Goal: Information Seeking & Learning: Learn about a topic

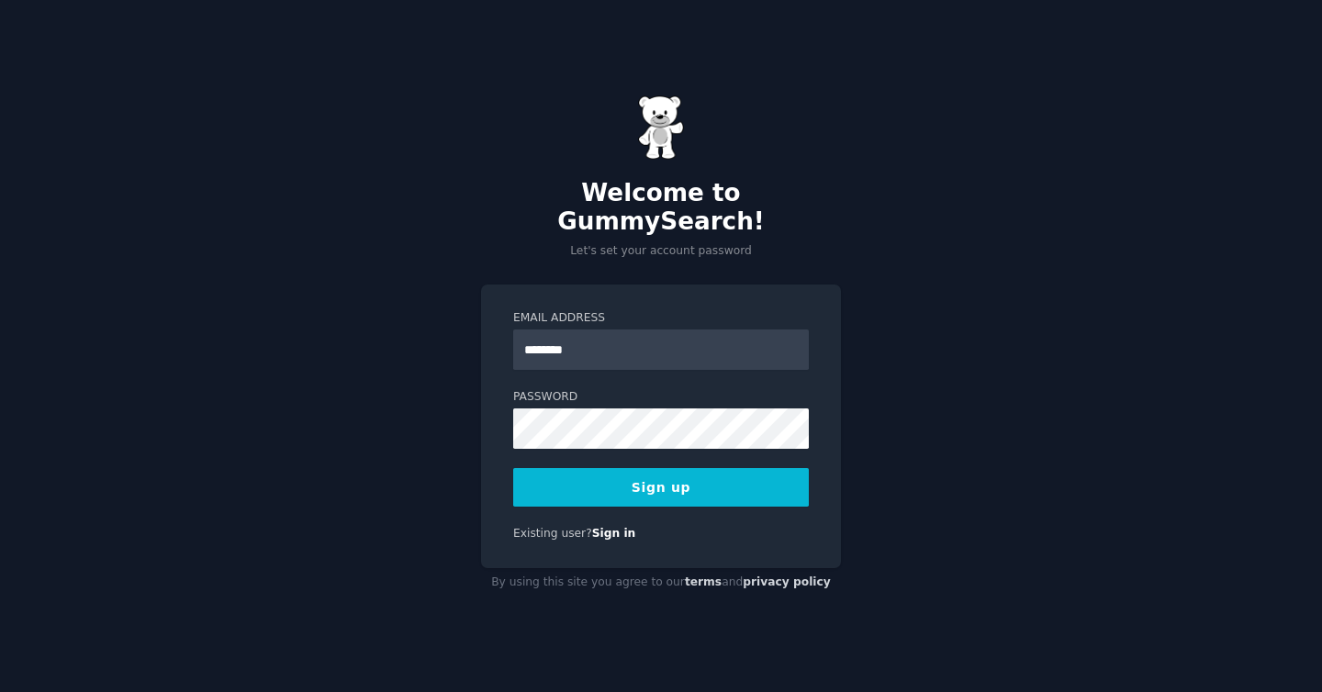
type input "**********"
click at [670, 468] on button "Sign up" at bounding box center [661, 487] width 296 height 39
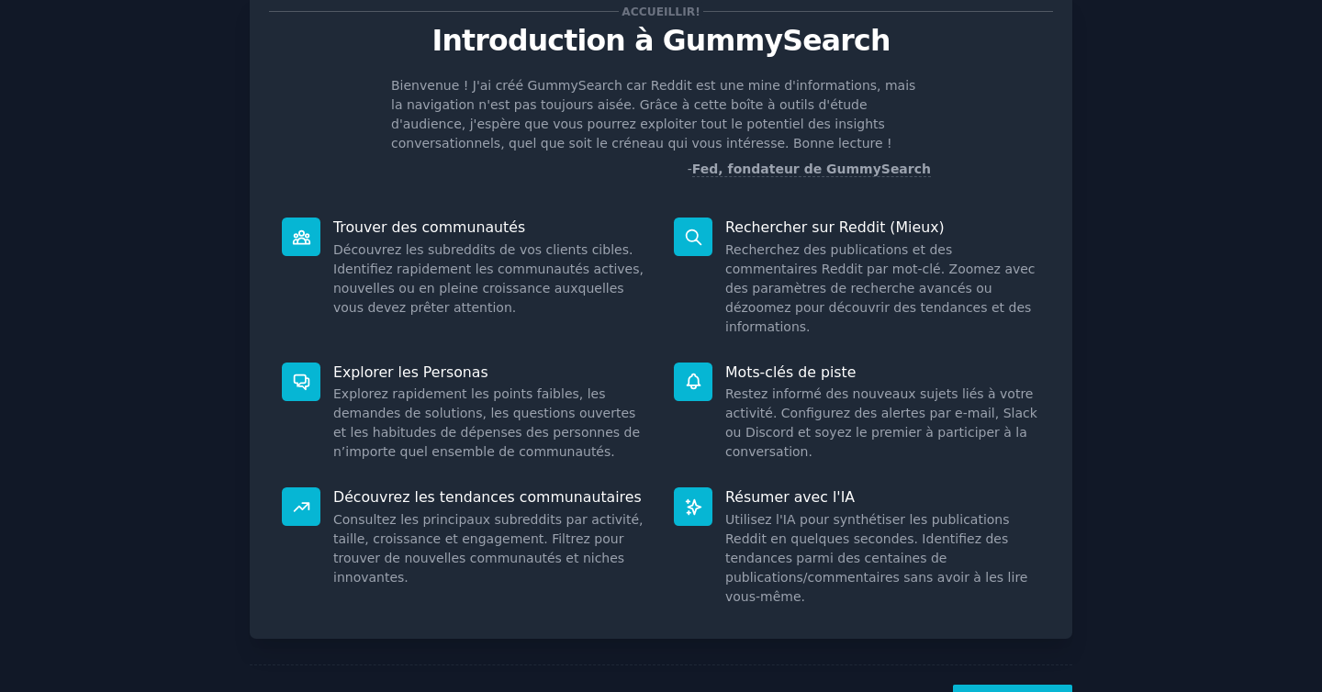
scroll to position [103, 0]
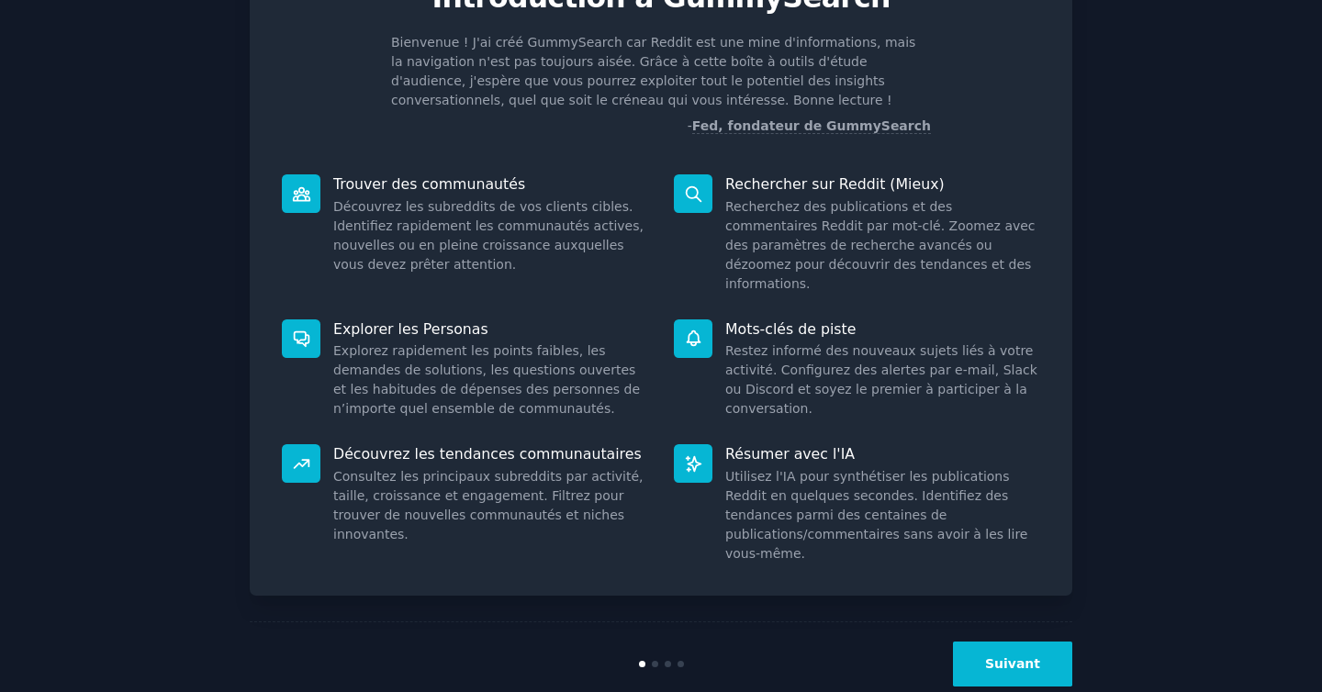
click at [1027, 642] on button "Suivant" at bounding box center [1012, 664] width 119 height 45
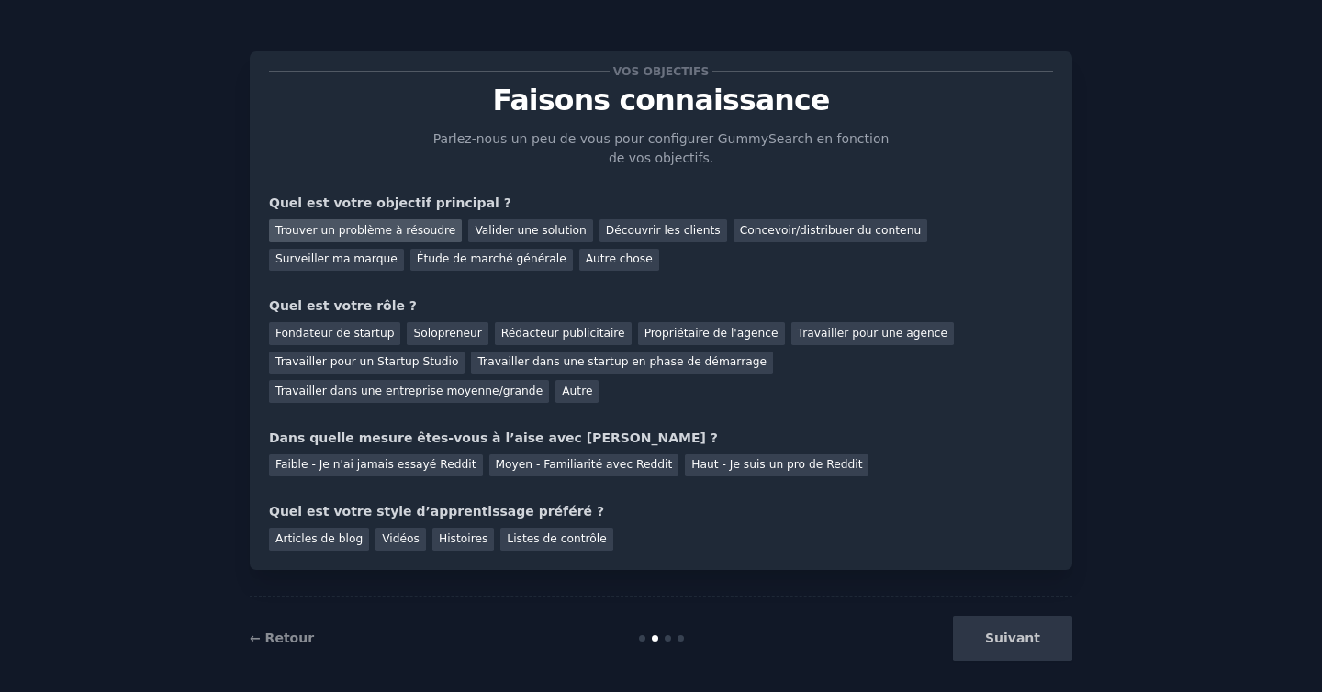
click at [392, 229] on font "Trouver un problème à résoudre" at bounding box center [365, 230] width 180 height 13
click at [354, 330] on font "Fondateur de startup" at bounding box center [334, 333] width 118 height 13
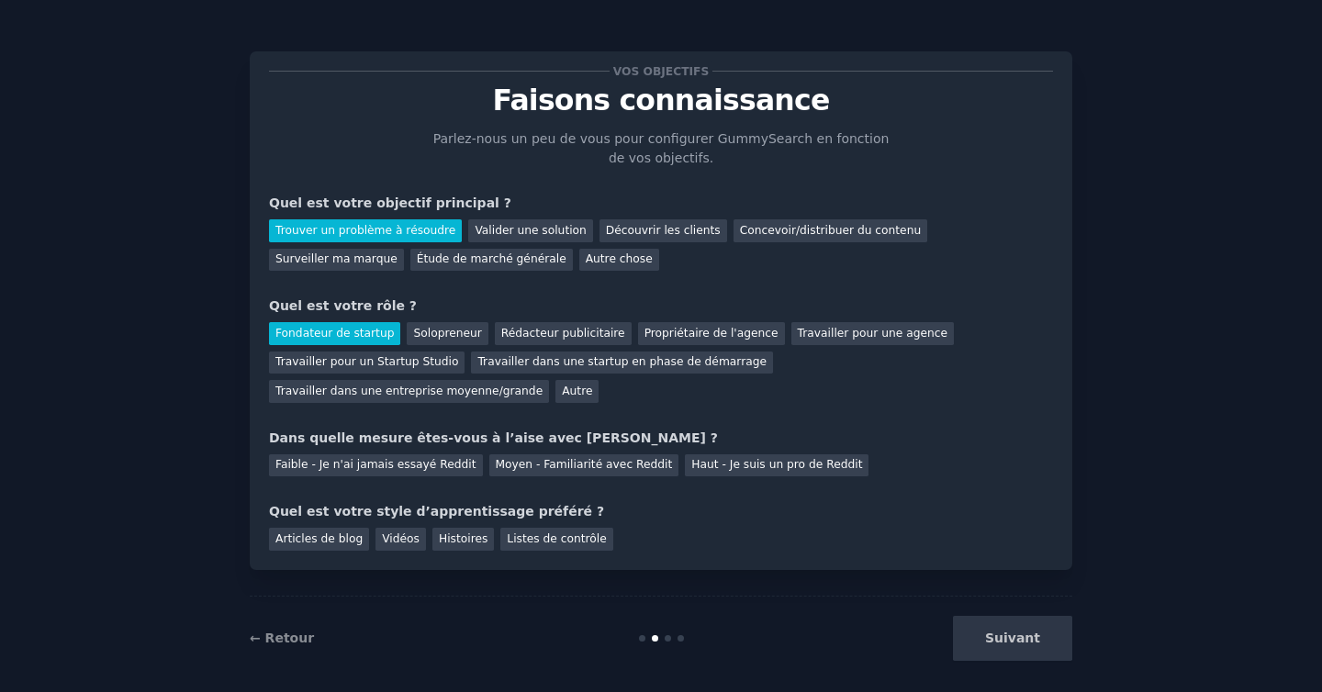
click at [513, 393] on div "Fondateur de startup Solopreneur Rédacteur publicitaire Propriétaire de l'agenc…" at bounding box center [661, 359] width 784 height 87
click at [452, 465] on font "Faible - Je n'ai jamais essayé Reddit" at bounding box center [375, 464] width 201 height 13
click at [336, 541] on font "Articles de blog" at bounding box center [318, 538] width 87 height 13
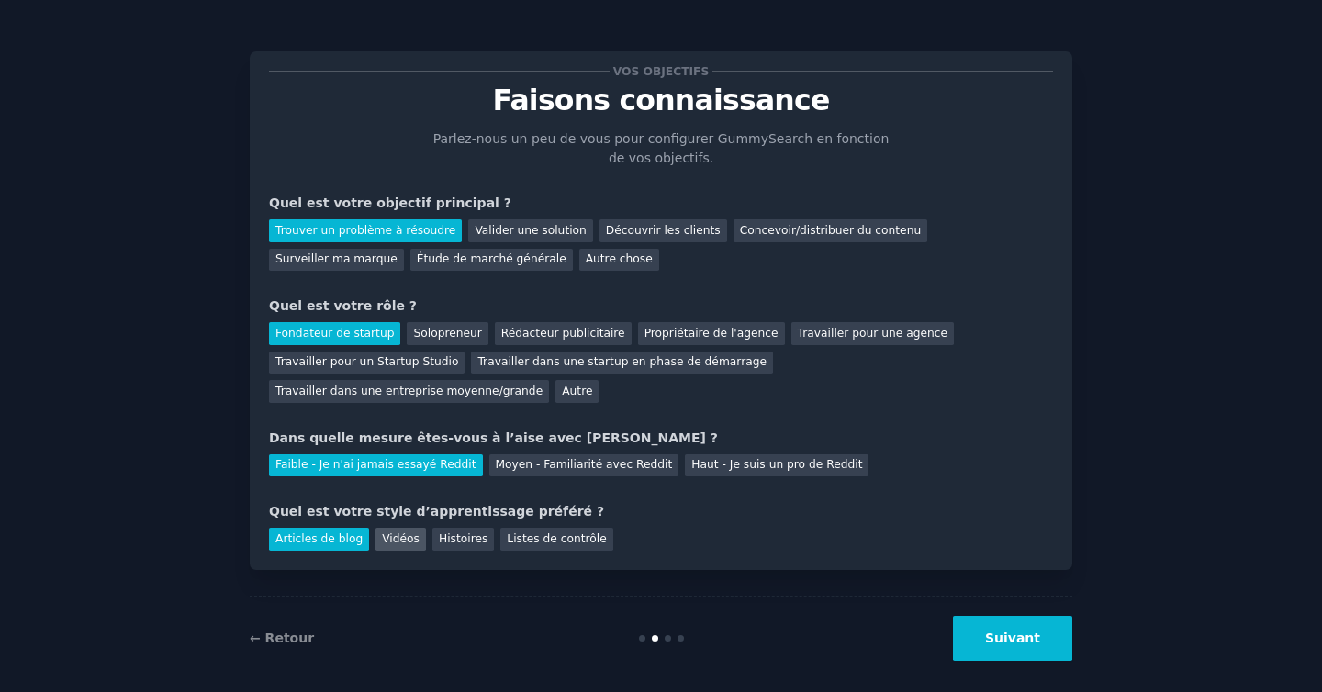
click at [386, 537] on font "Vidéos" at bounding box center [401, 538] width 38 height 13
click at [335, 539] on font "Articles de blog" at bounding box center [318, 538] width 87 height 13
click at [981, 627] on button "Suivant" at bounding box center [1012, 638] width 119 height 45
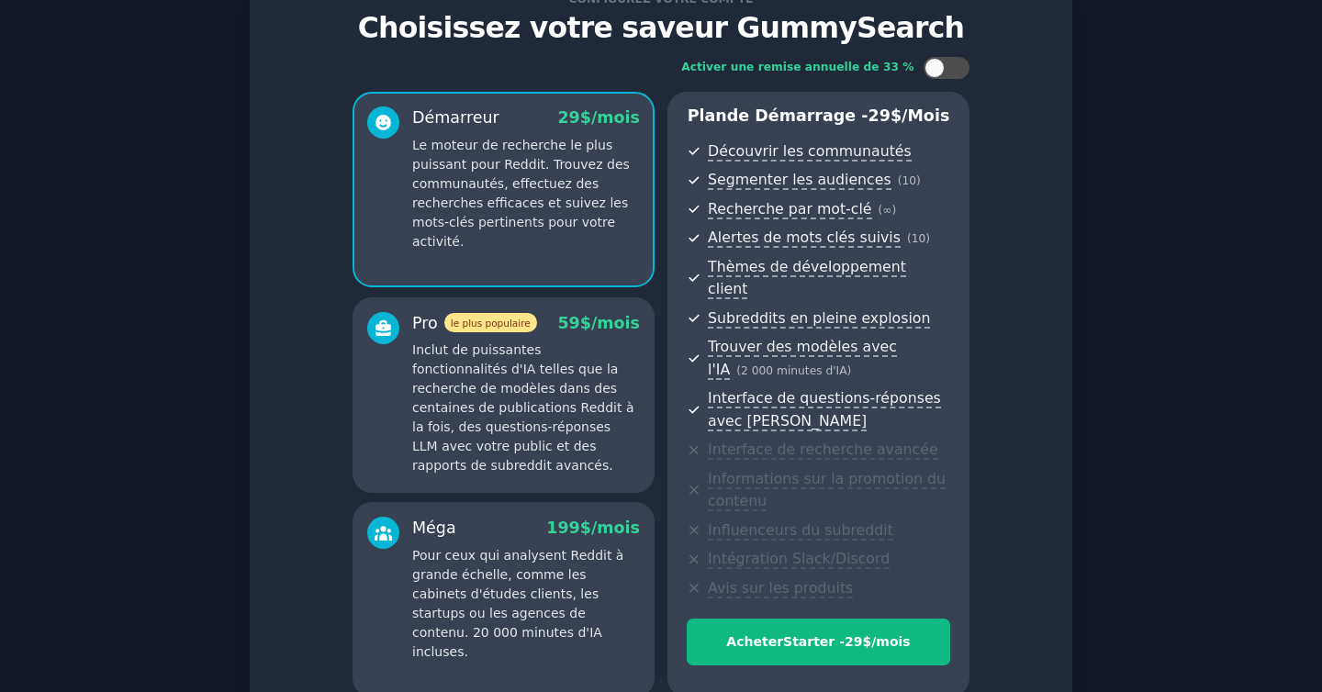
scroll to position [229, 0]
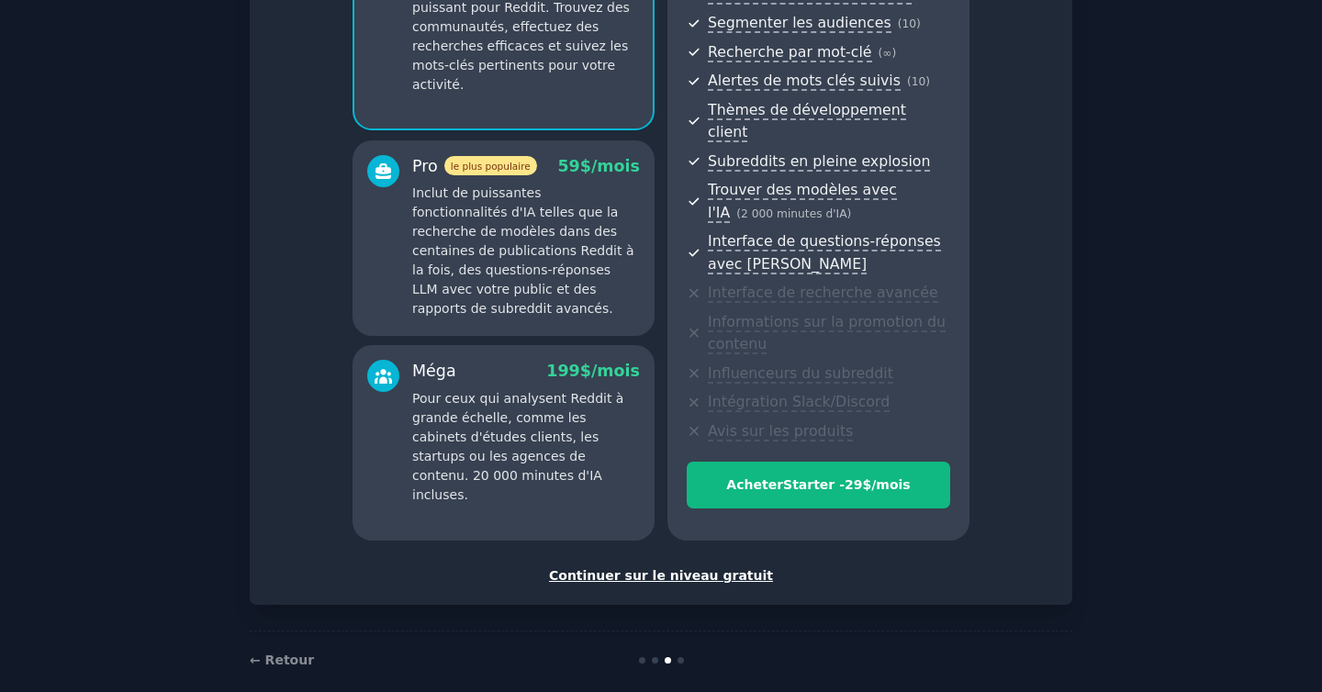
click at [625, 568] on font "Continuer sur le niveau gratuit" at bounding box center [661, 575] width 224 height 15
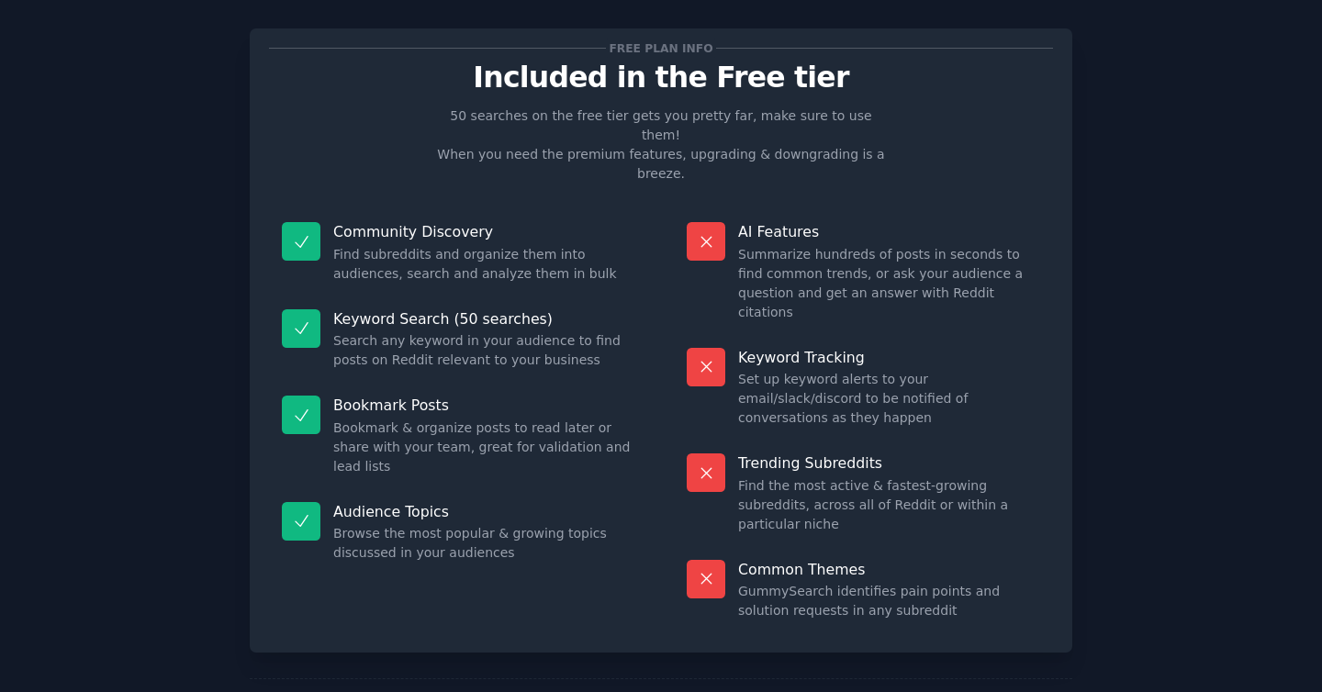
scroll to position [139, 0]
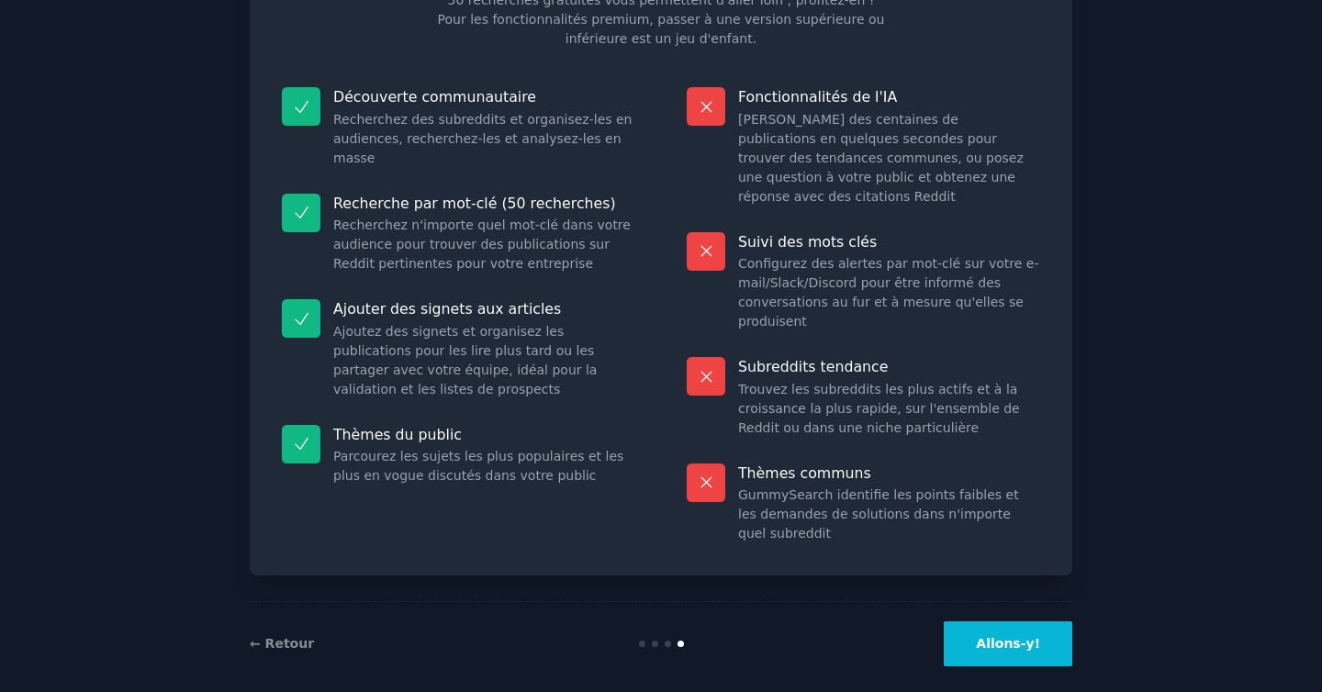
click at [1005, 636] on font "Allons-y!" at bounding box center [1008, 643] width 64 height 15
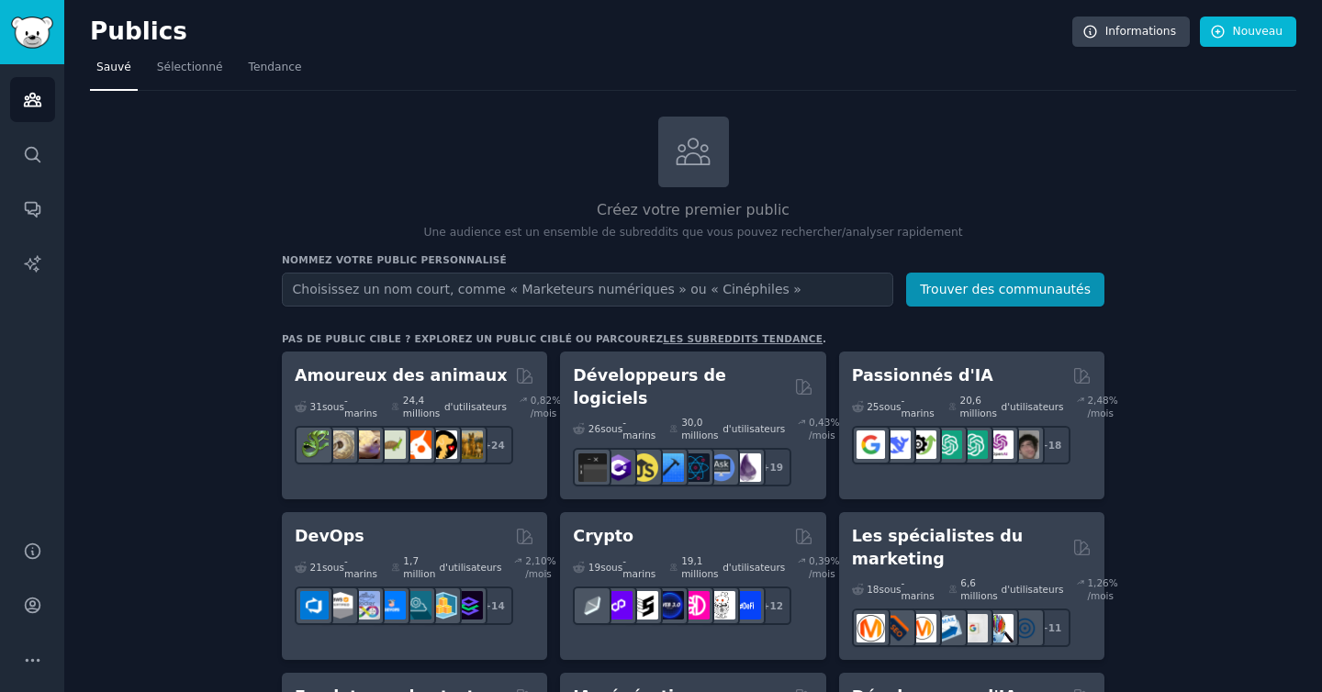
click at [642, 288] on input "text" at bounding box center [587, 290] width 611 height 34
type input "m"
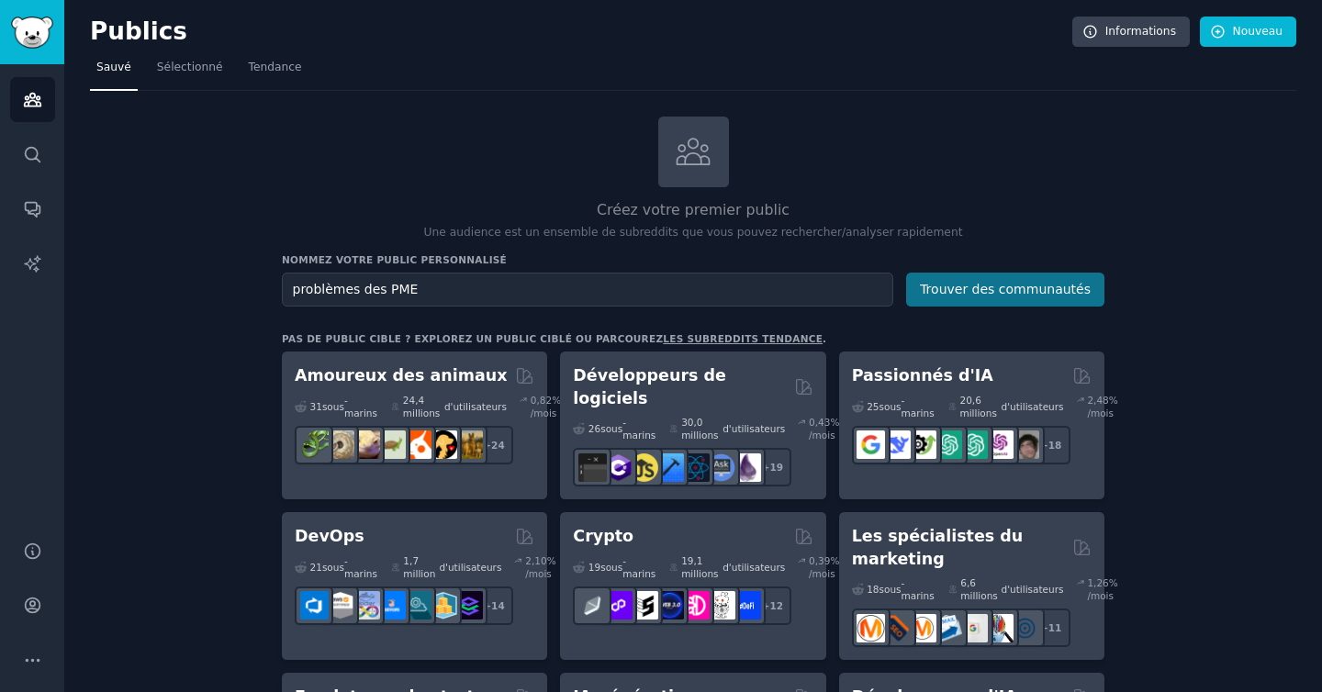
type input "problèmes des PME"
click at [982, 283] on font "Trouver des communautés" at bounding box center [1005, 289] width 171 height 15
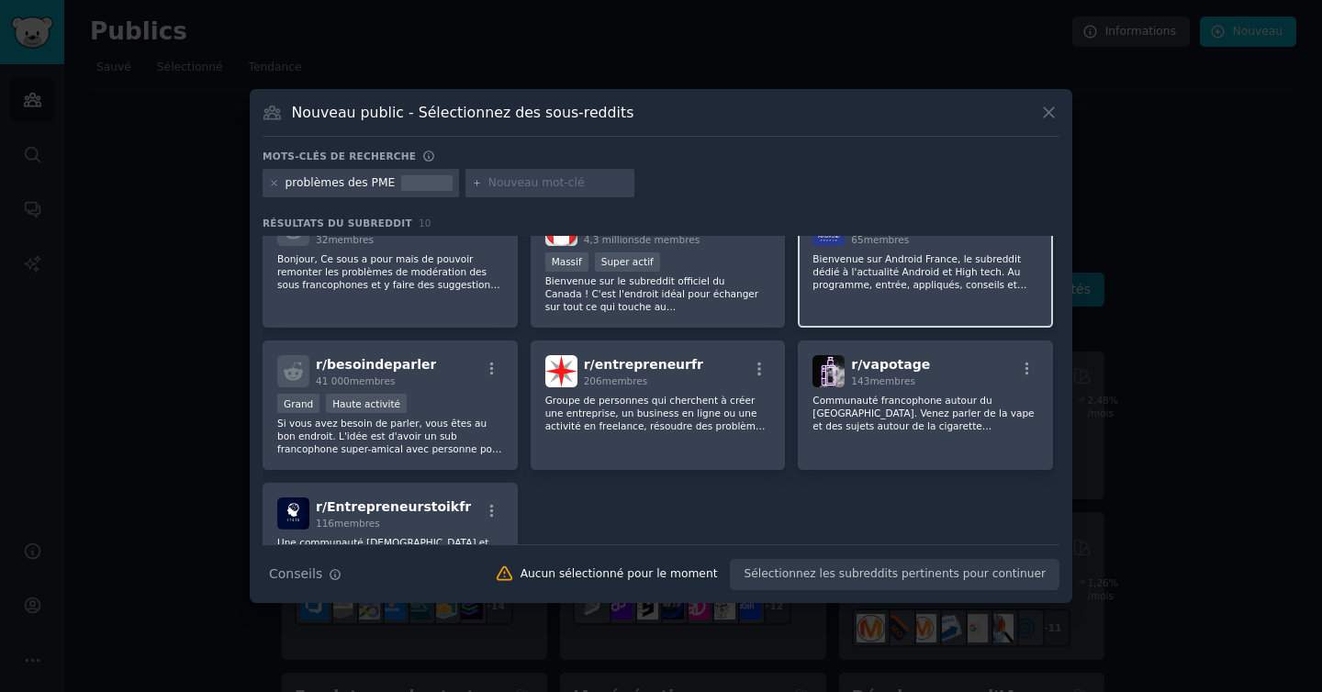
scroll to position [287, 0]
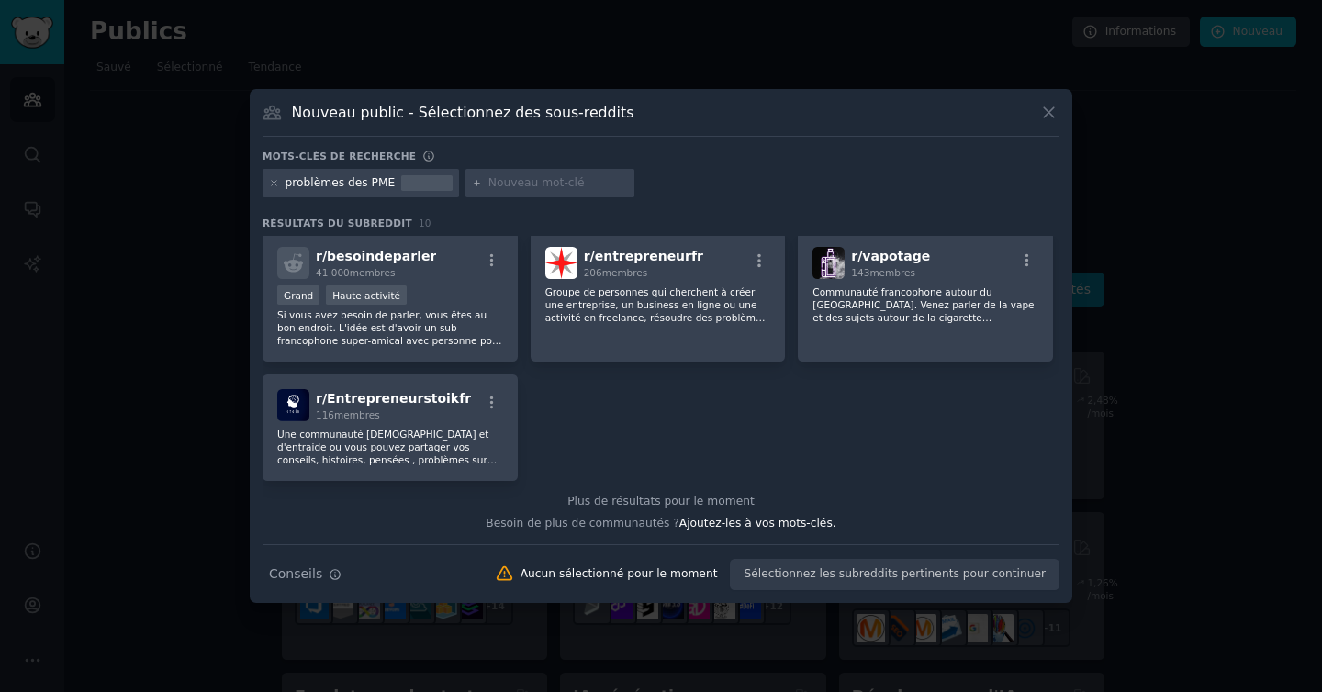
click at [1056, 120] on icon at bounding box center [1048, 112] width 19 height 19
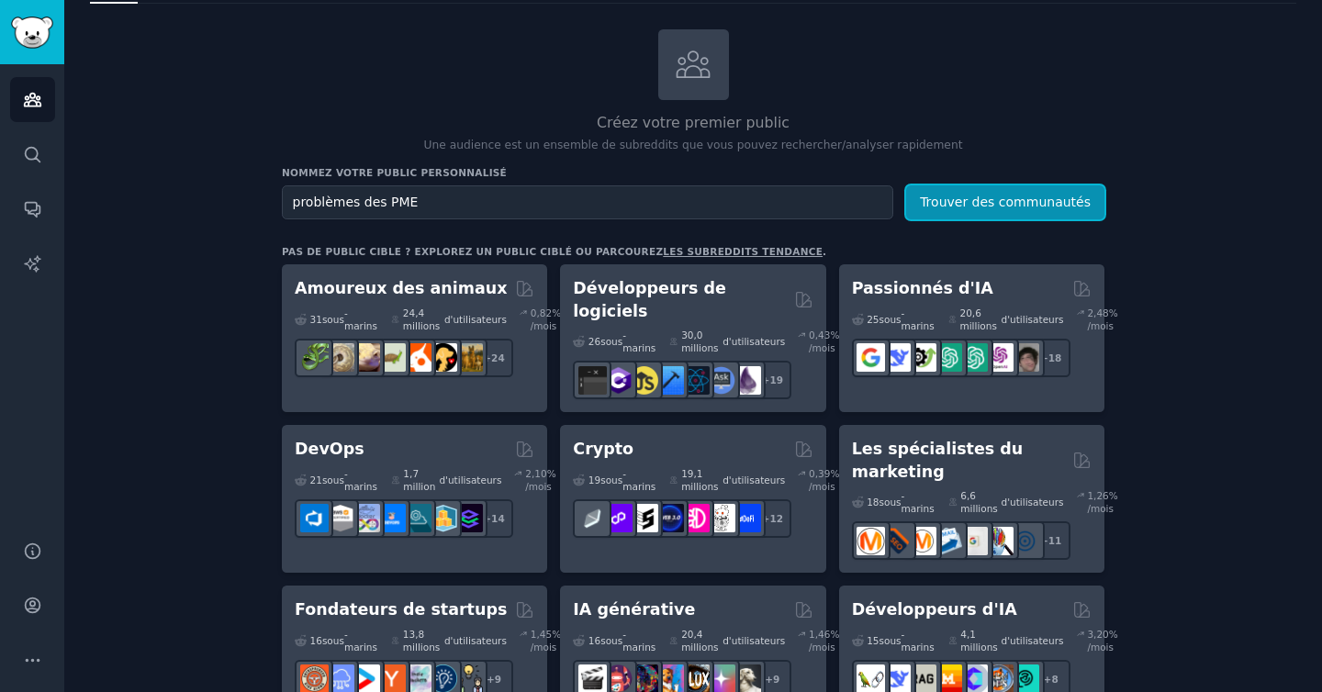
scroll to position [95, 0]
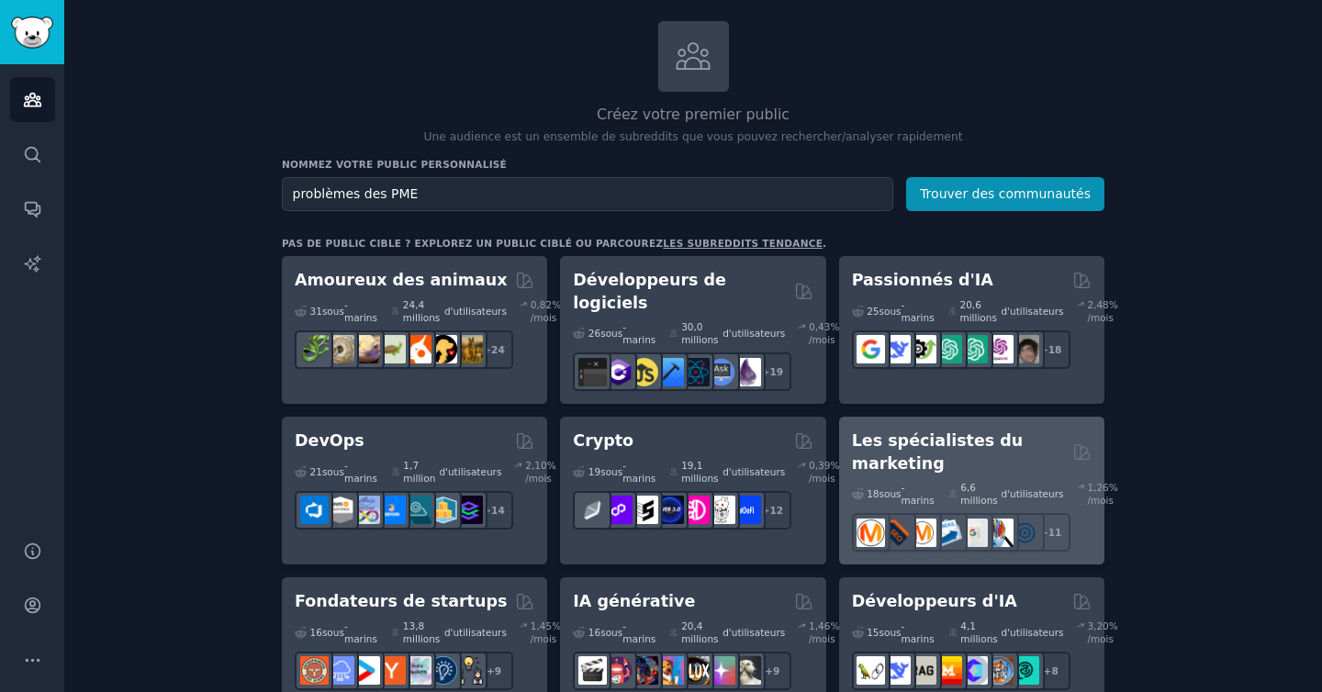
click at [1029, 431] on h2 "Les spécialistes du marketing" at bounding box center [959, 452] width 214 height 45
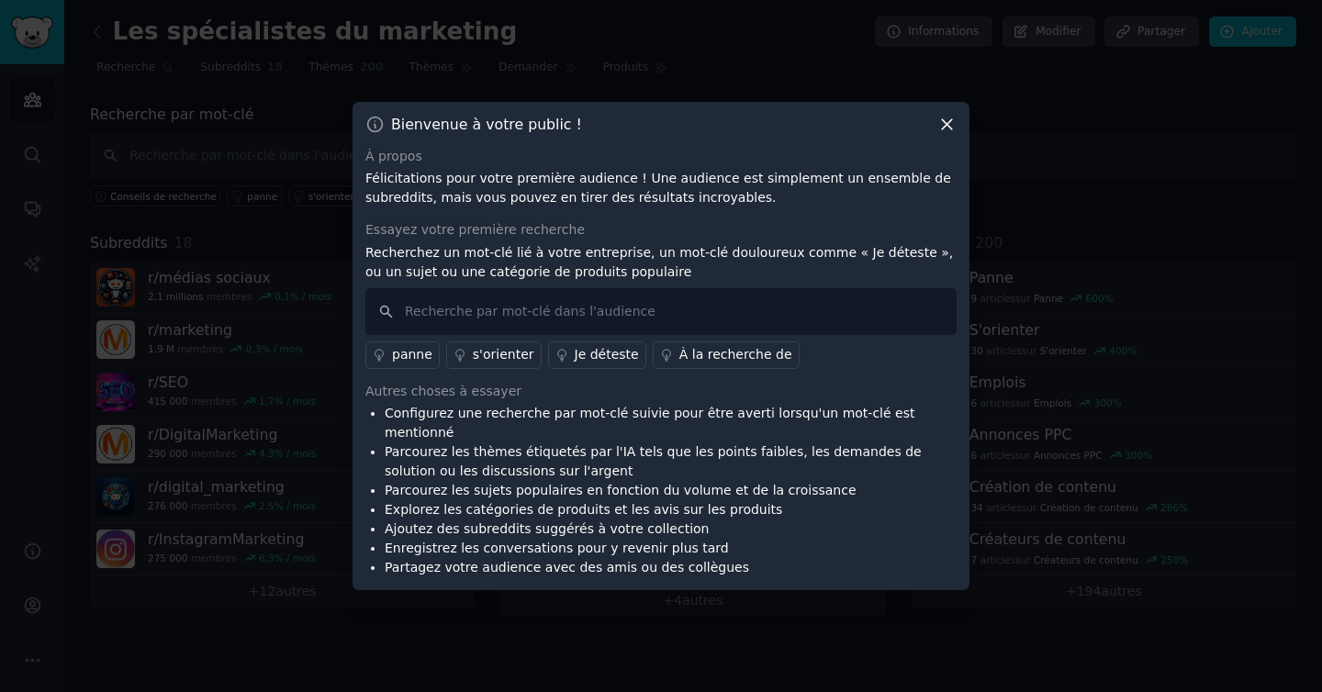
click at [798, 228] on div "À propos Félicitations pour votre première audience ! Une audience est simpleme…" at bounding box center [660, 362] width 591 height 431
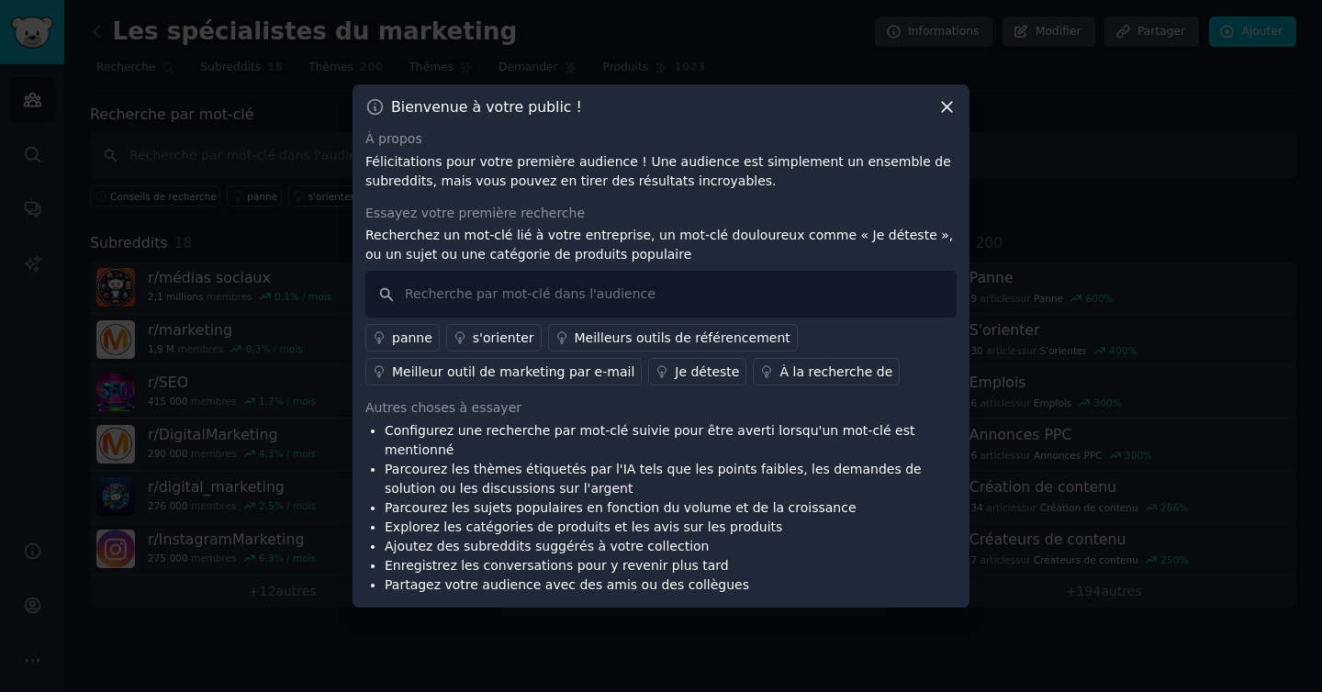
click at [945, 113] on icon at bounding box center [947, 108] width 10 height 10
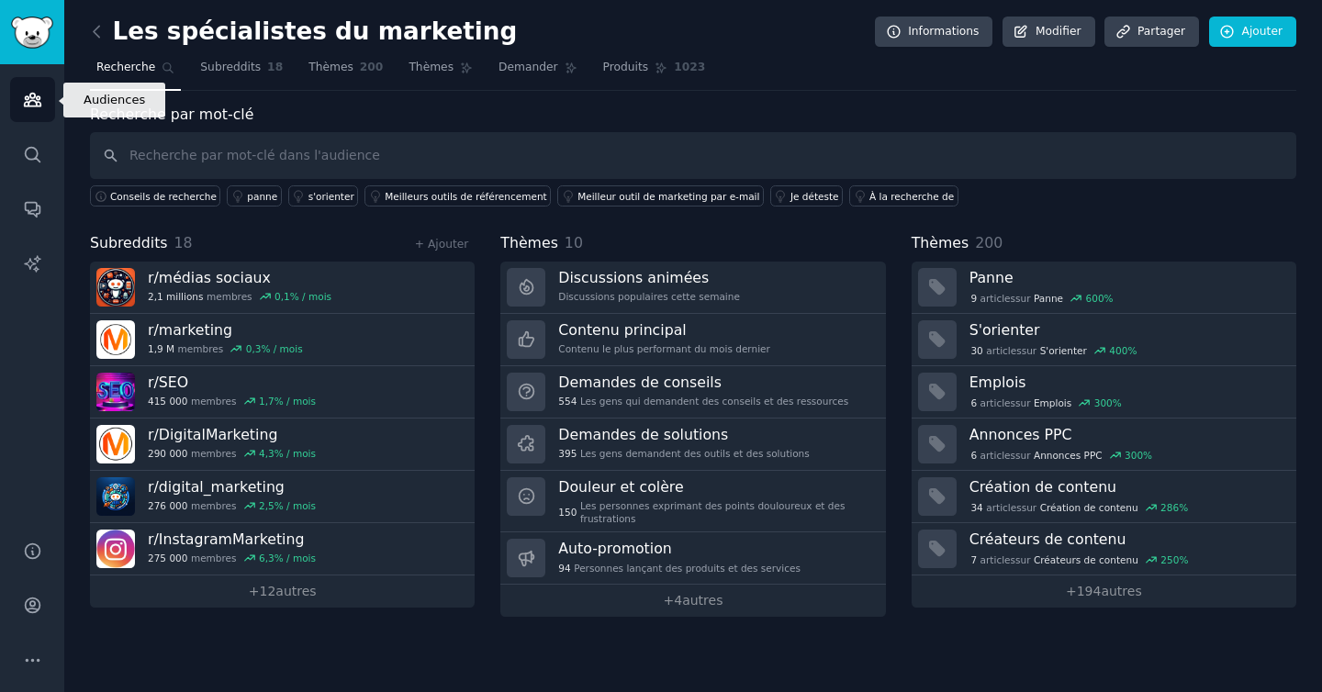
click at [20, 88] on link "Publics" at bounding box center [32, 99] width 45 height 45
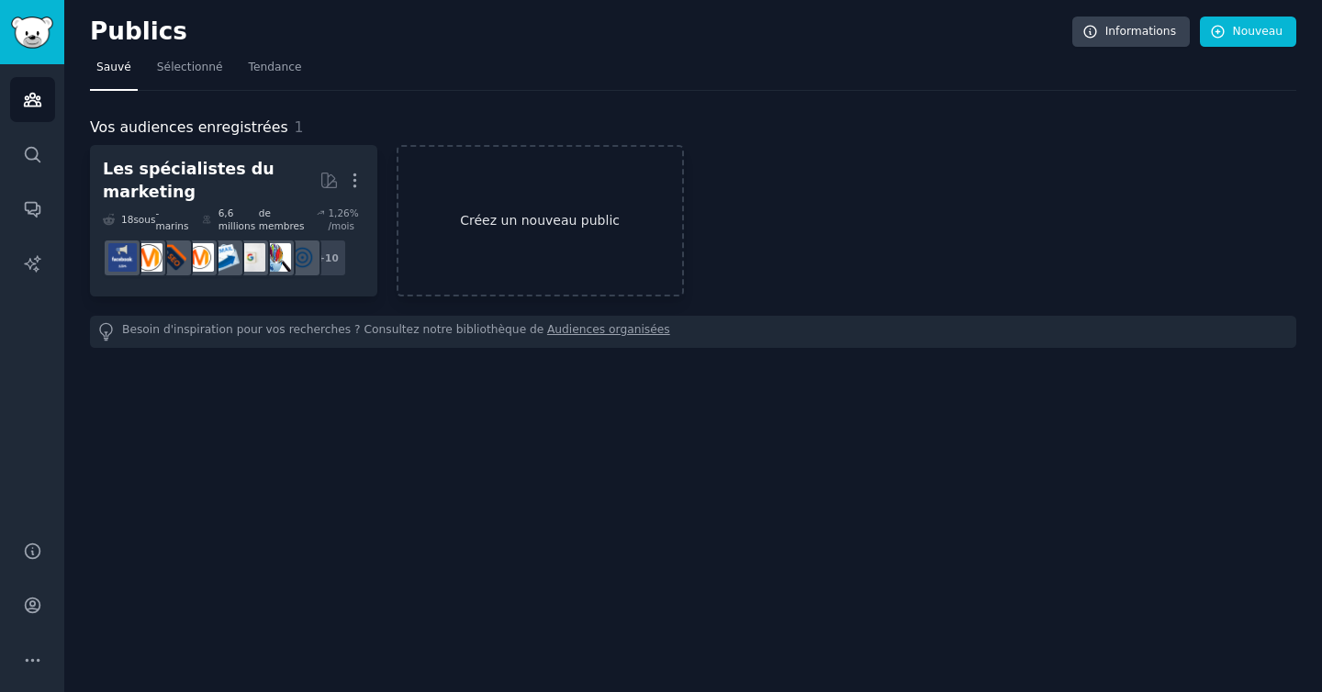
click at [507, 244] on link "Créez un nouveau public" at bounding box center [539, 220] width 287 height 151
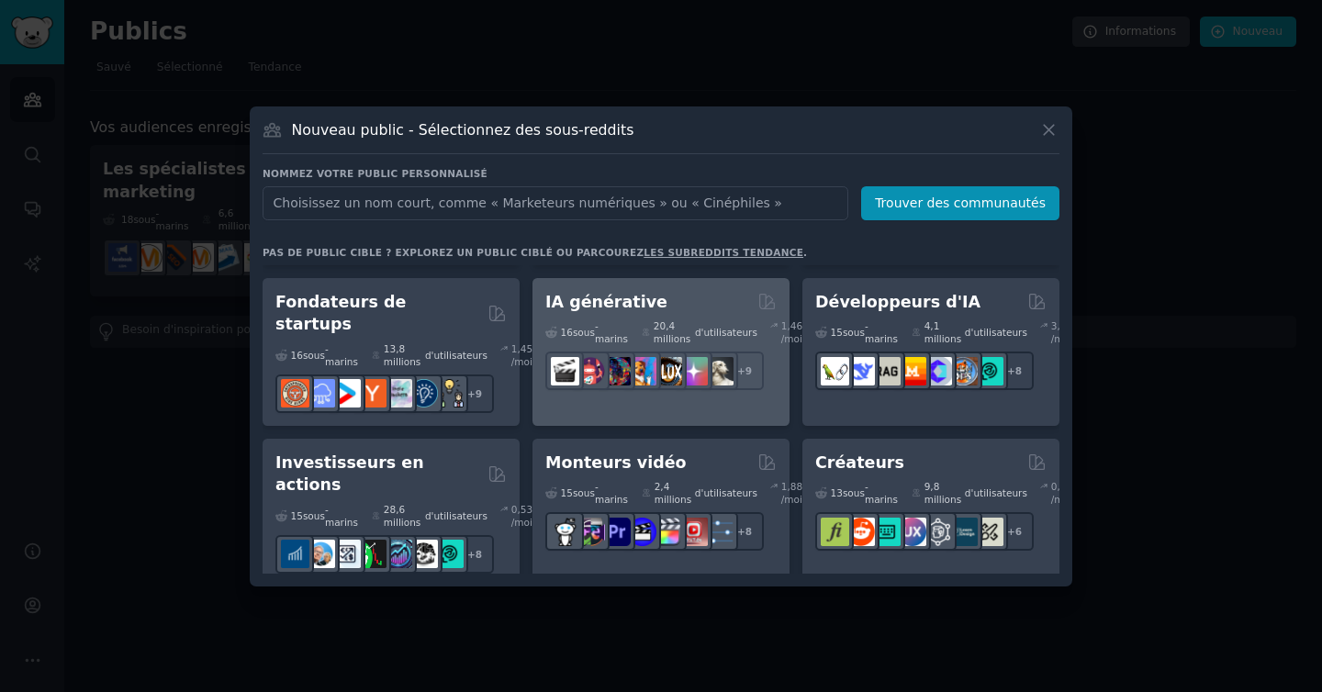
scroll to position [307, 0]
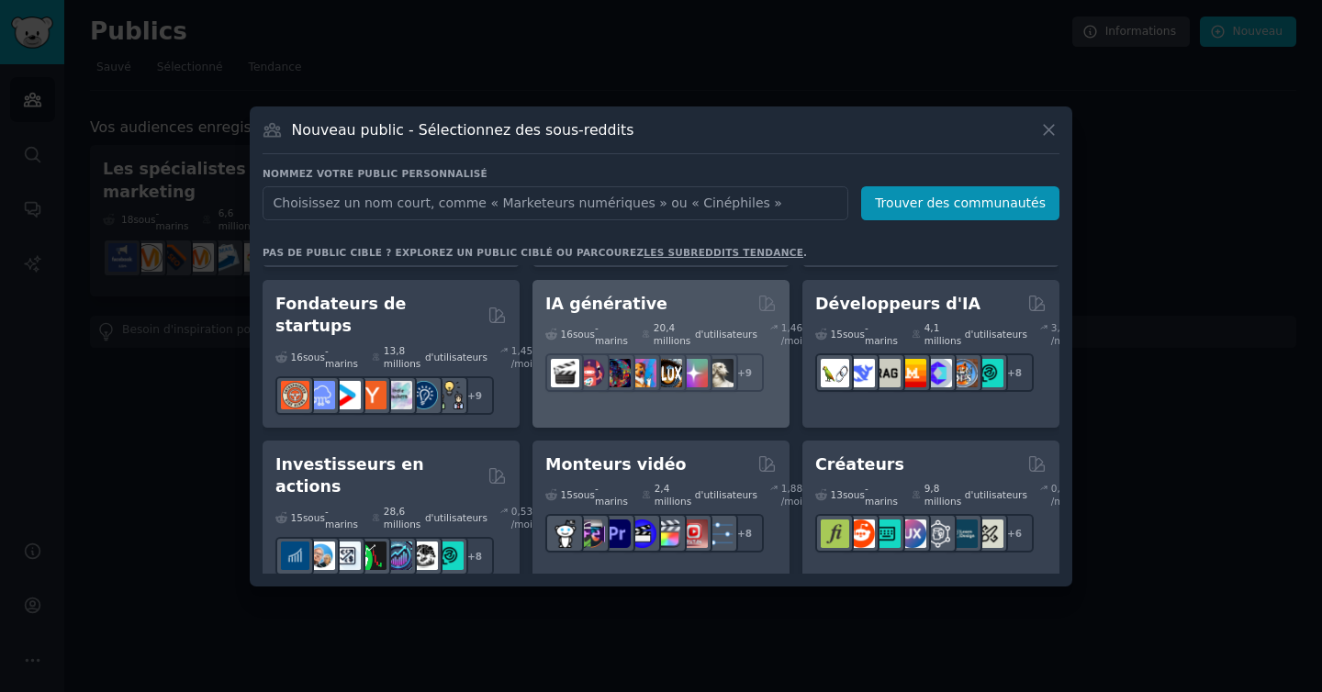
click at [686, 320] on div "16 sous -marins 20,4 millions d'utilisateurs 1,46 % /mois + 9" at bounding box center [660, 353] width 231 height 77
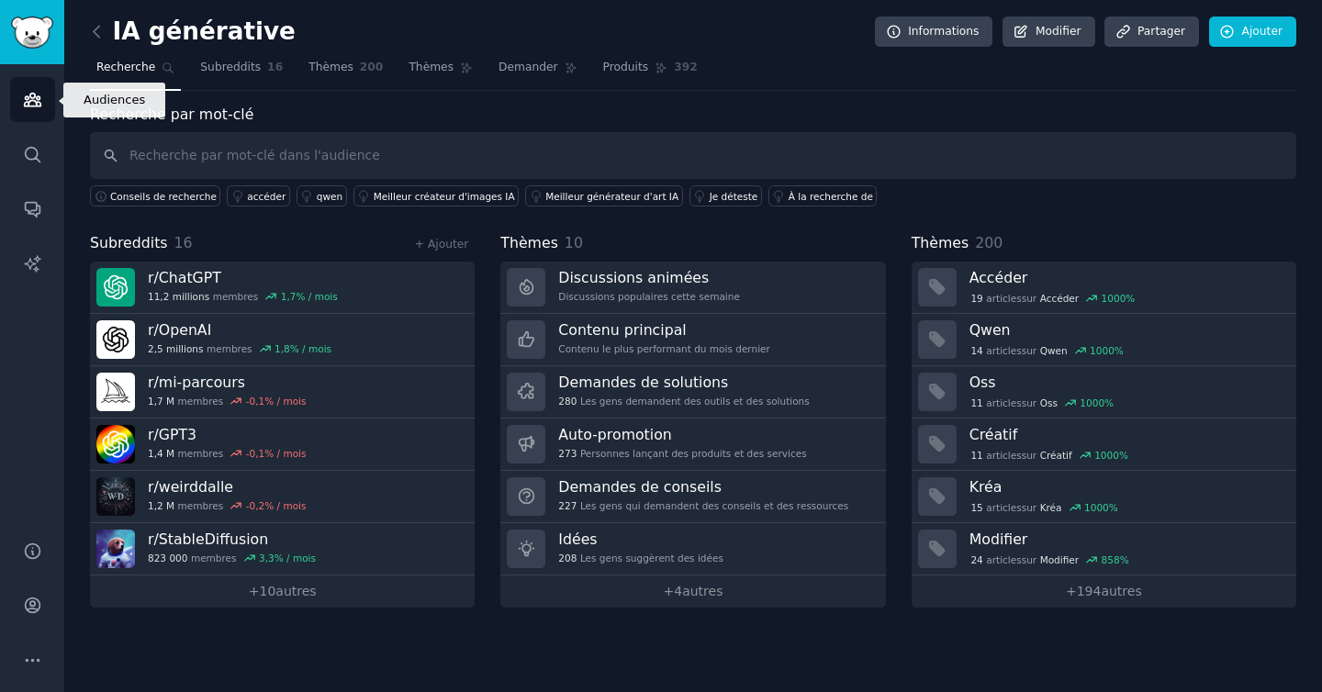
click at [26, 100] on icon "Barre latérale" at bounding box center [32, 100] width 17 height 13
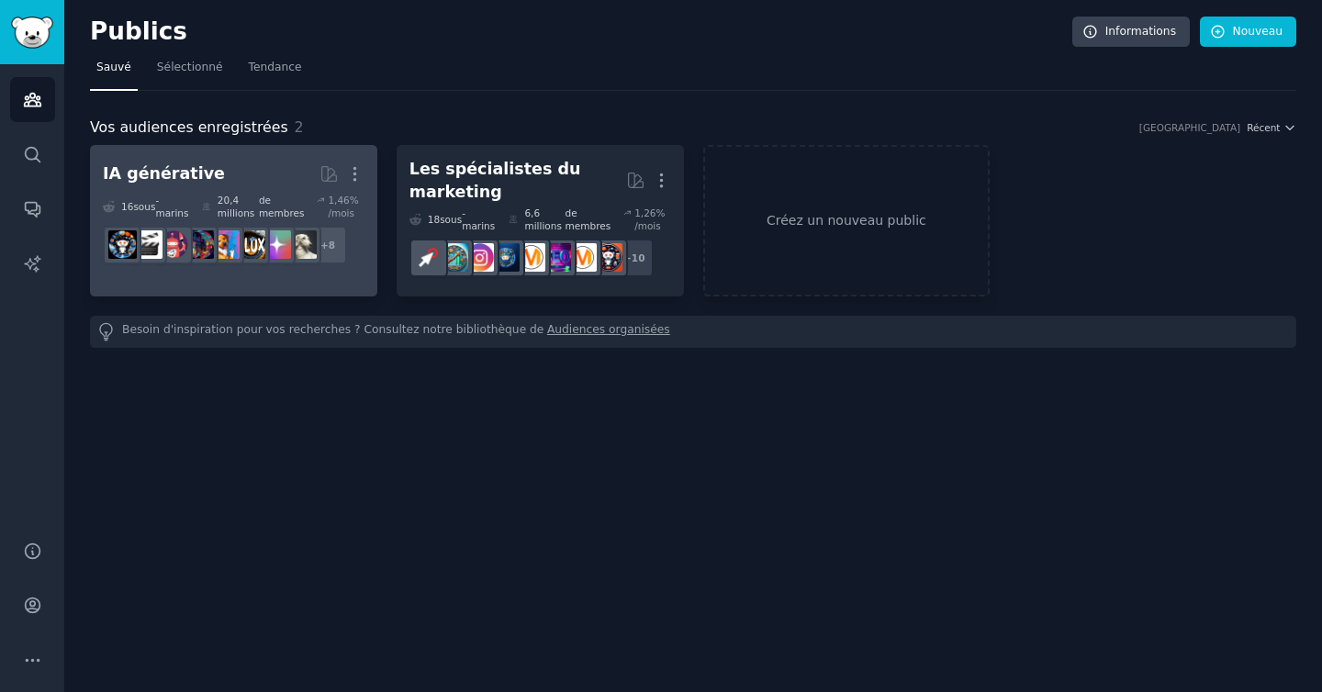
click at [319, 279] on link "IA générative Plus 16 sous -marins 20,4 millions de membres 1,46 % /mois r/Lang…" at bounding box center [233, 220] width 287 height 151
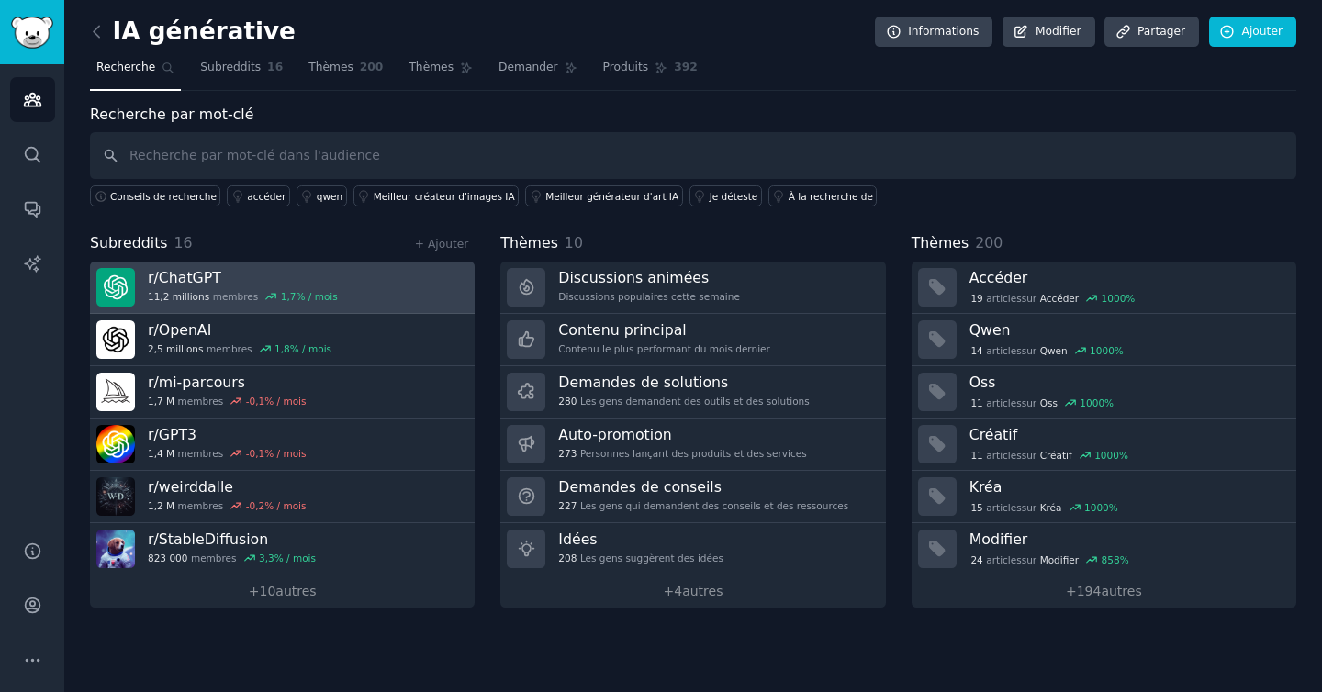
click at [371, 287] on link "r/ ChatGPT 11,2 millions membres 1,7 % / mois" at bounding box center [282, 288] width 385 height 52
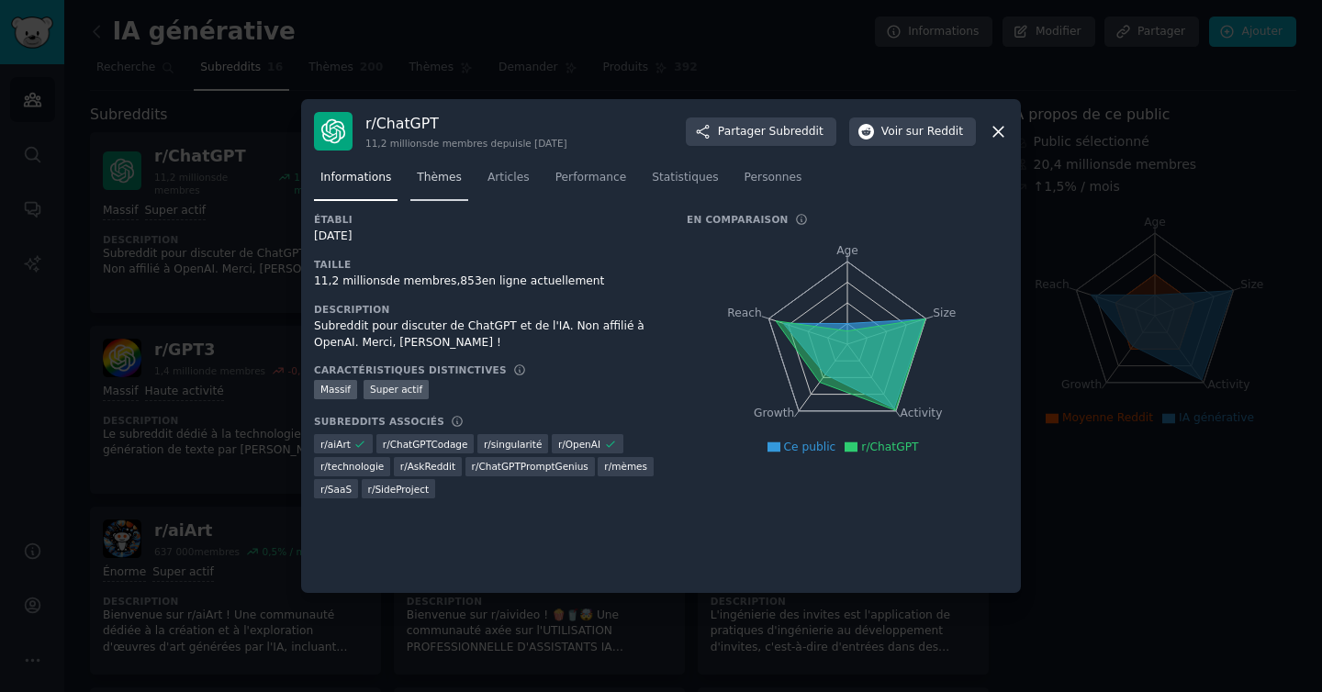
click at [444, 184] on font "Thèmes" at bounding box center [439, 177] width 45 height 13
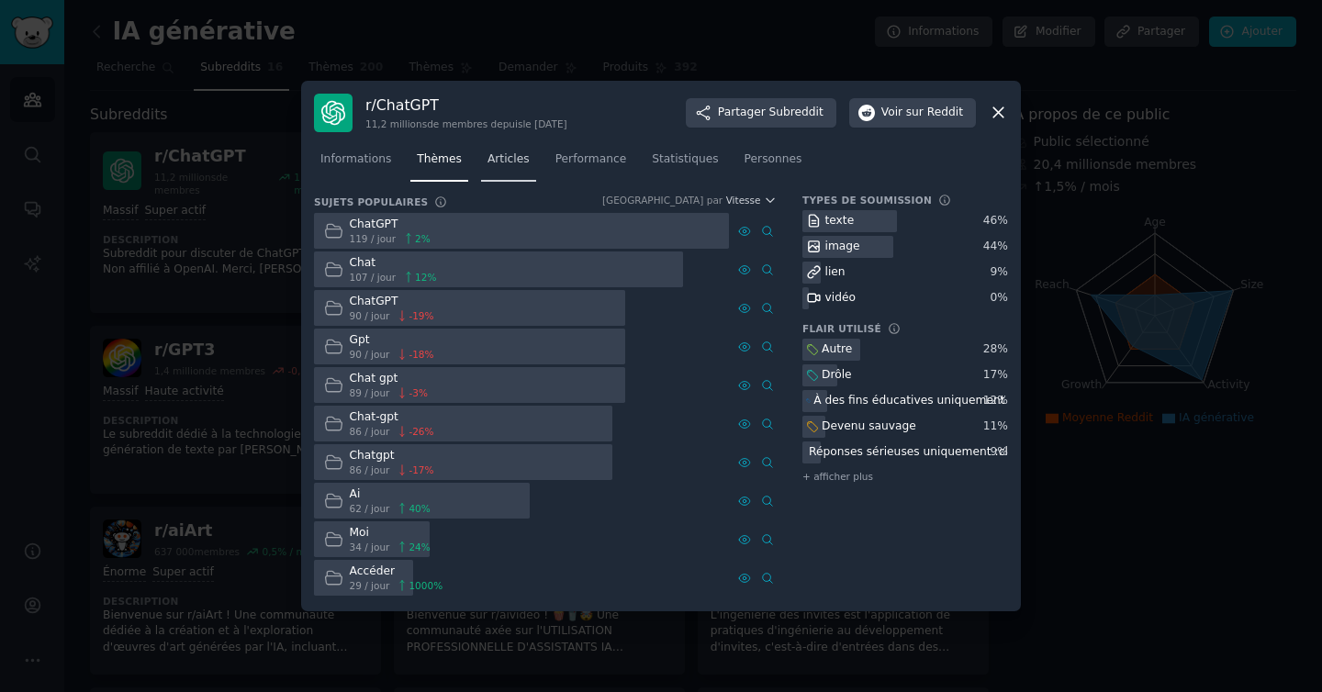
click at [503, 166] on span "Articles" at bounding box center [508, 159] width 42 height 17
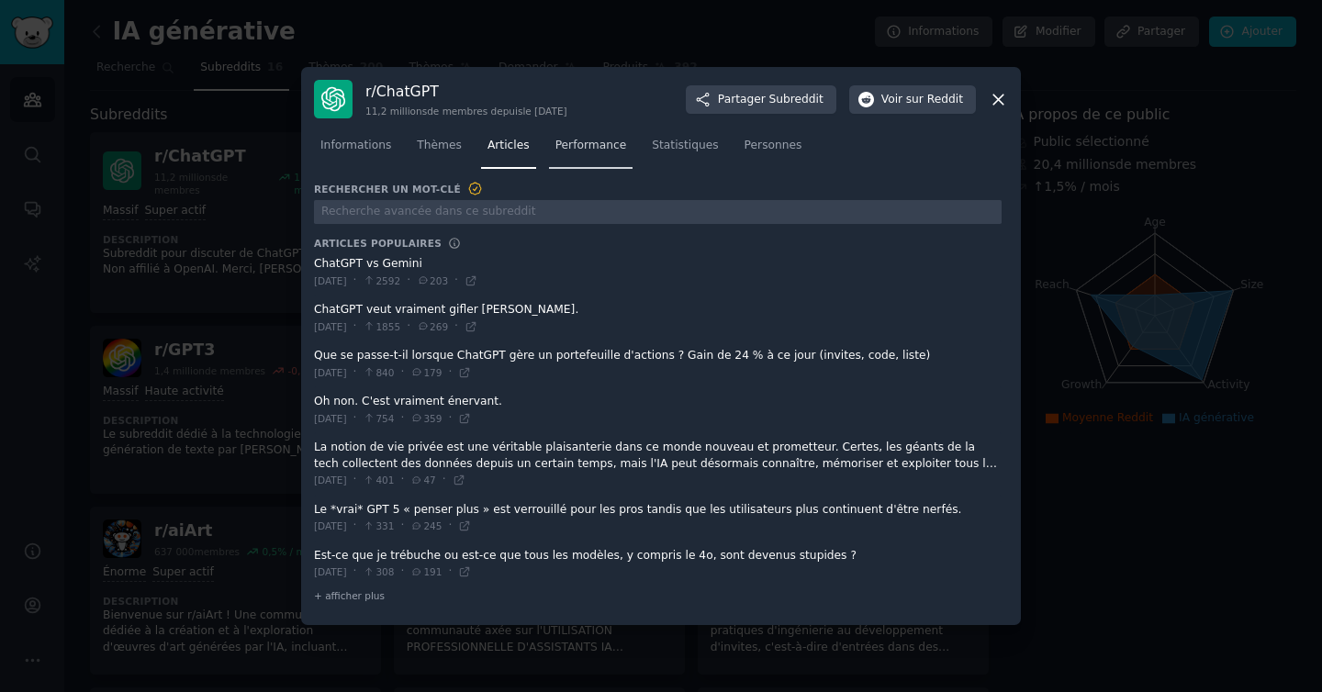
click at [580, 153] on span "Performance" at bounding box center [591, 146] width 72 height 17
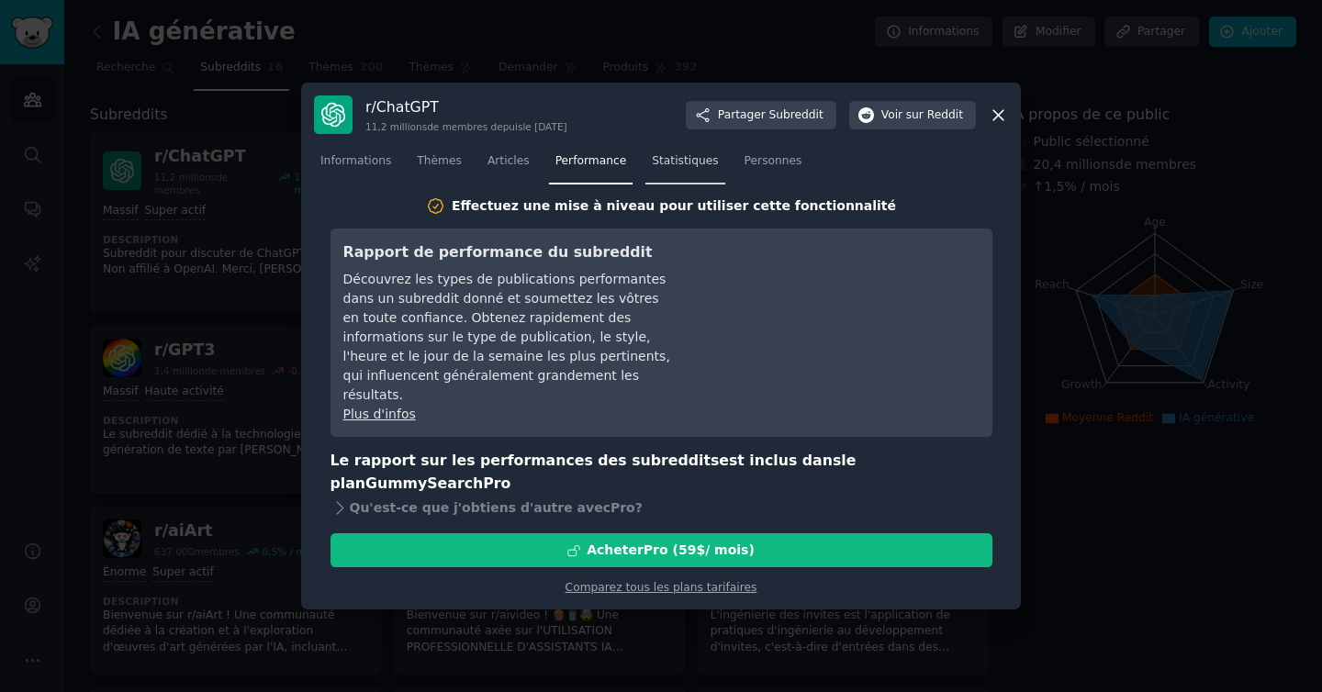
click at [661, 167] on font "Statistiques" at bounding box center [685, 160] width 66 height 13
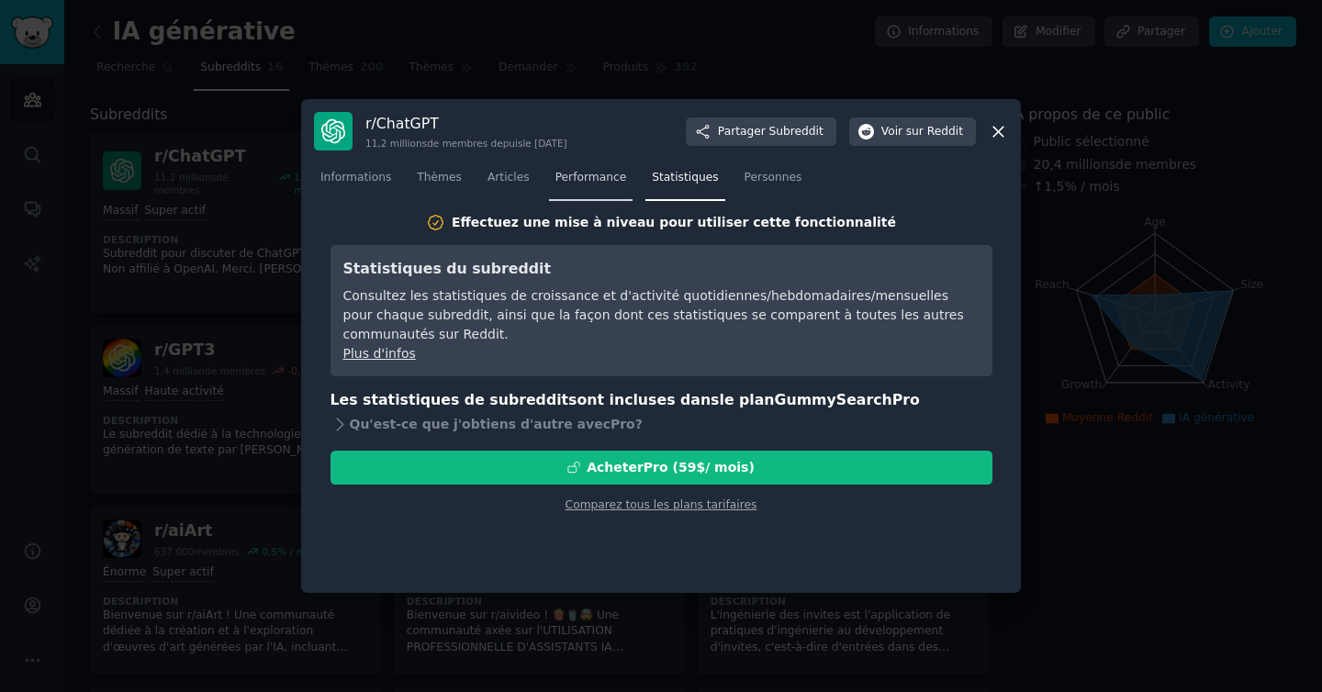
click at [601, 173] on font "Performance" at bounding box center [591, 177] width 72 height 13
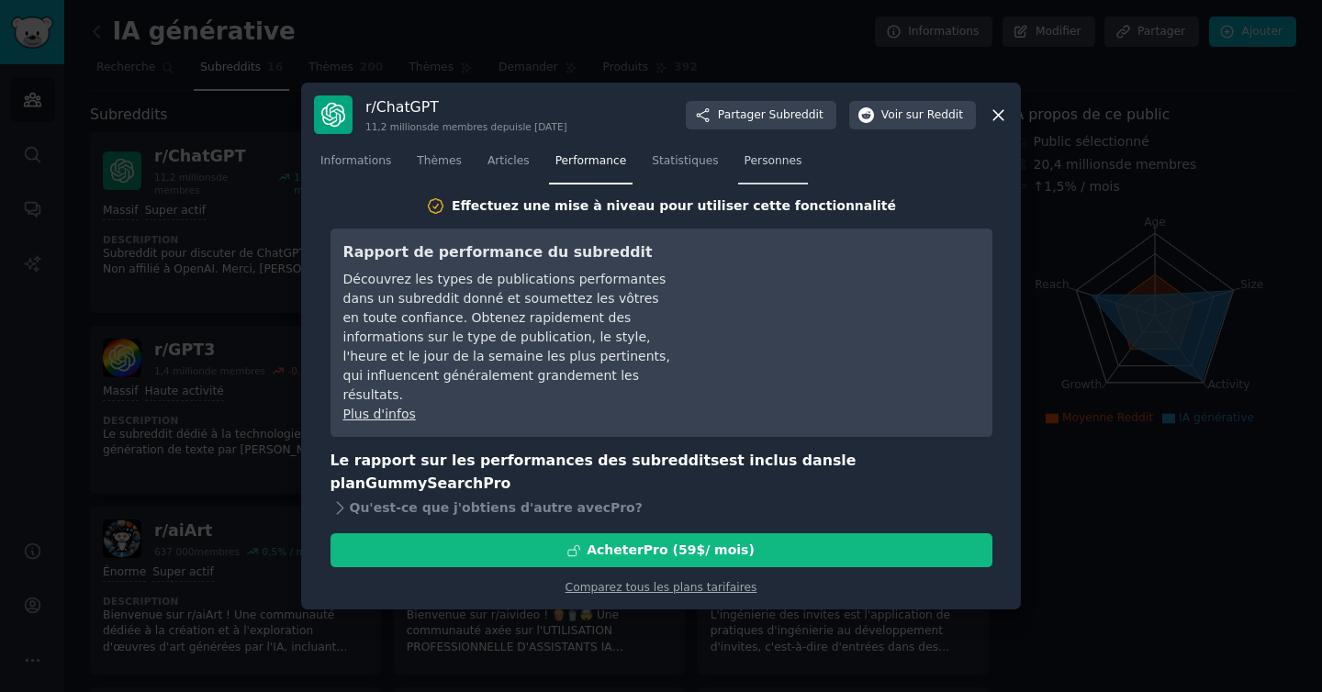
click at [757, 167] on font "Personnes" at bounding box center [773, 160] width 58 height 13
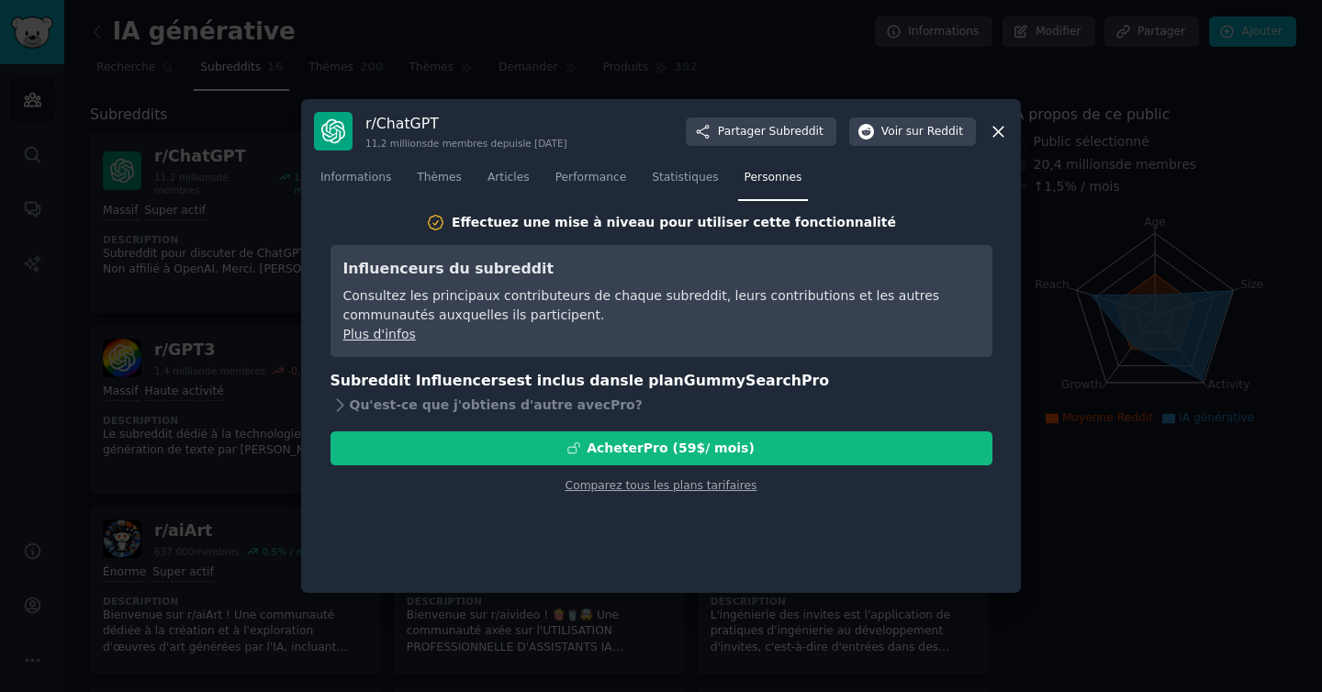
click at [994, 132] on icon at bounding box center [997, 131] width 19 height 19
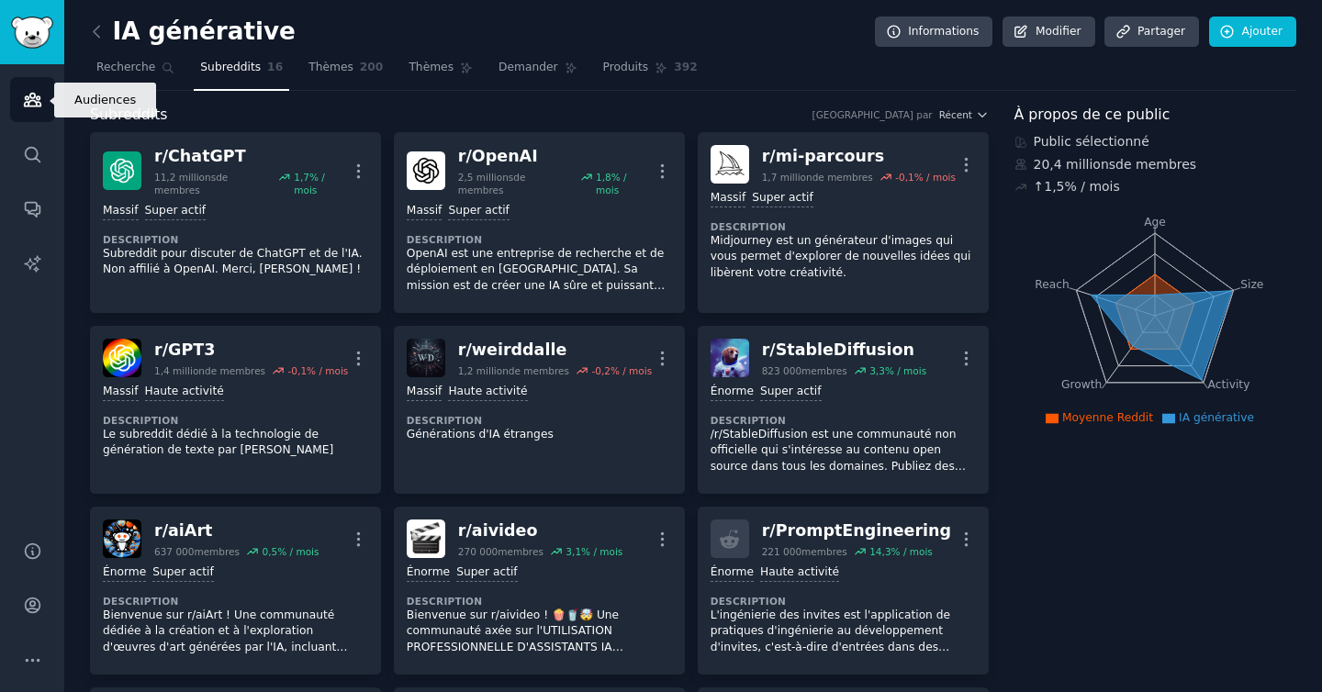
click at [25, 96] on icon "Barre latérale" at bounding box center [32, 100] width 17 height 13
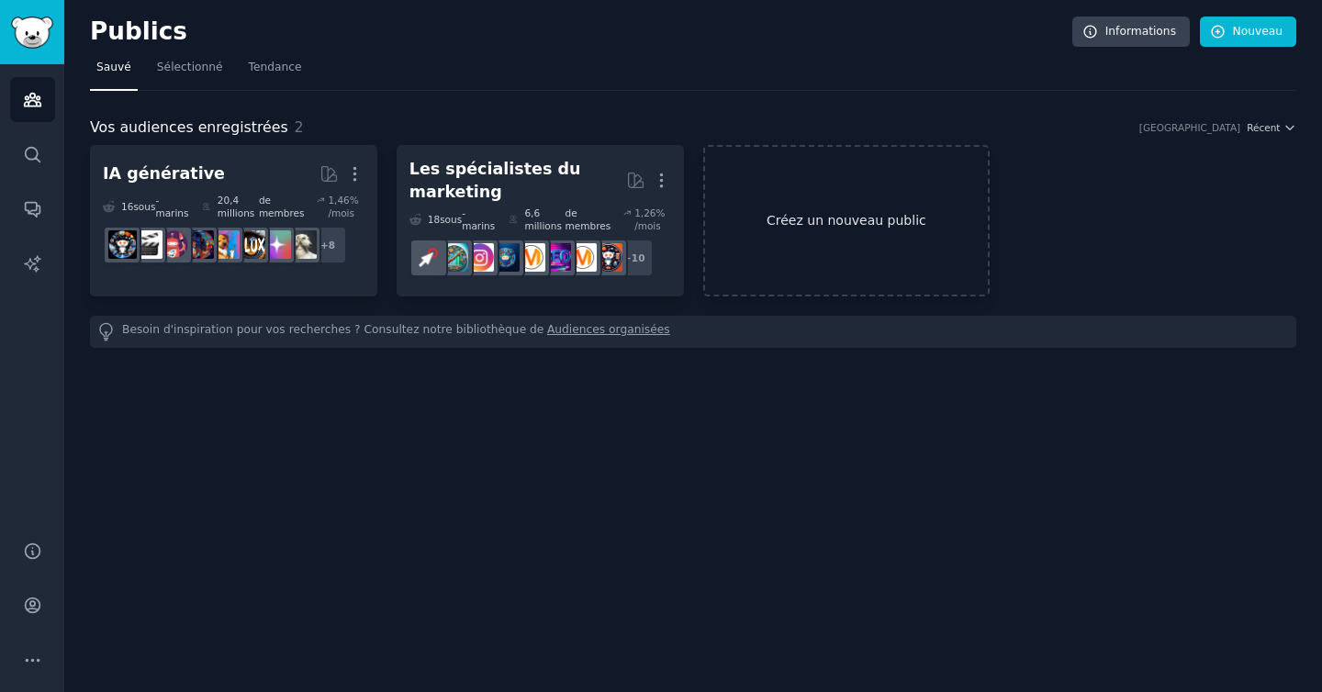
click at [789, 270] on link "Créez un nouveau public" at bounding box center [846, 220] width 287 height 151
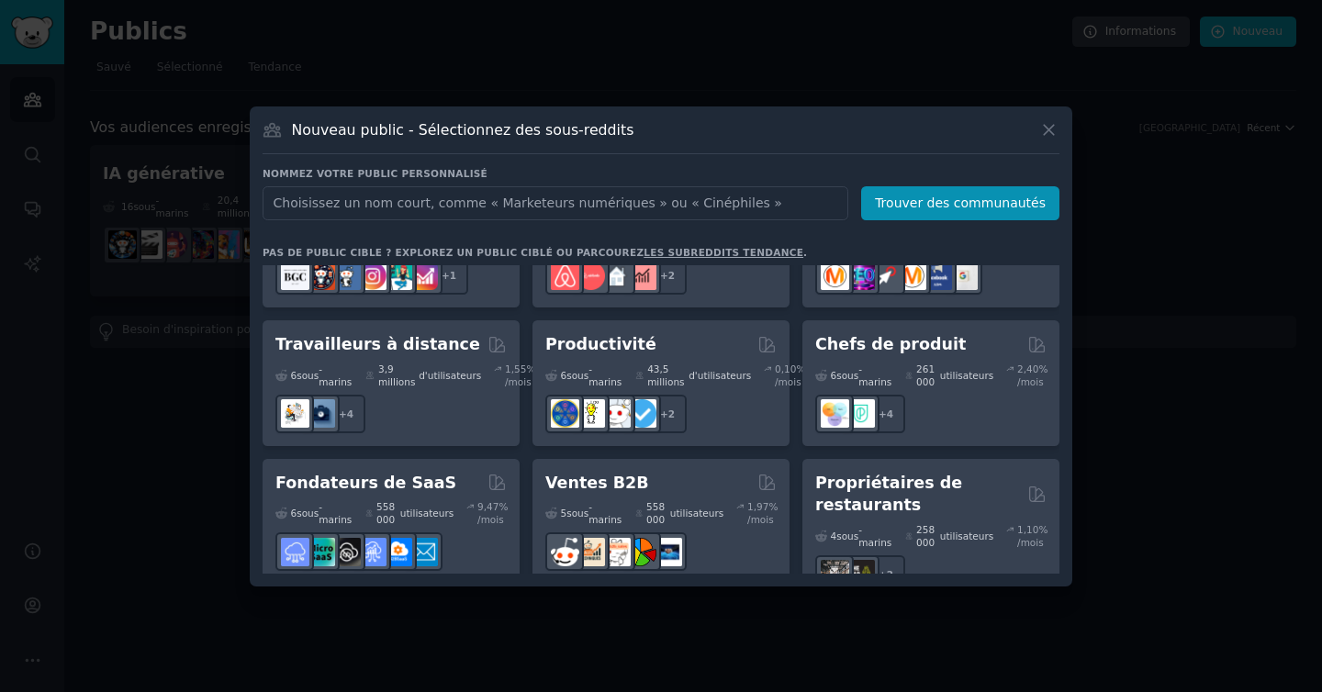
scroll to position [1627, 0]
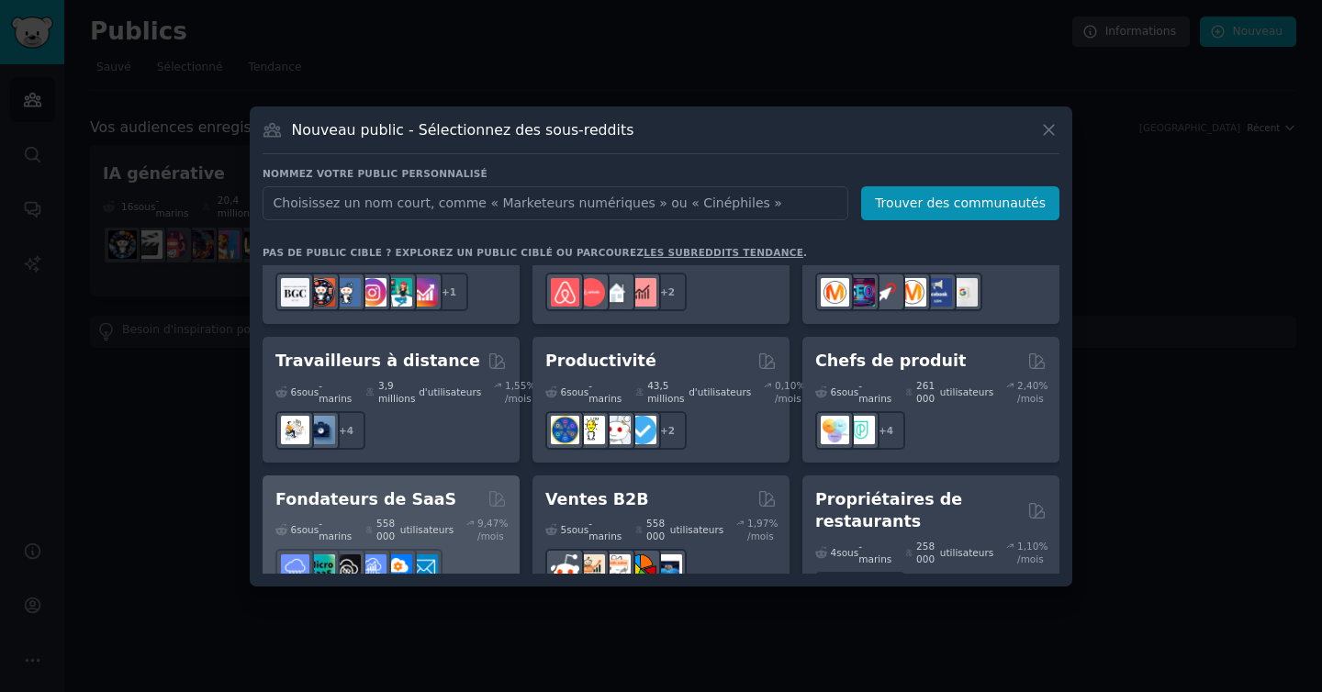
click at [452, 488] on div "Fondateurs de SaaS" at bounding box center [390, 499] width 231 height 23
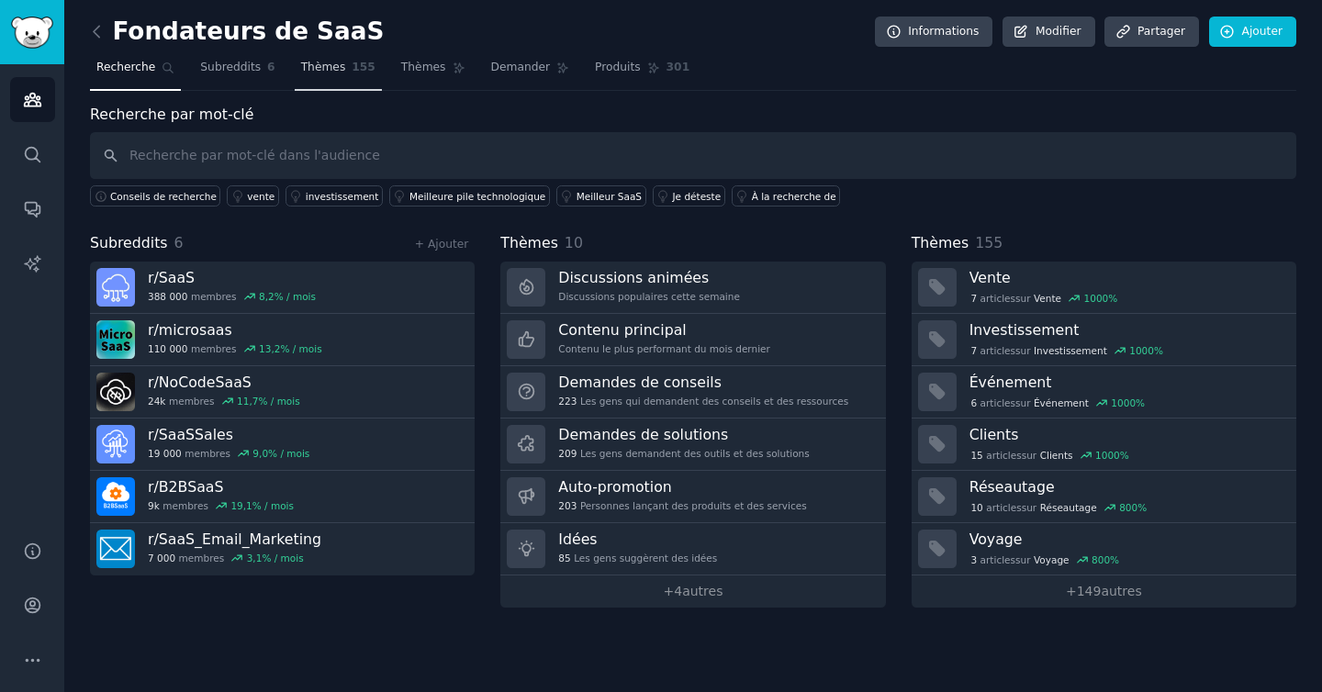
click at [321, 73] on font "Thèmes" at bounding box center [323, 67] width 45 height 13
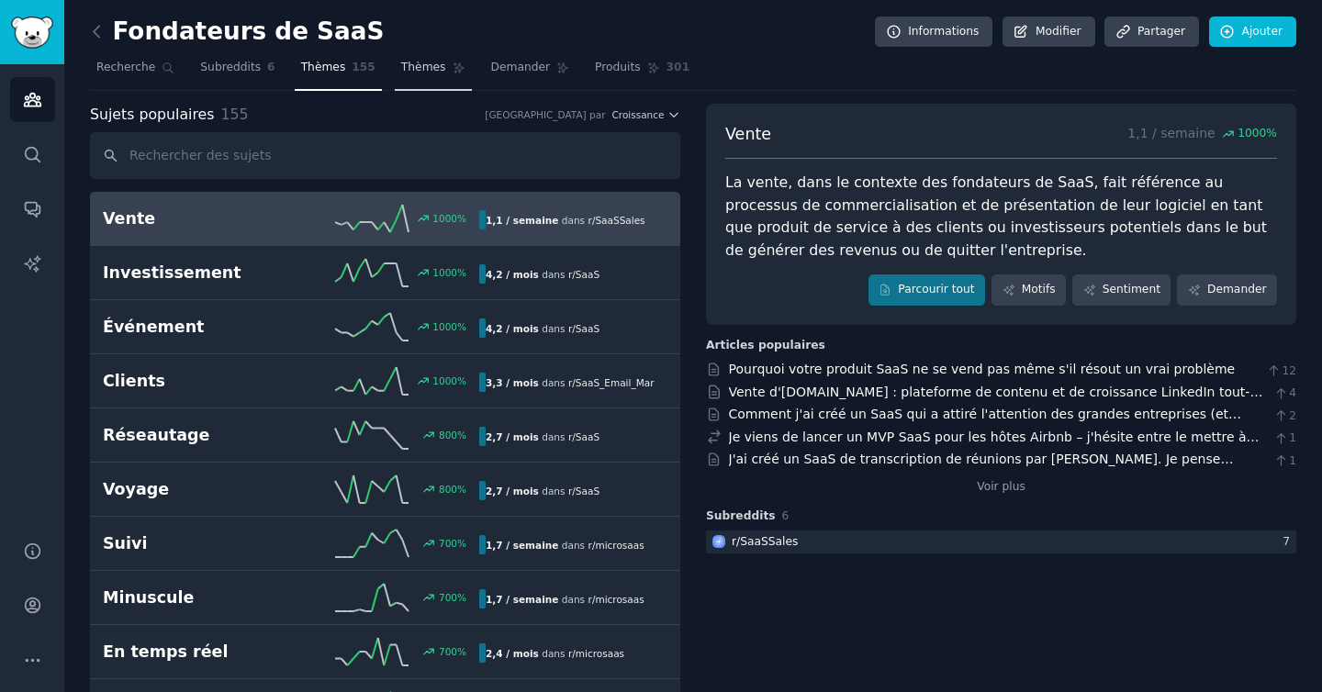
click at [411, 72] on font "Thèmes" at bounding box center [423, 67] width 45 height 13
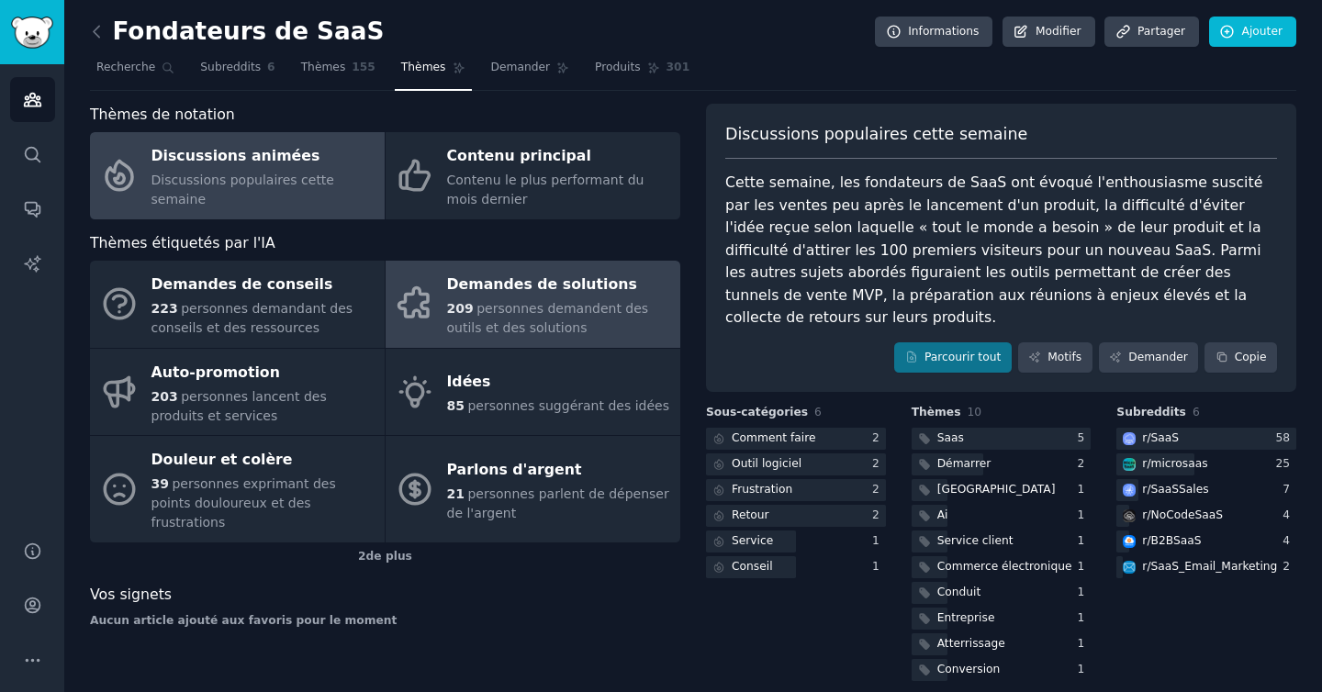
click at [616, 325] on div "209 personnes demandent des outils et des solutions" at bounding box center [559, 318] width 224 height 39
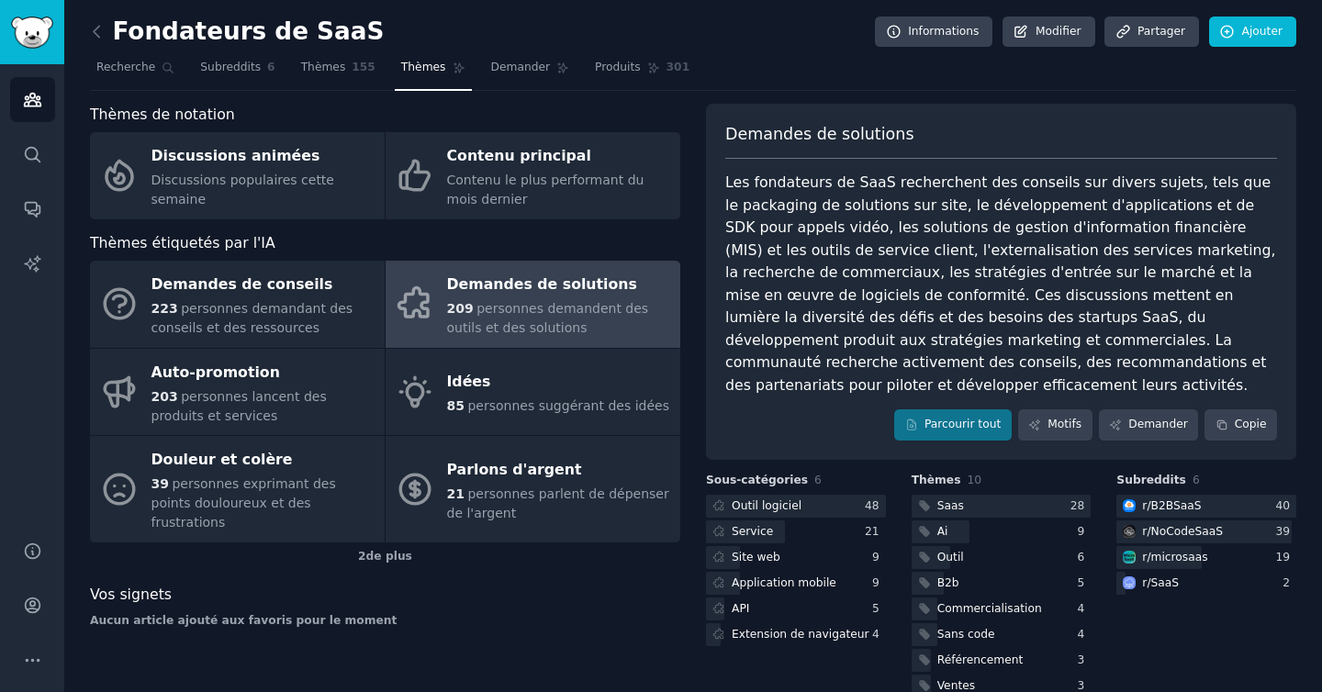
scroll to position [85, 0]
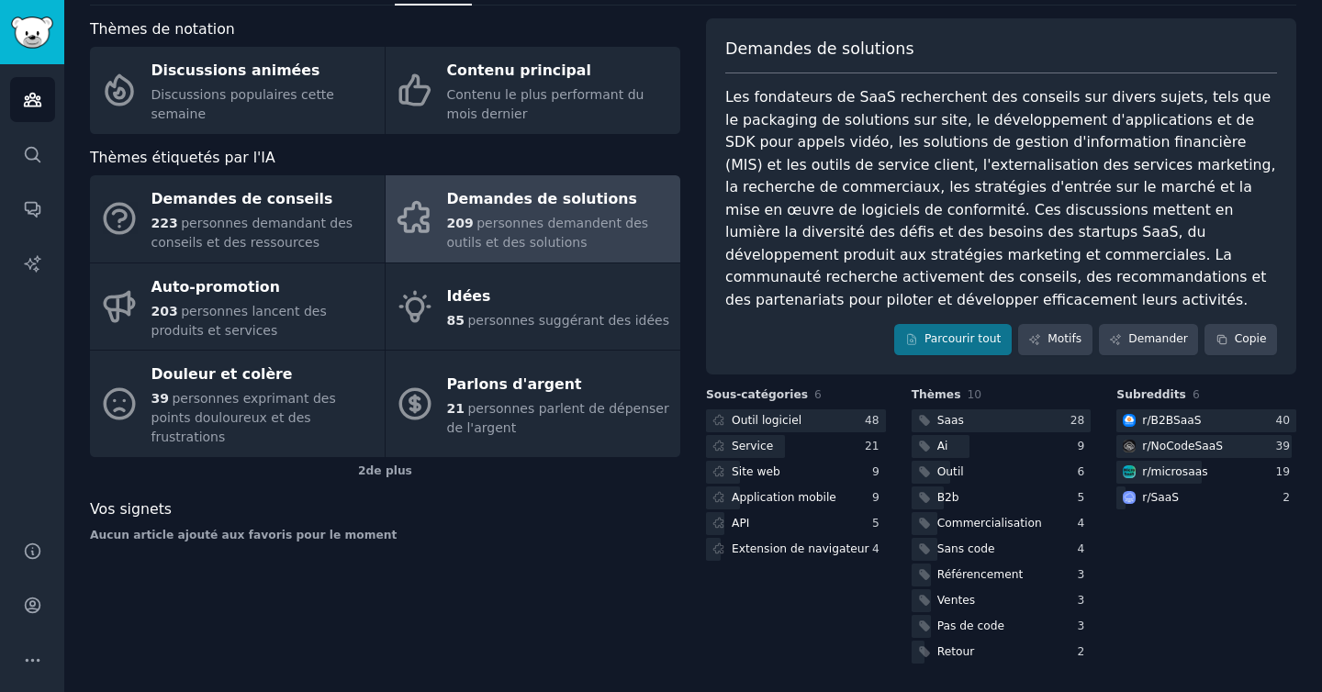
click at [41, 105] on icon "Barre latérale" at bounding box center [32, 99] width 19 height 19
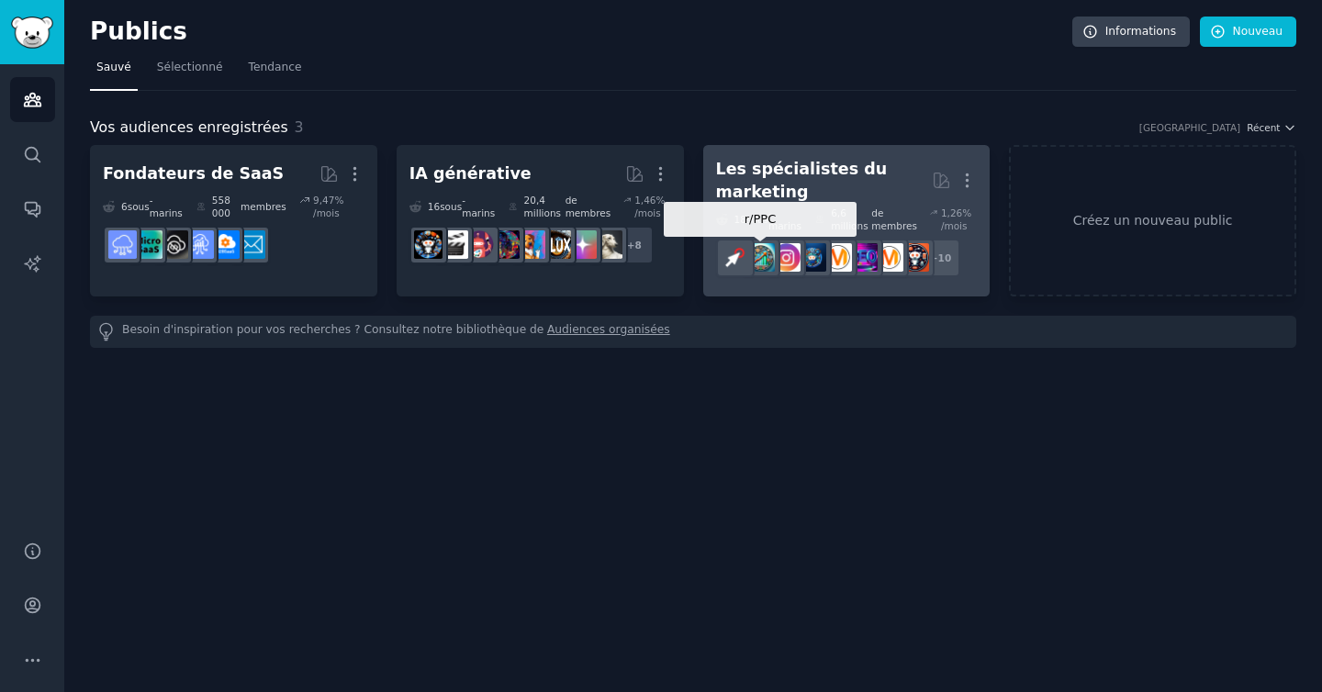
click at [772, 247] on img at bounding box center [760, 257] width 28 height 28
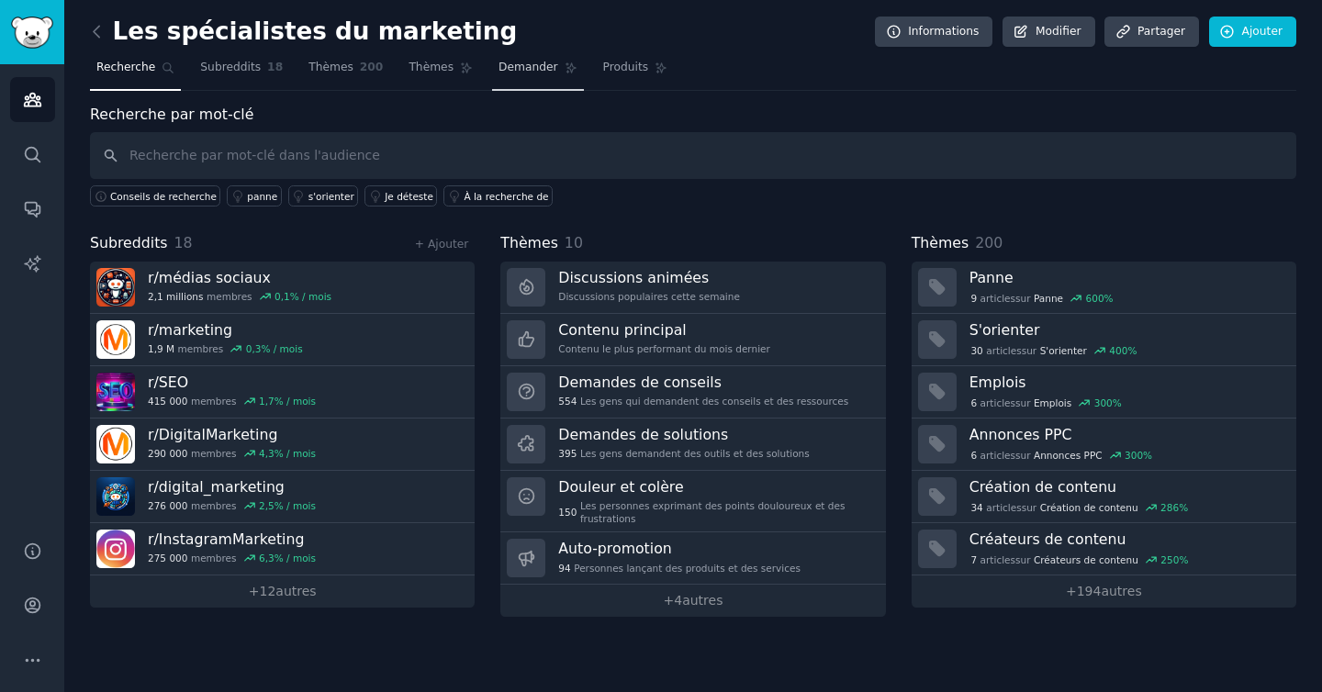
click at [533, 72] on font "Demander" at bounding box center [528, 67] width 60 height 13
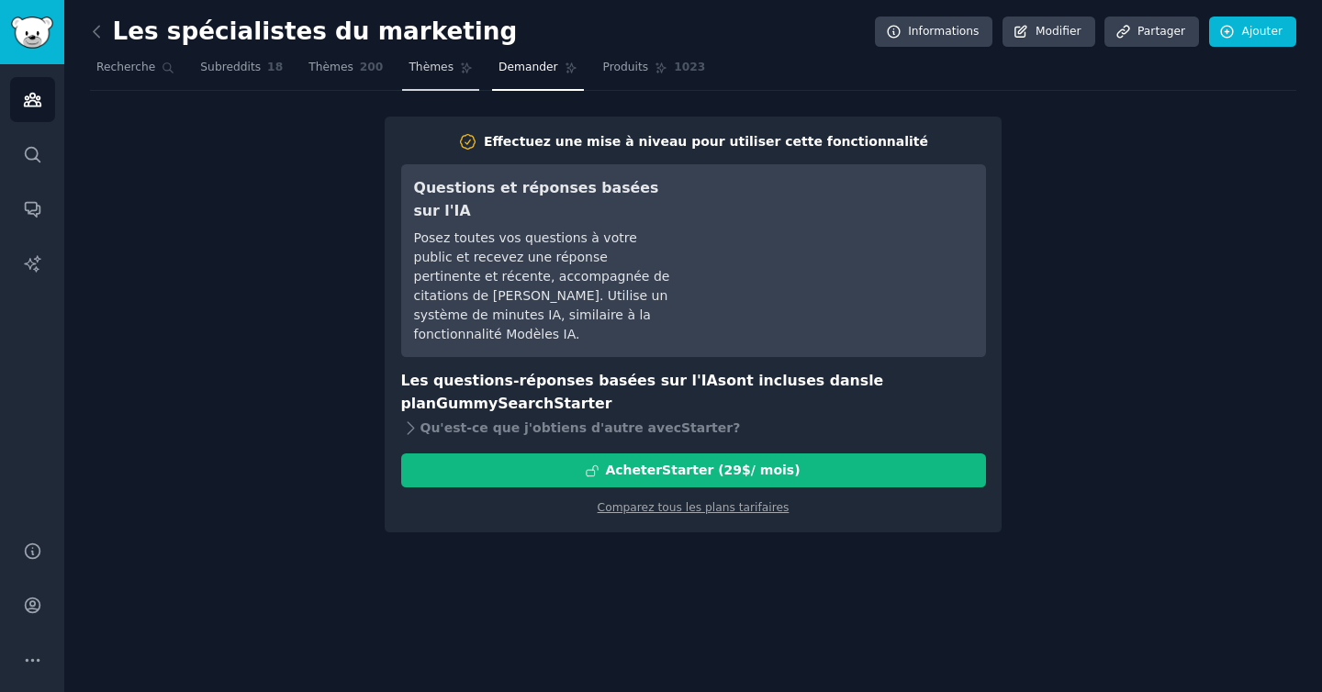
click at [443, 61] on font "Thèmes" at bounding box center [430, 67] width 45 height 13
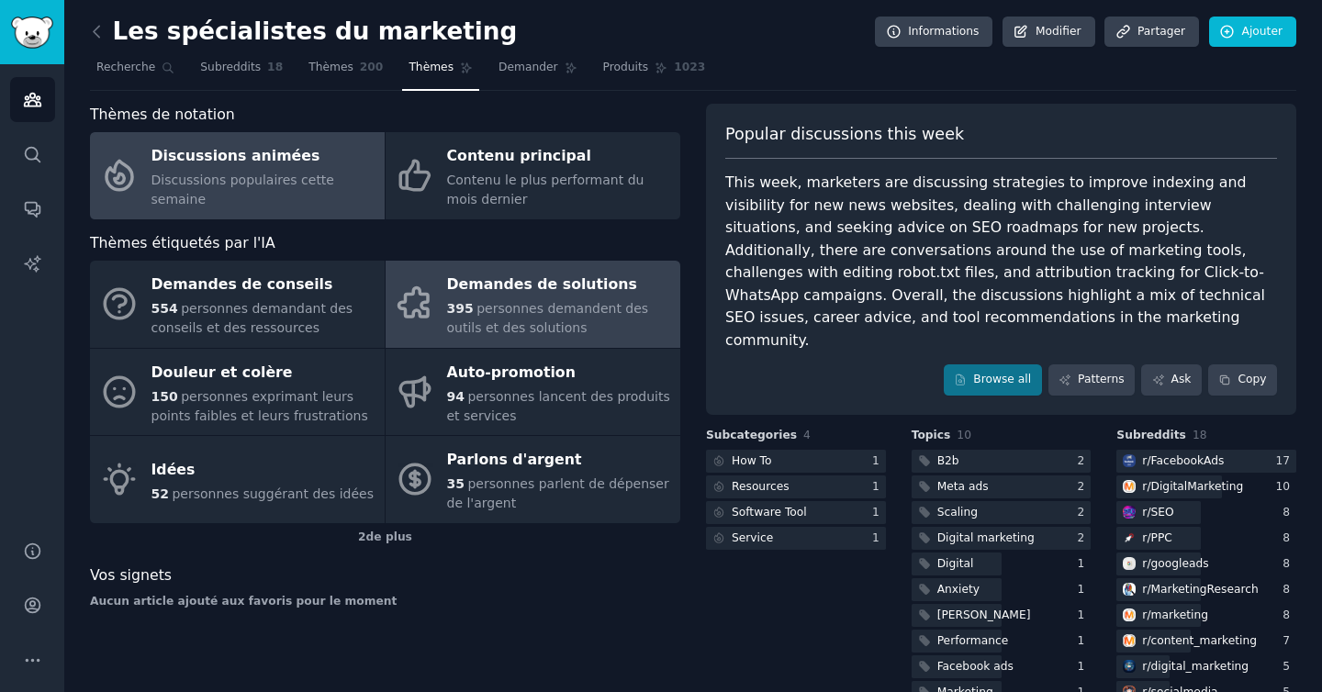
click at [581, 317] on div "395 personnes demandent des outils et des solutions" at bounding box center [559, 318] width 224 height 39
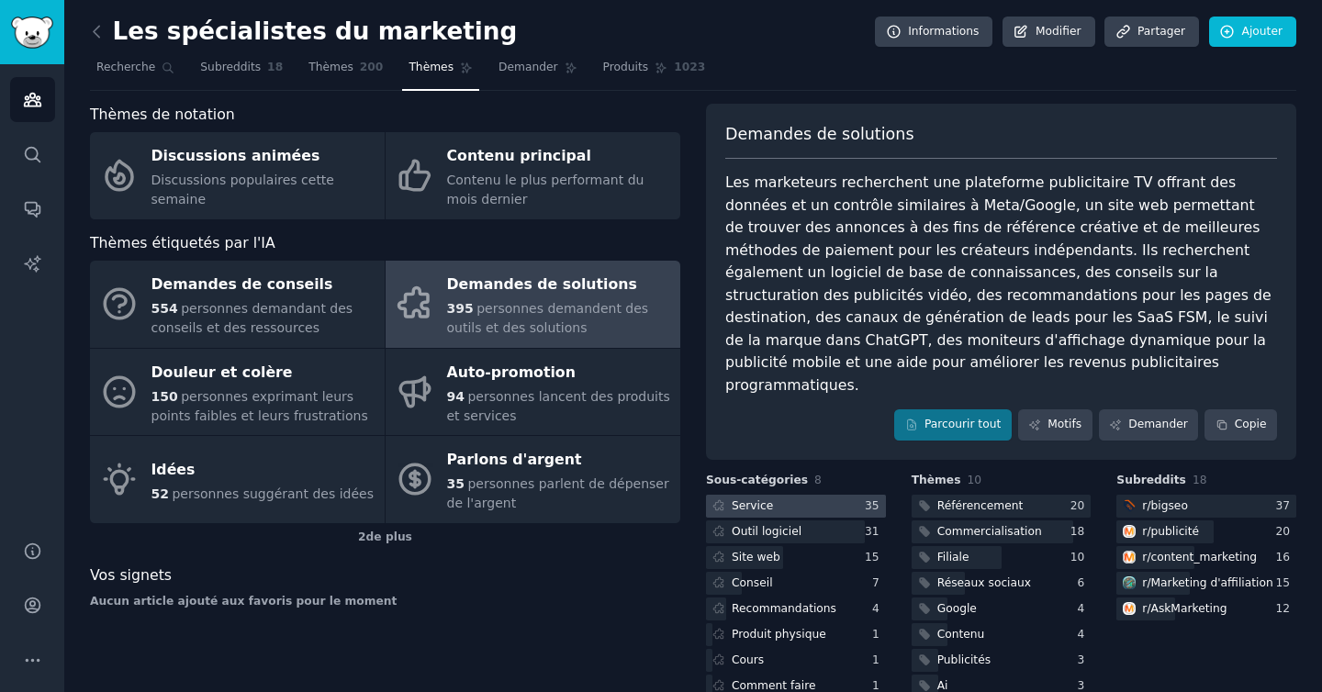
click at [825, 495] on div at bounding box center [796, 506] width 180 height 23
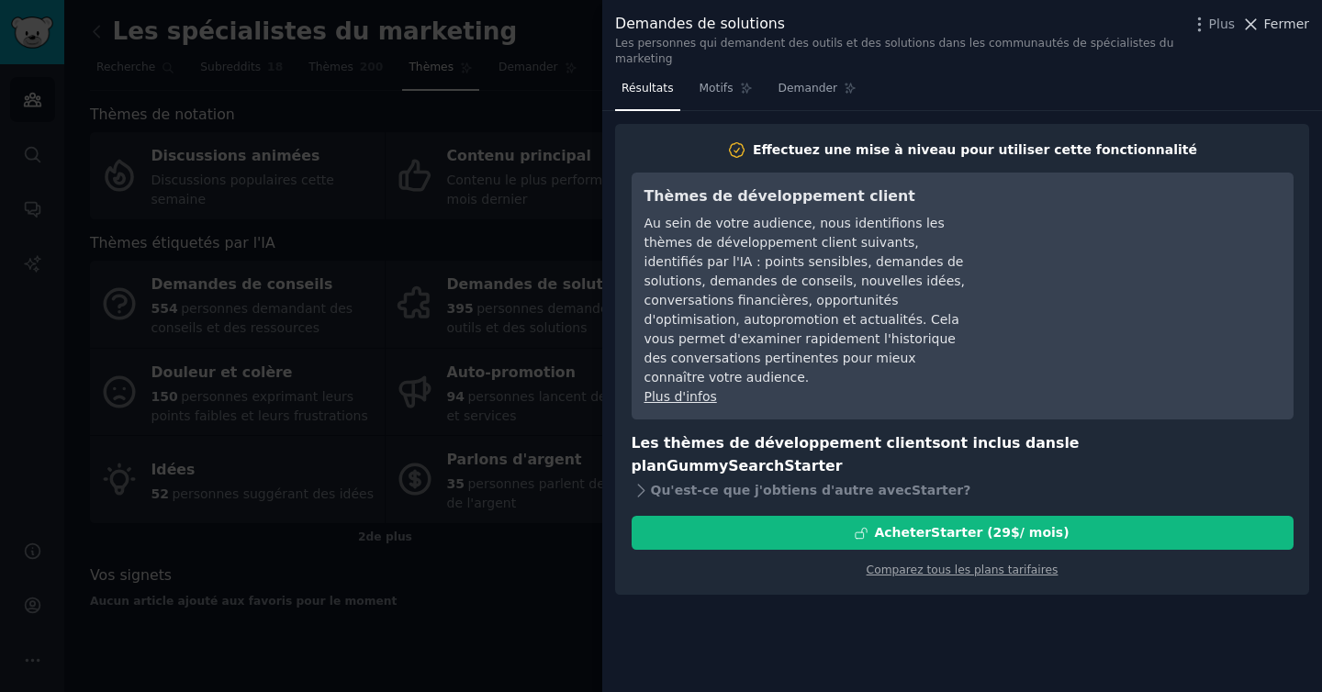
click at [1289, 23] on font "Fermer" at bounding box center [1286, 24] width 45 height 15
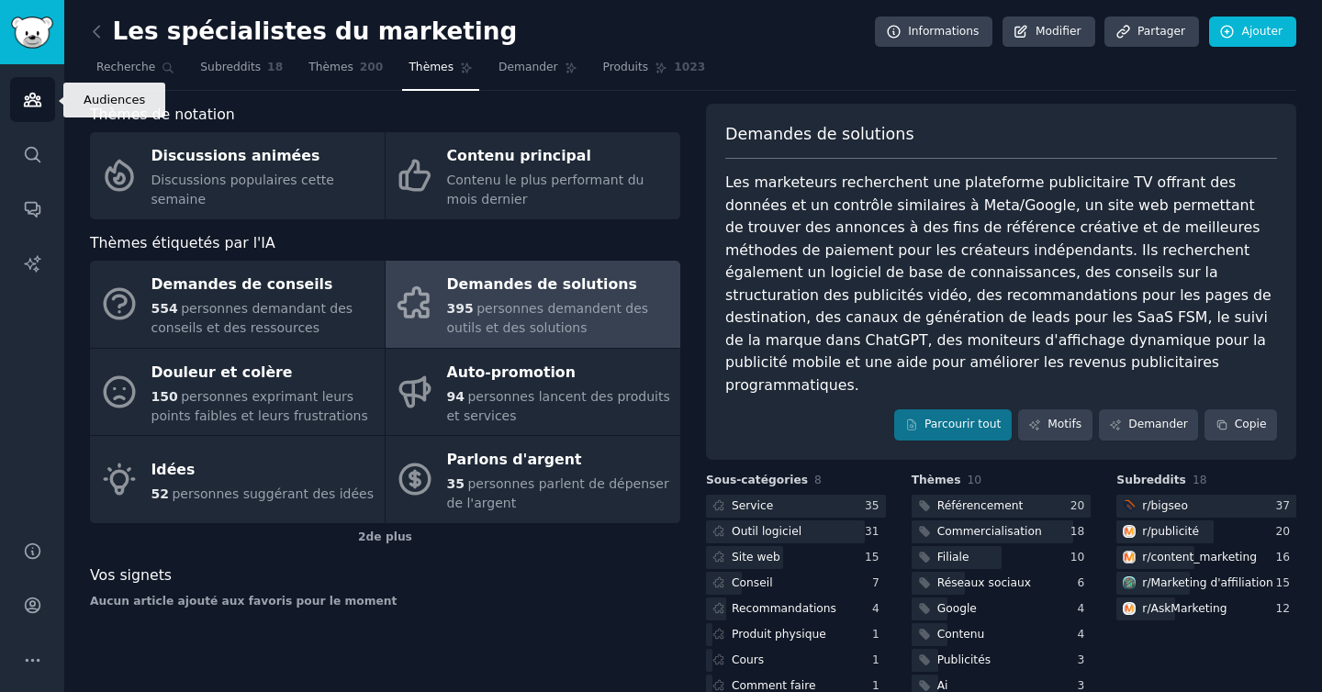
click at [35, 111] on link "Publics" at bounding box center [32, 99] width 45 height 45
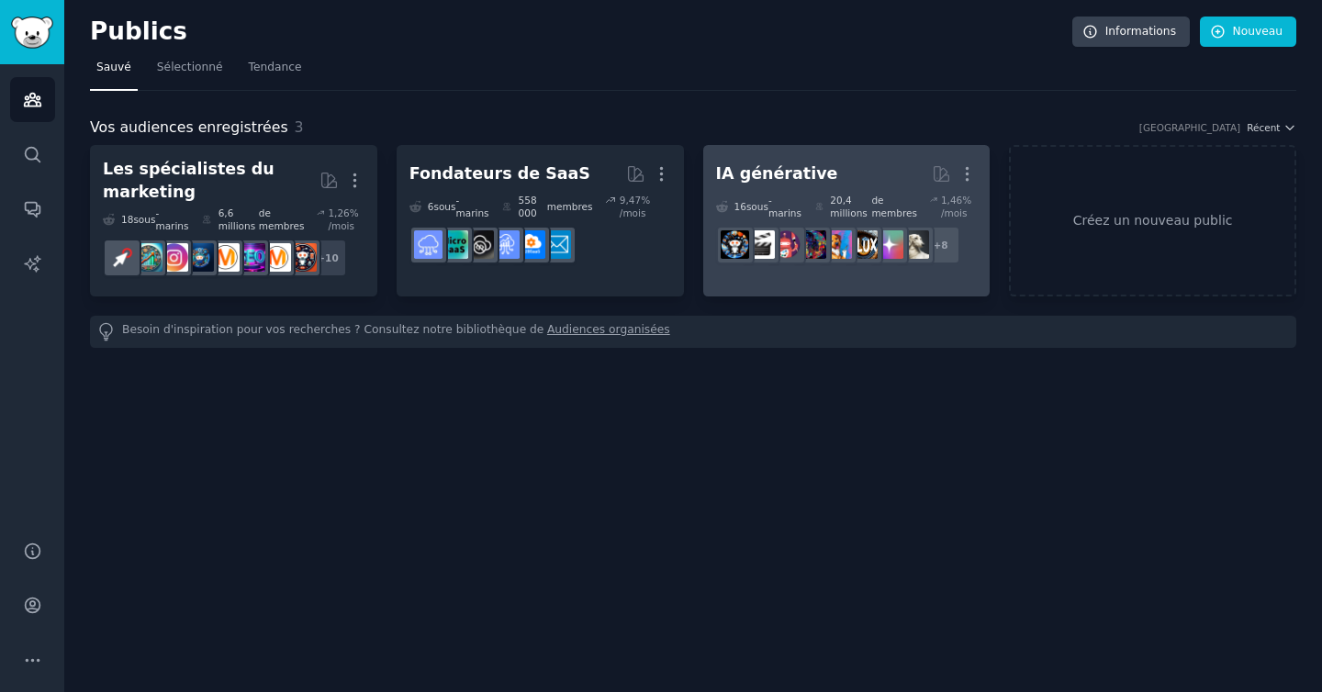
click at [798, 283] on link "IA générative Plus 16 sous -marins 20,4 millions de membres 1,46 % /mois r/aiAr…" at bounding box center [846, 220] width 287 height 151
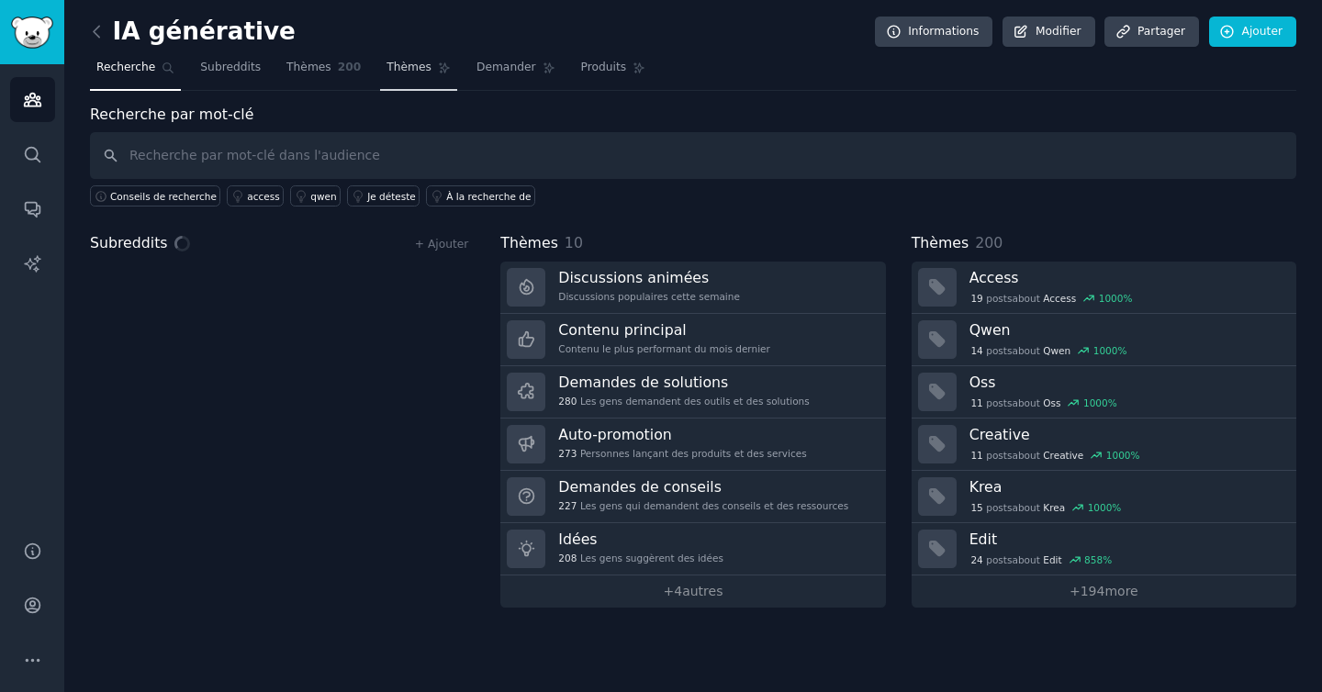
click at [391, 77] on link "Thèmes" at bounding box center [418, 72] width 77 height 38
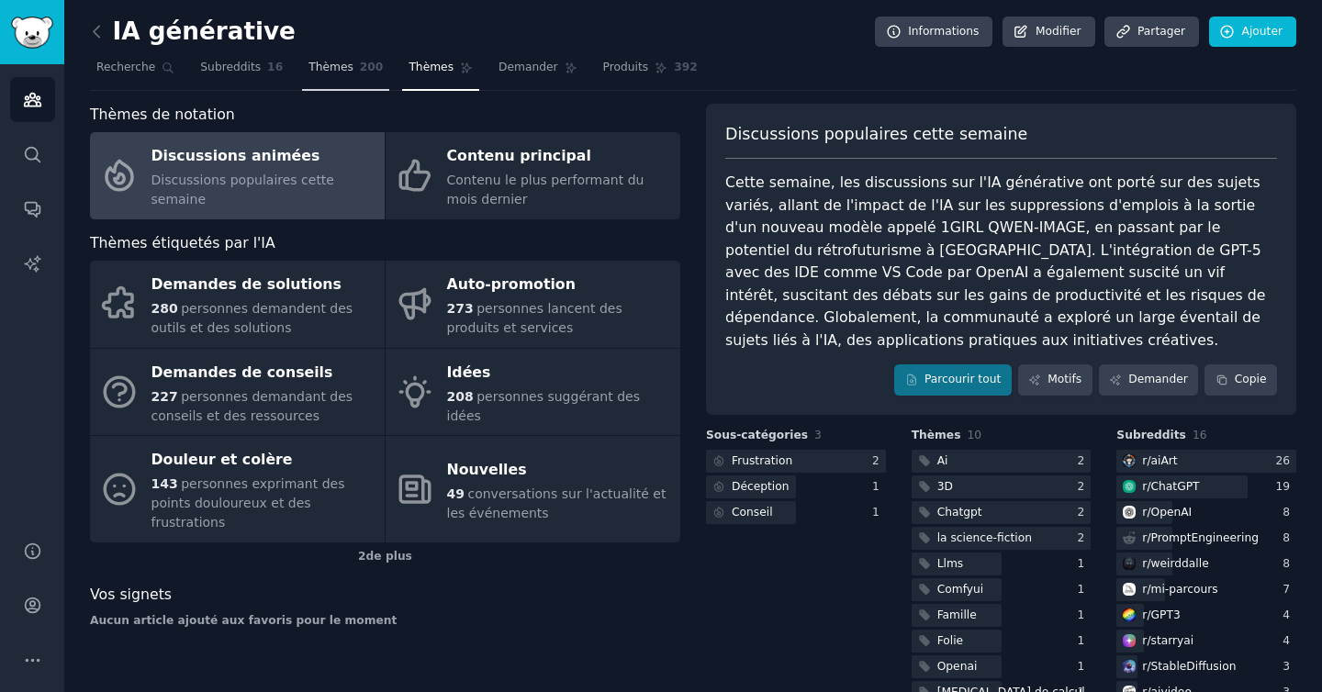
click at [351, 71] on link "Thèmes 200" at bounding box center [345, 72] width 87 height 38
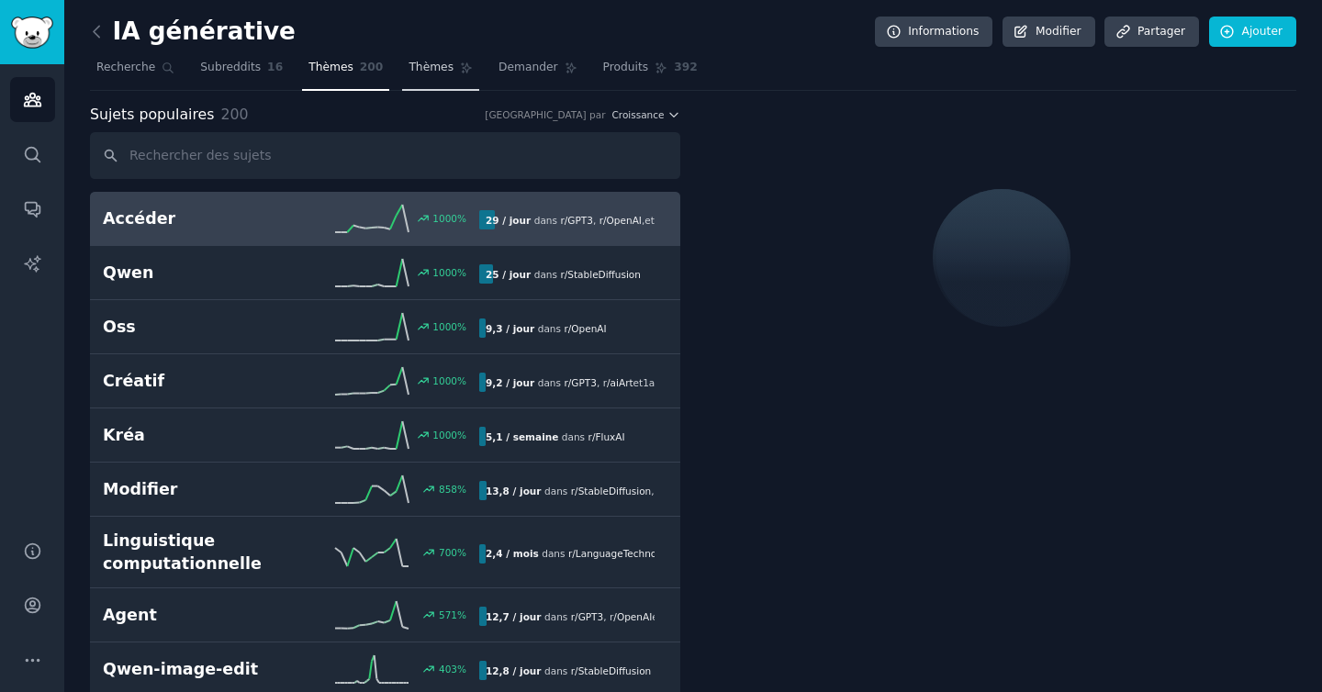
click at [420, 67] on font "Thèmes" at bounding box center [430, 67] width 45 height 13
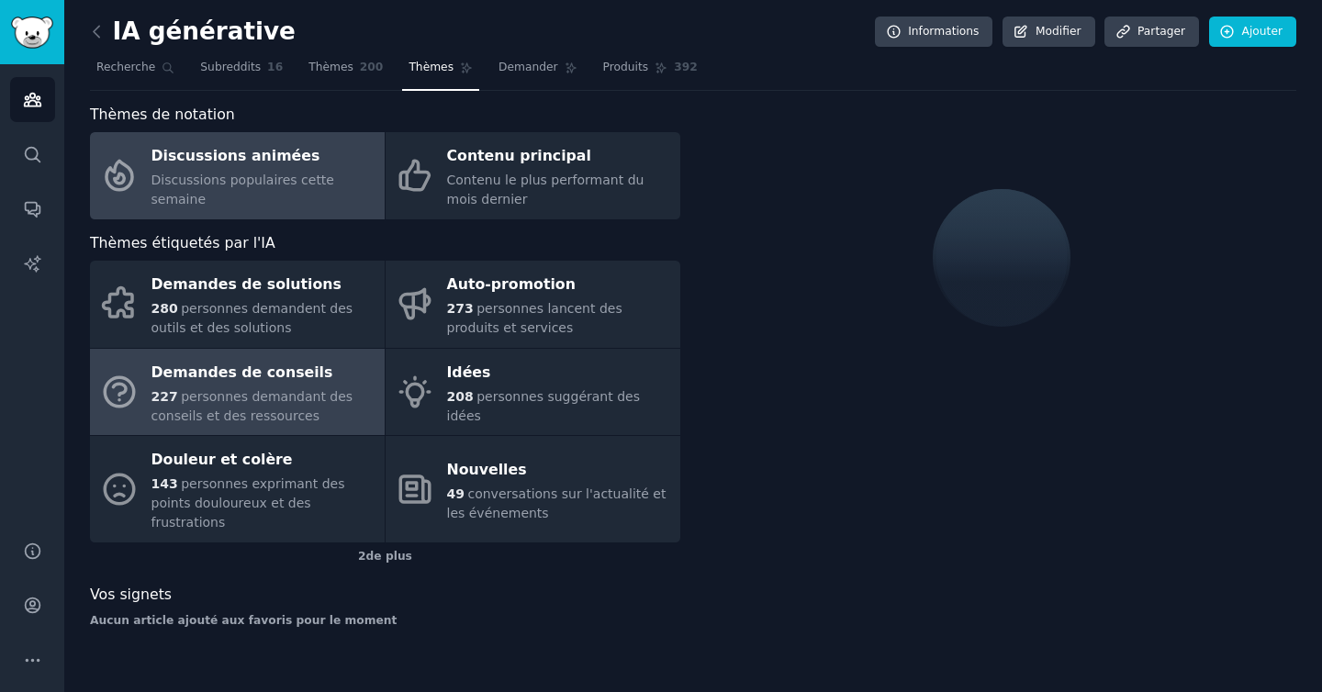
click at [292, 418] on font "personnes demandant des conseils et des ressources" at bounding box center [252, 406] width 202 height 34
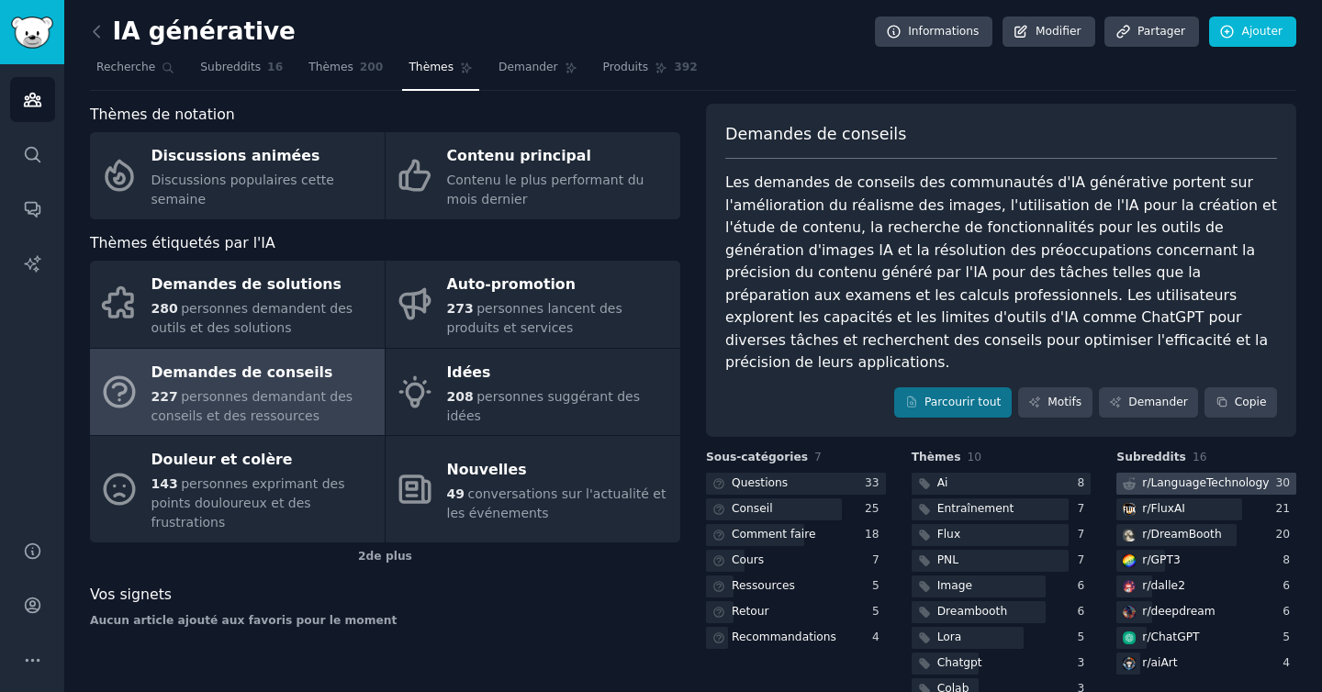
click at [1211, 473] on div "r/ LanguageTechnology" at bounding box center [1194, 484] width 156 height 23
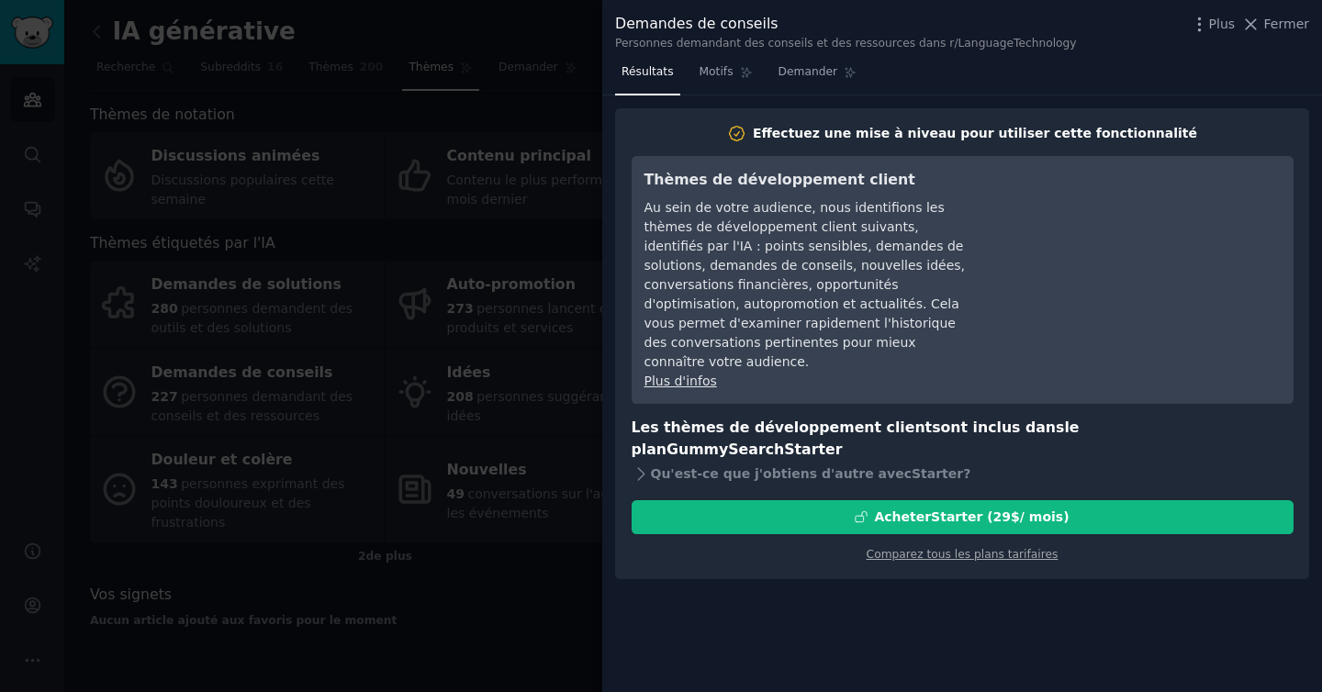
click at [771, 275] on div "Au sein de votre audience, nous identifions les thèmes de développement client …" at bounding box center [811, 284] width 335 height 173
click at [1265, 21] on button "Fermer" at bounding box center [1275, 24] width 68 height 19
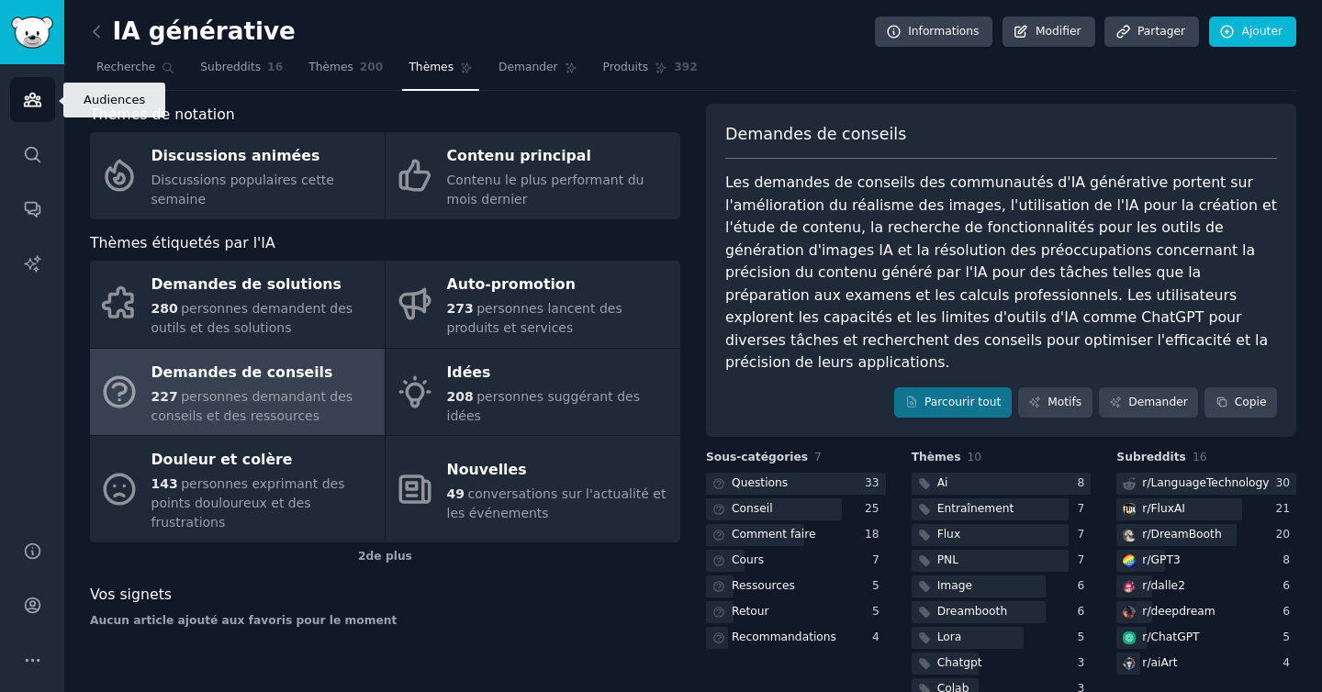
click at [44, 99] on link "Publics" at bounding box center [32, 99] width 45 height 45
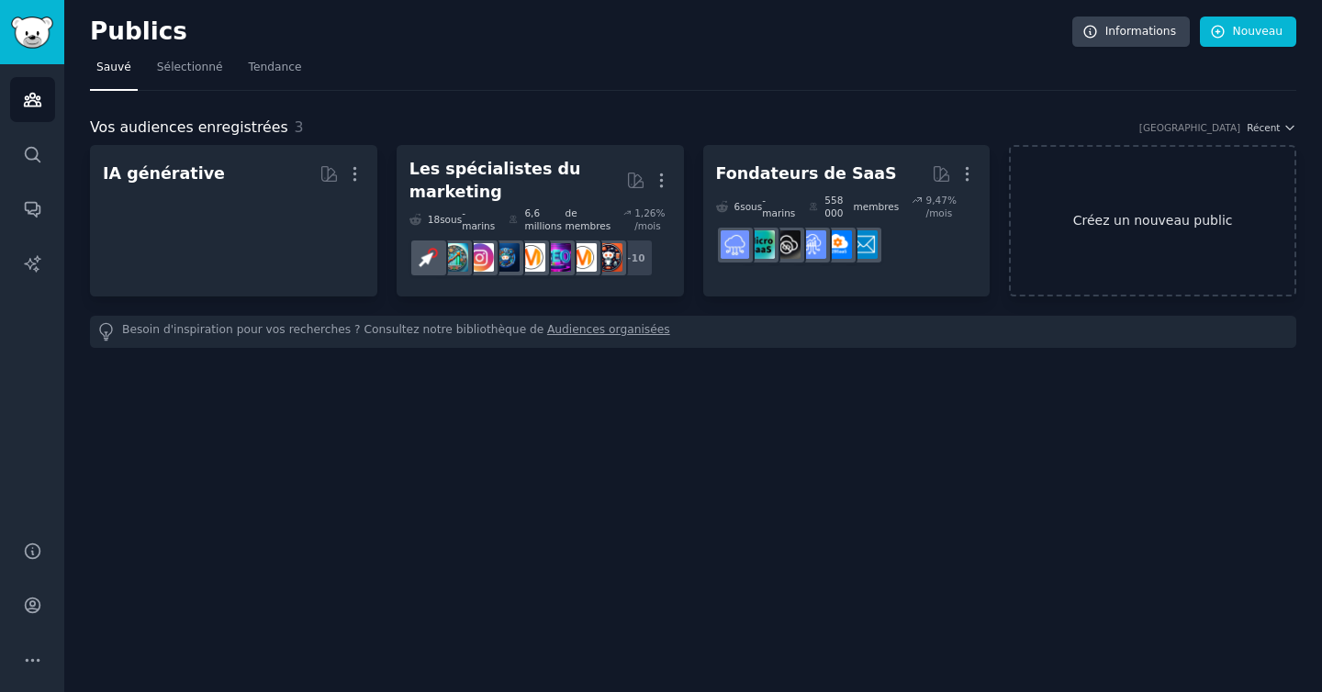
click at [1095, 268] on link "Créez un nouveau public" at bounding box center [1152, 220] width 287 height 151
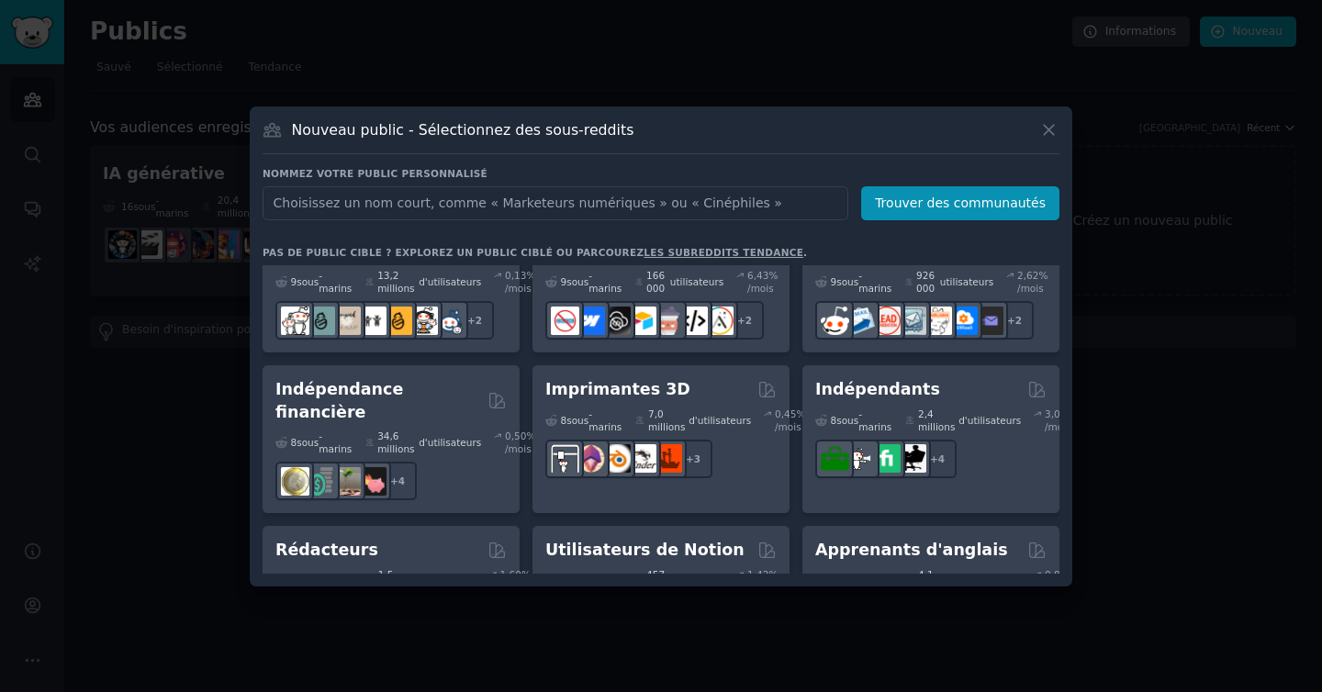
scroll to position [1161, 0]
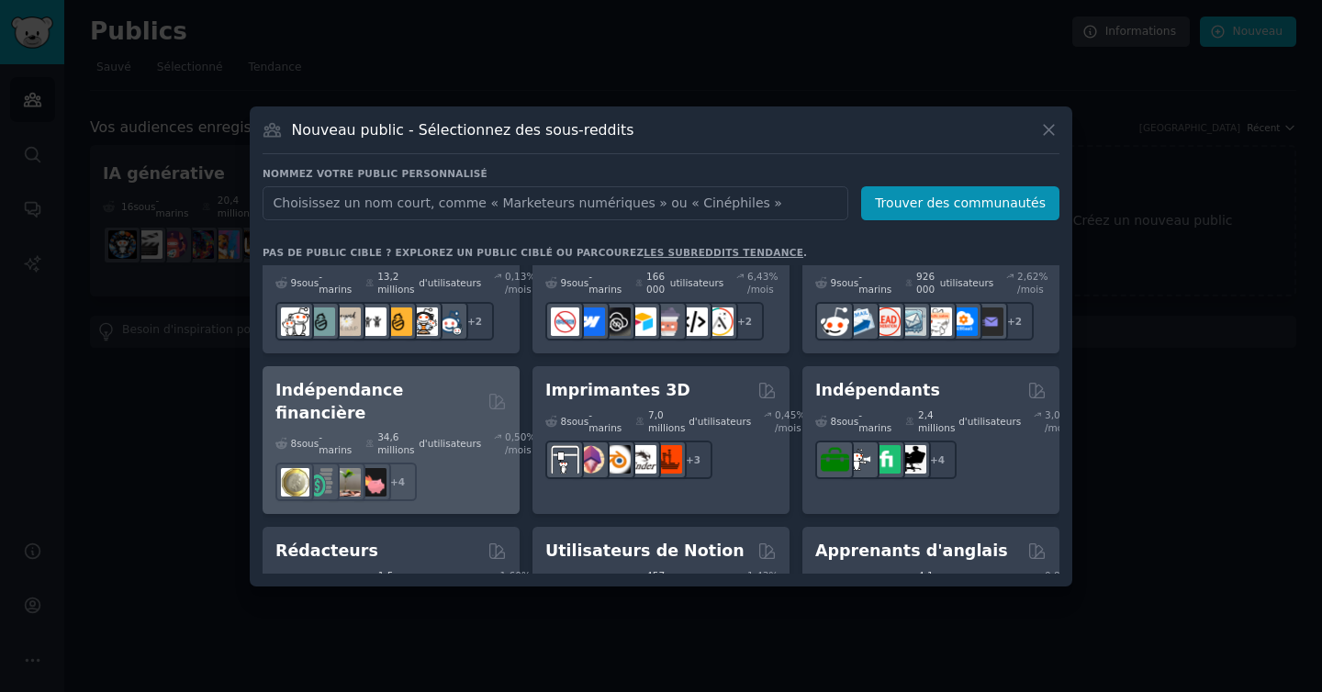
click at [432, 430] on div "34,6 millions d'utilisateurs" at bounding box center [423, 443] width 116 height 26
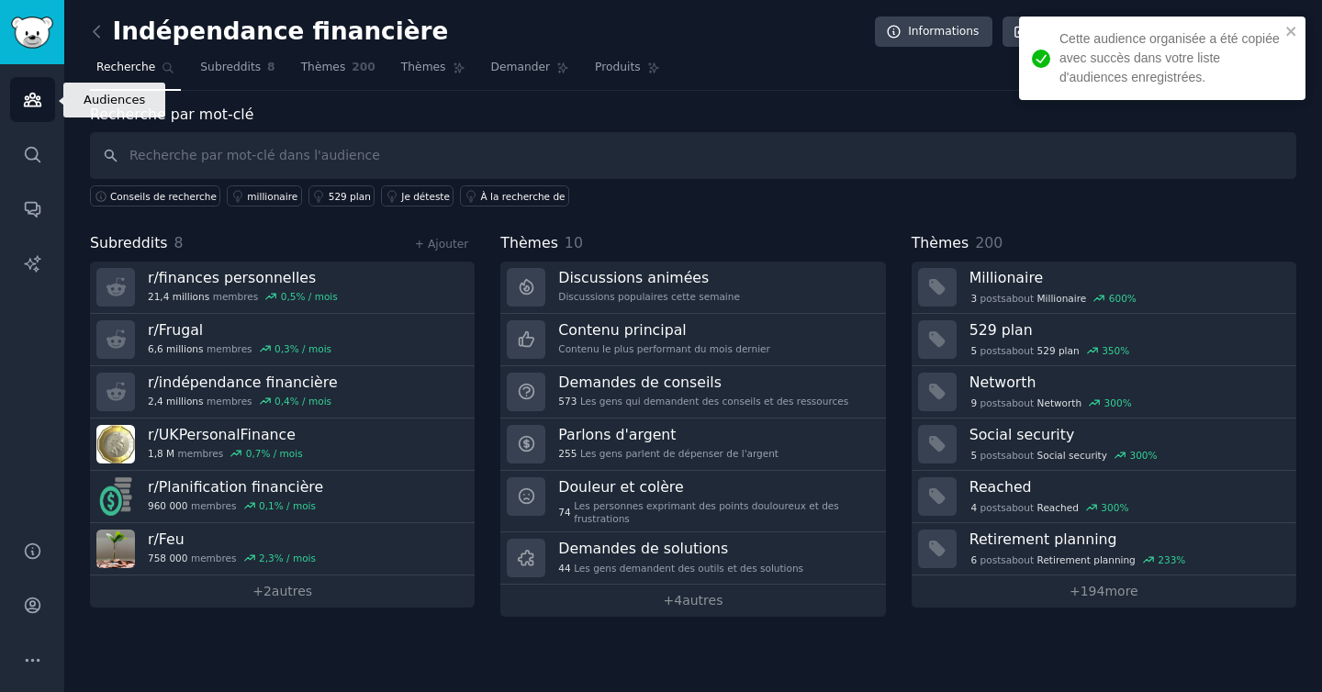
click at [39, 114] on link "Publics" at bounding box center [32, 99] width 45 height 45
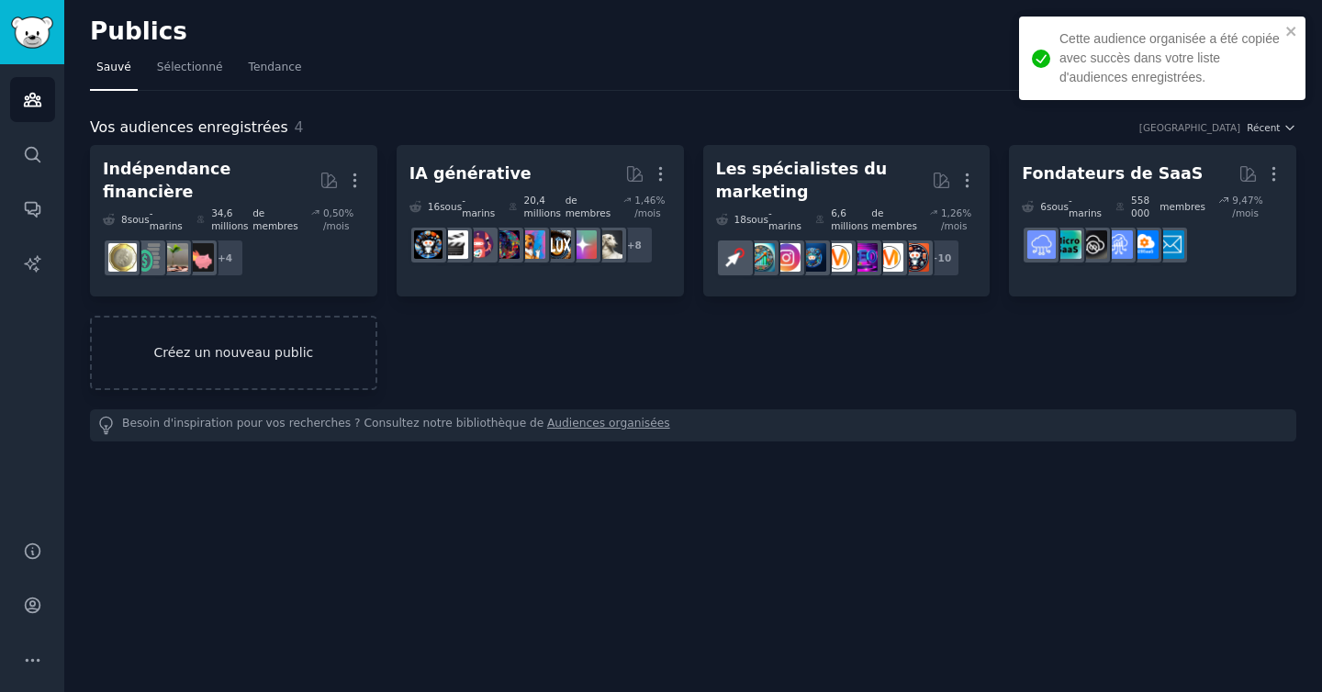
click at [337, 329] on link "Créez un nouveau public" at bounding box center [233, 353] width 287 height 74
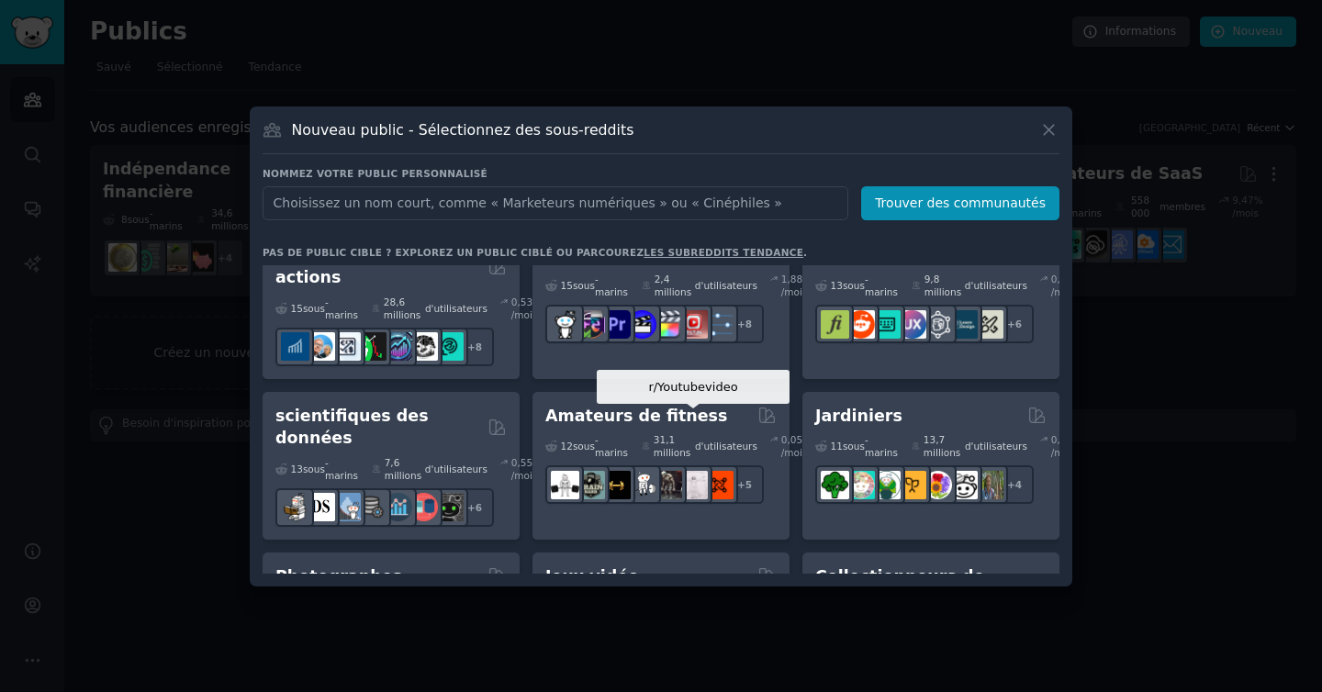
scroll to position [425, 0]
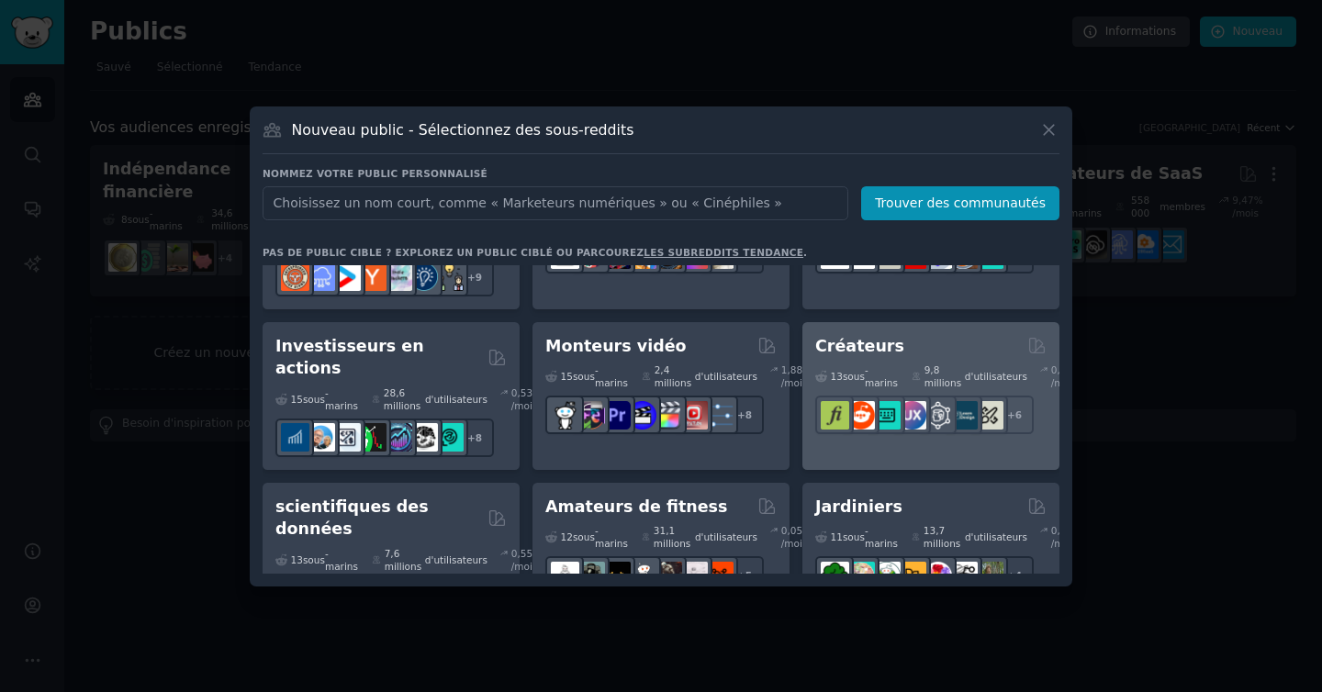
click at [987, 340] on div "Créateurs" at bounding box center [930, 346] width 231 height 23
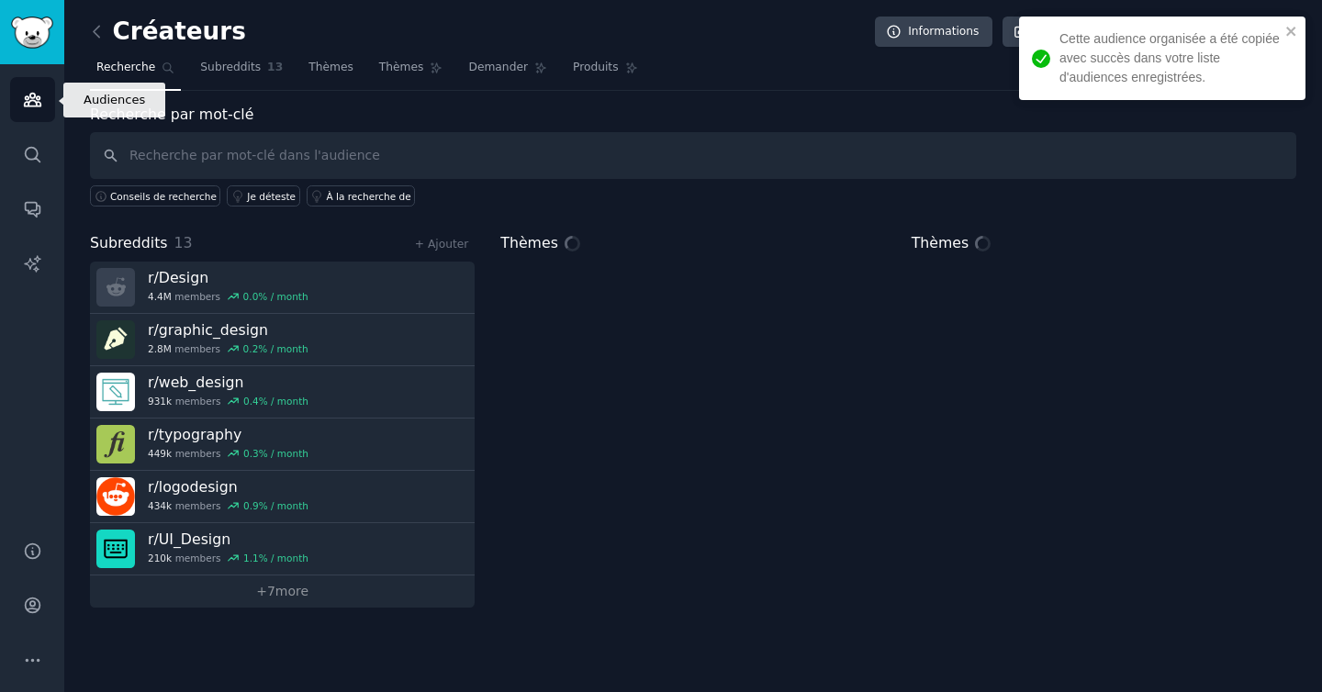
click at [28, 107] on icon "Barre latérale" at bounding box center [32, 99] width 19 height 19
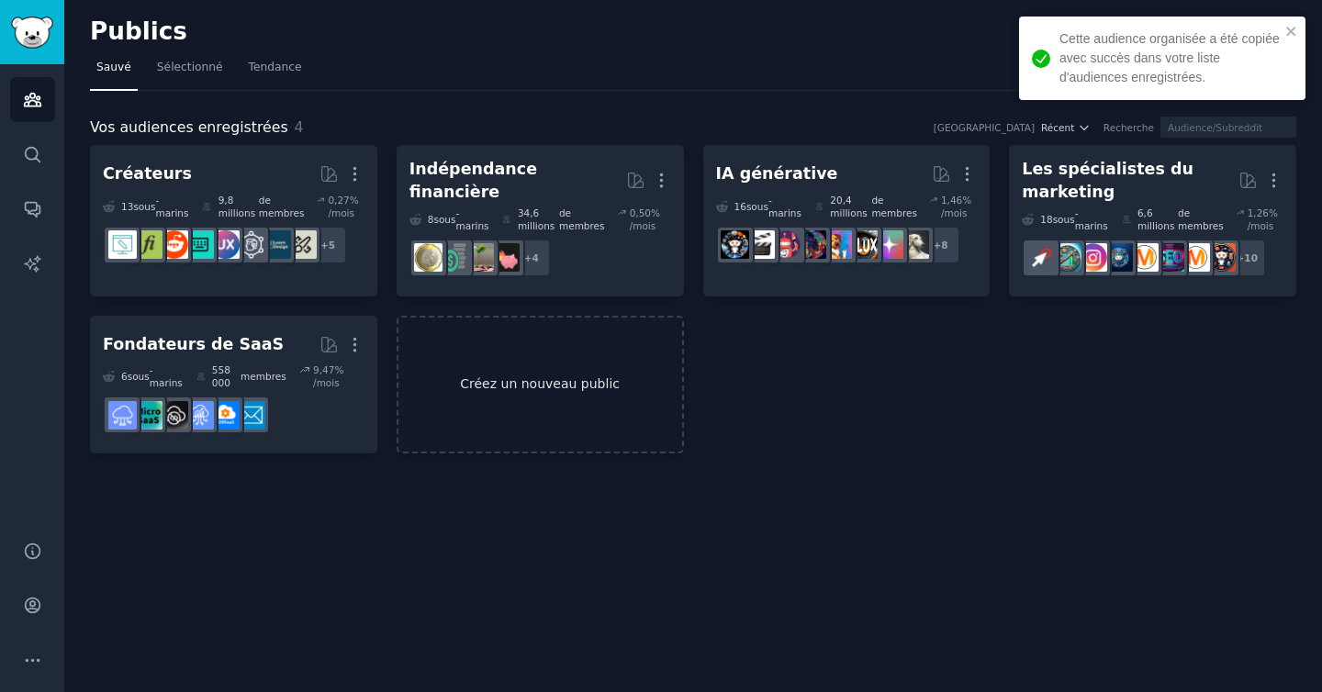
click at [520, 383] on font "Créez un nouveau public" at bounding box center [540, 383] width 160 height 15
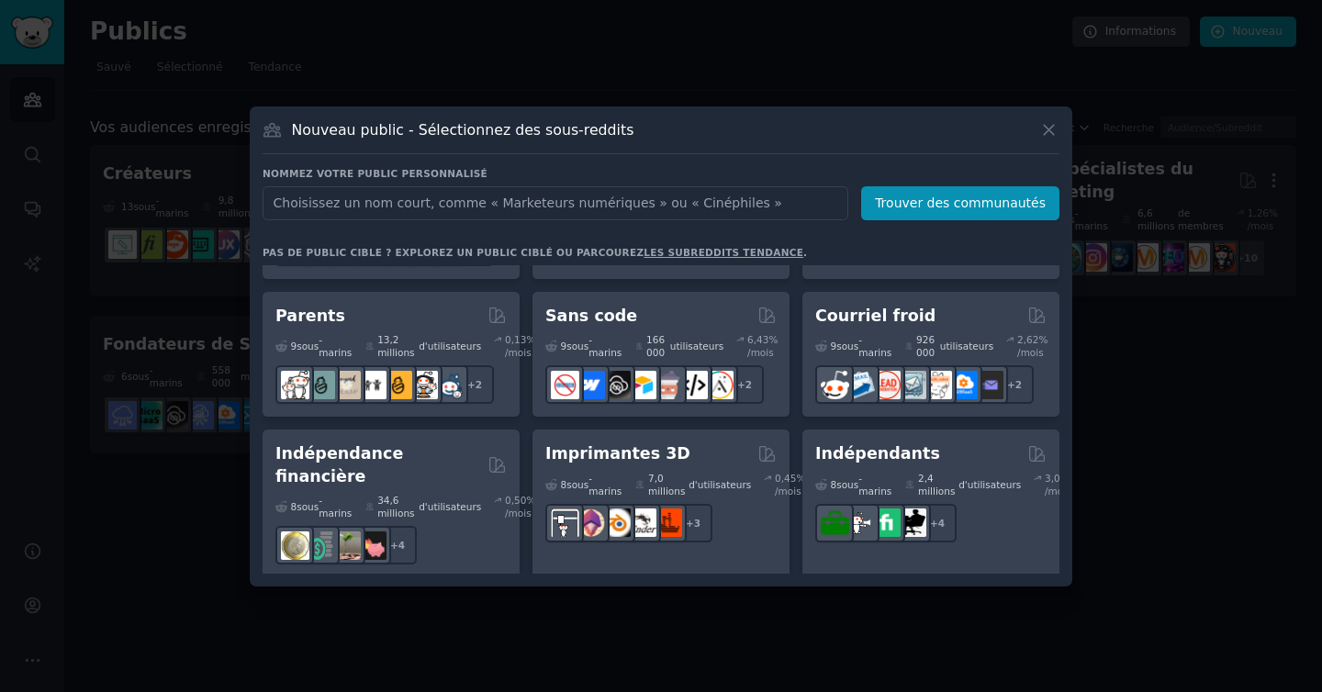
scroll to position [1099, 0]
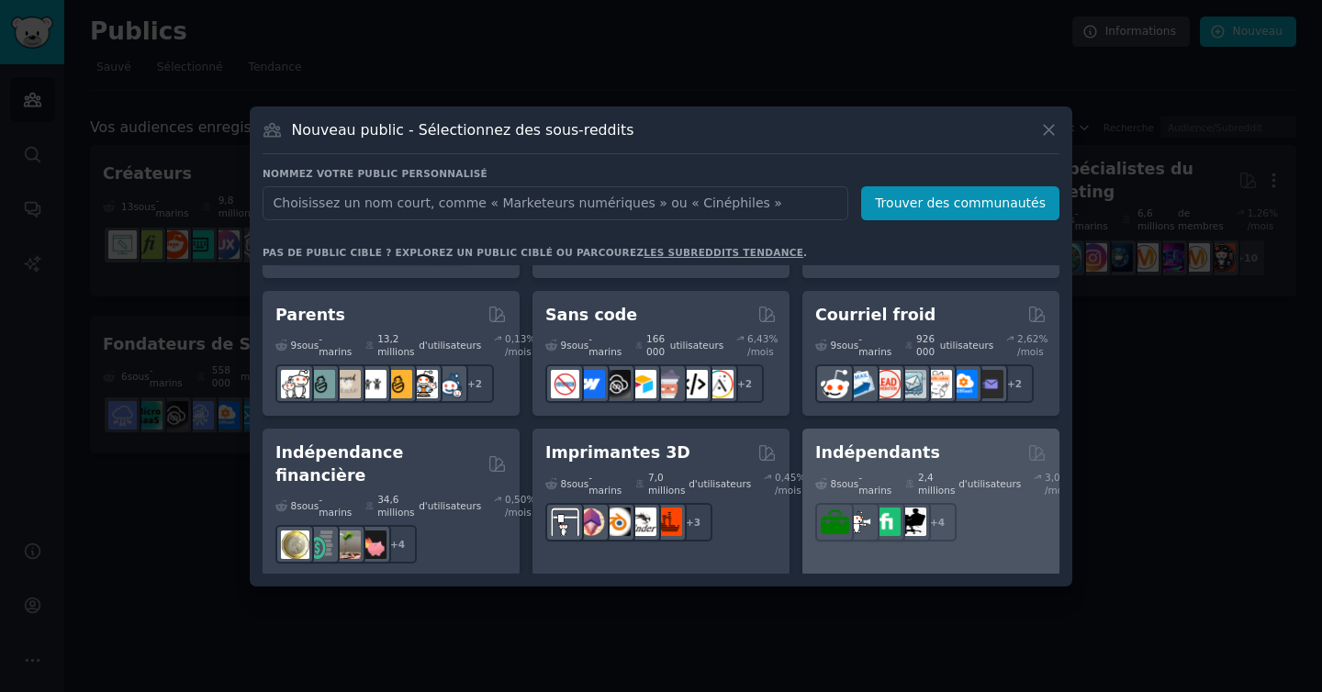
click at [958, 441] on div "Indépendants" at bounding box center [930, 452] width 231 height 23
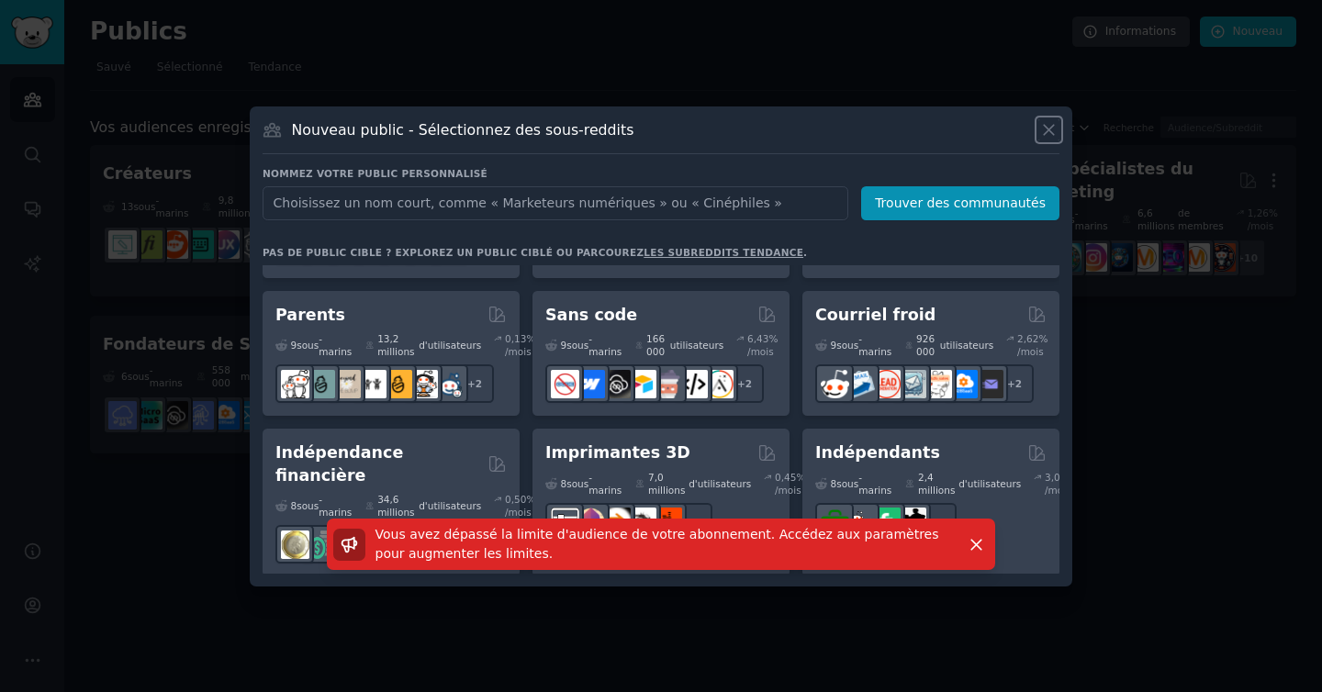
click at [1048, 127] on icon at bounding box center [1048, 129] width 19 height 19
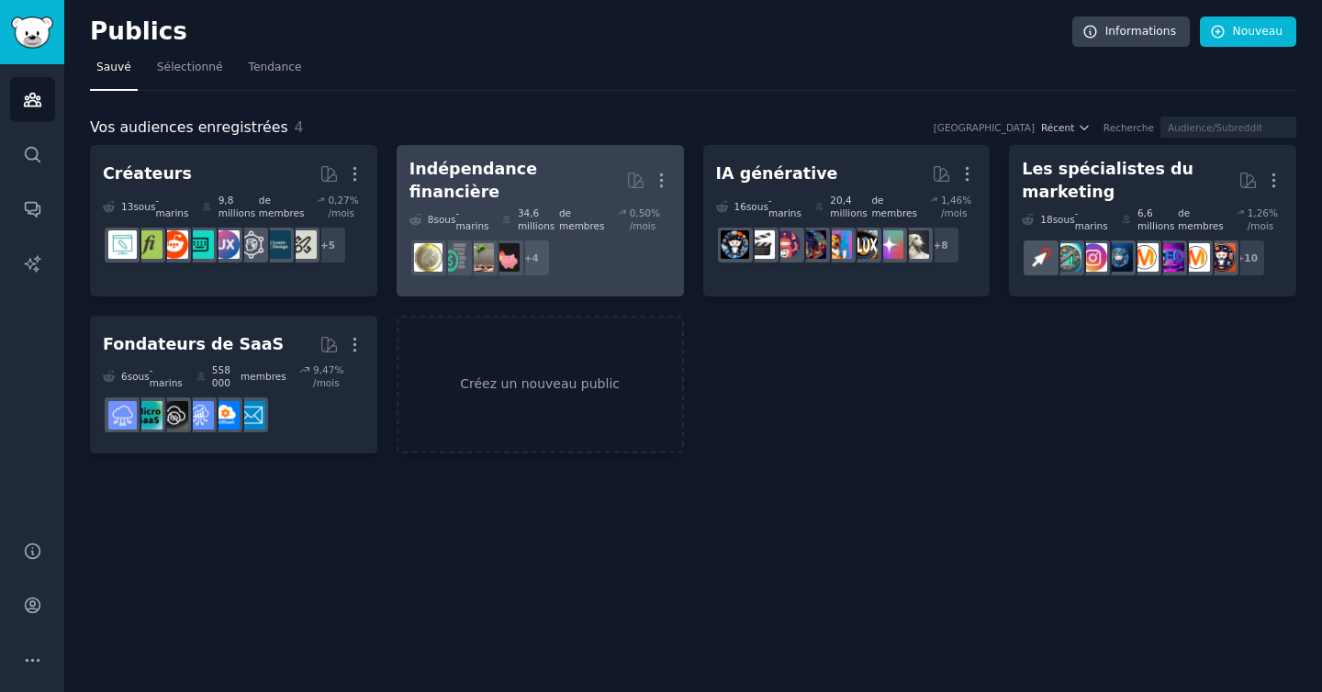
click at [602, 267] on dd "r/Planification financière + 4" at bounding box center [540, 257] width 262 height 51
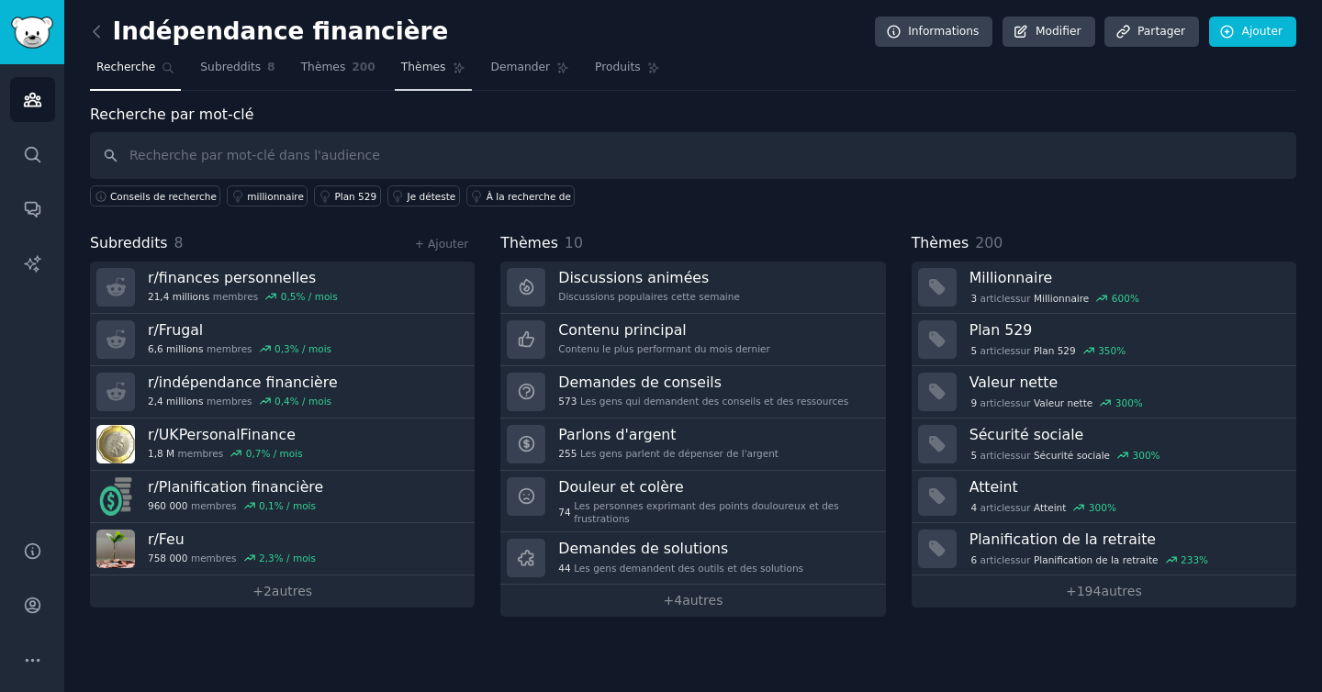
click at [429, 66] on font "Thèmes" at bounding box center [423, 67] width 45 height 13
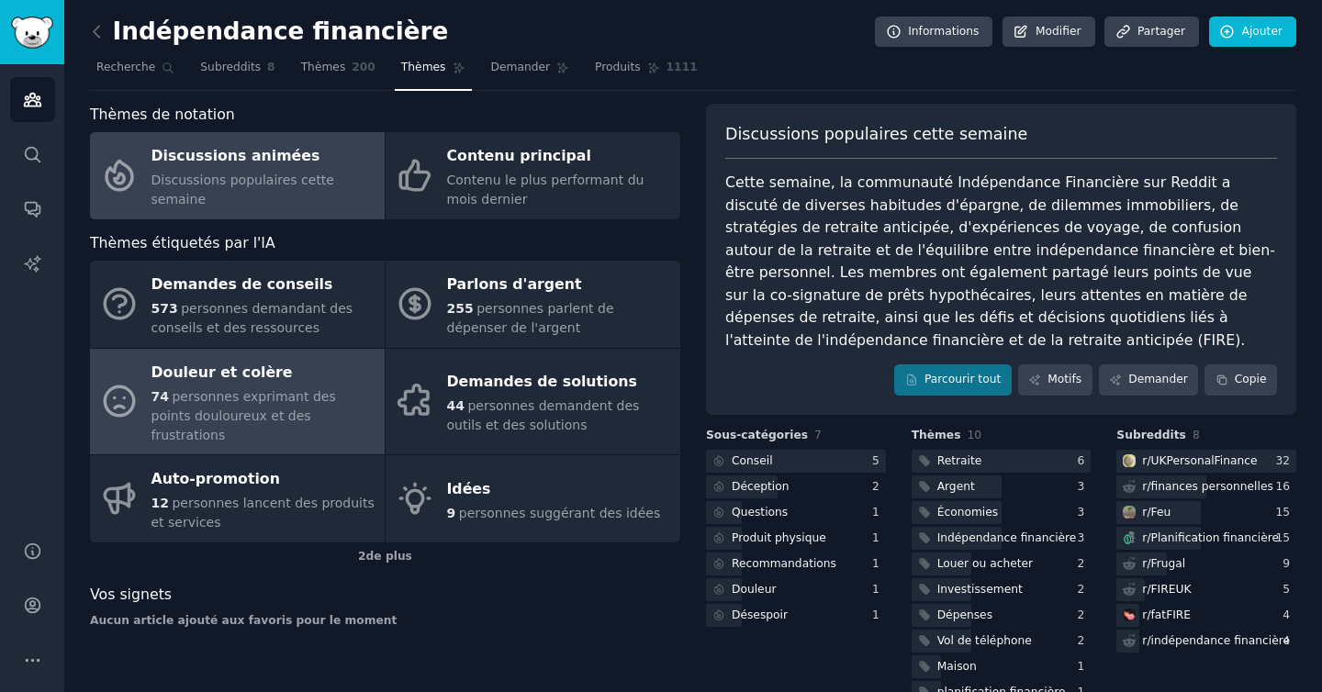
click at [326, 371] on div "Douleur et colère" at bounding box center [263, 372] width 224 height 29
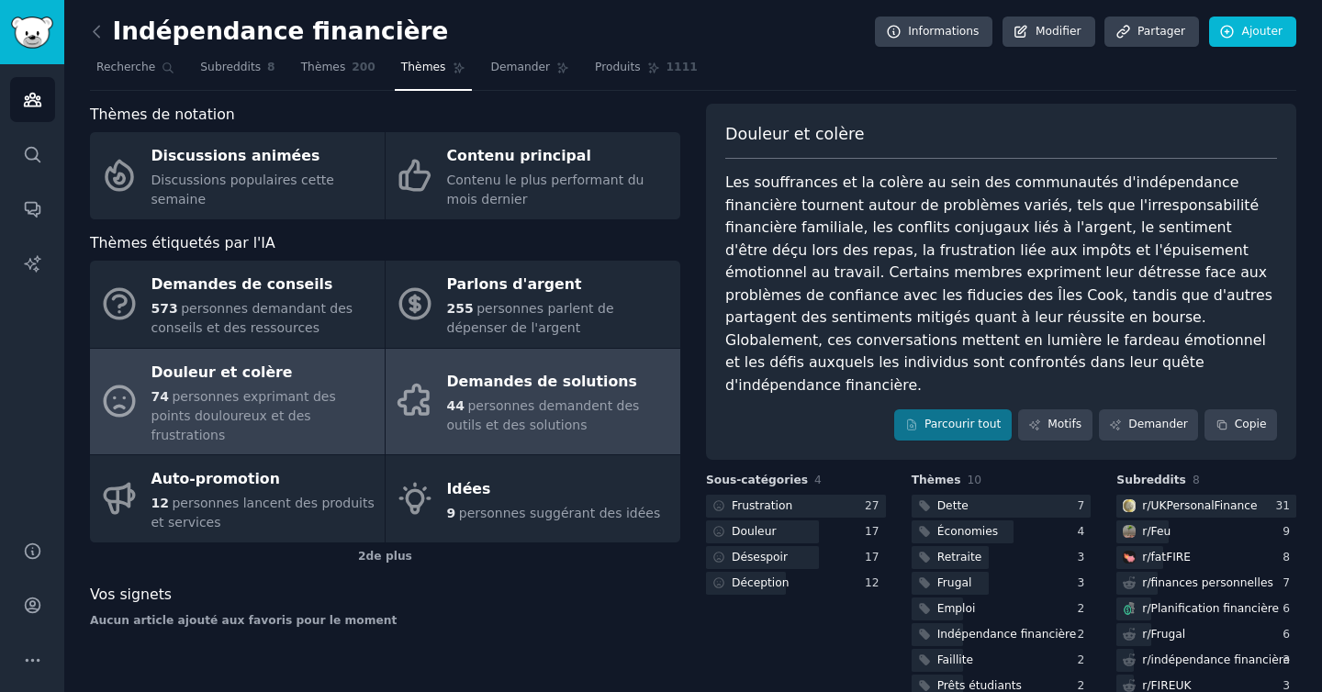
click at [465, 384] on div "Demandes de solutions" at bounding box center [559, 382] width 224 height 29
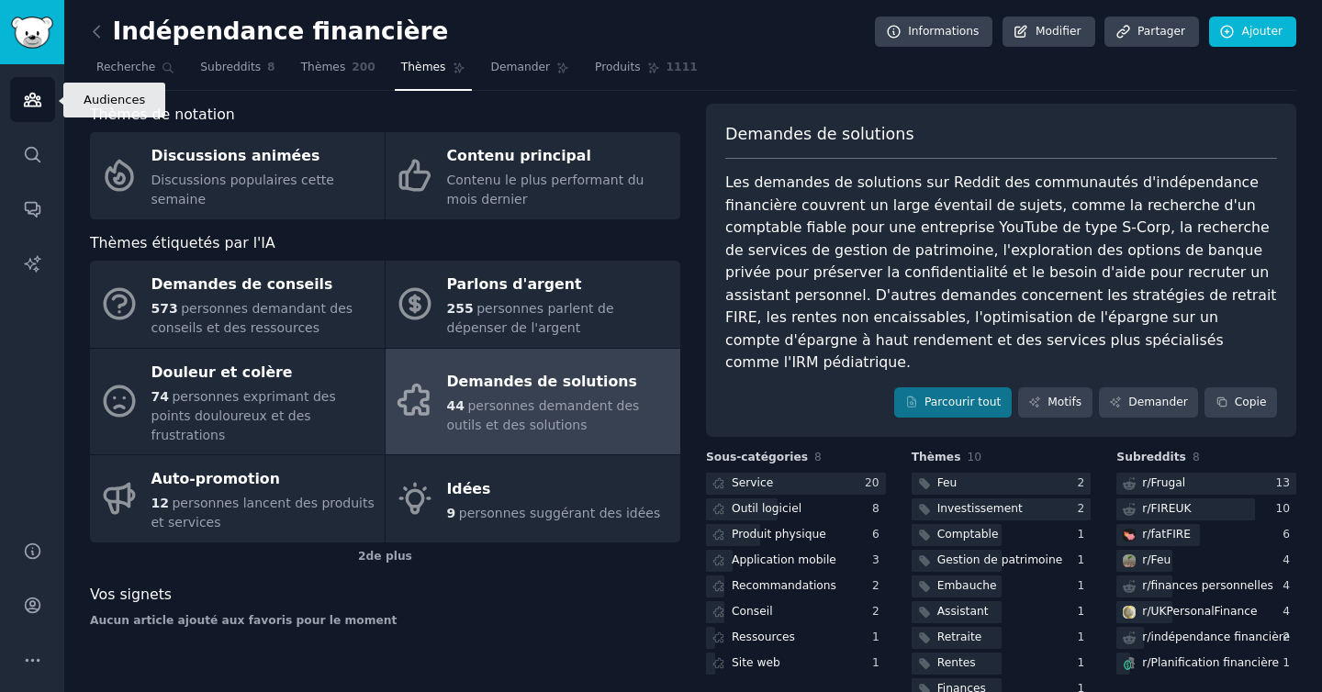
click at [49, 97] on link "Publics" at bounding box center [32, 99] width 45 height 45
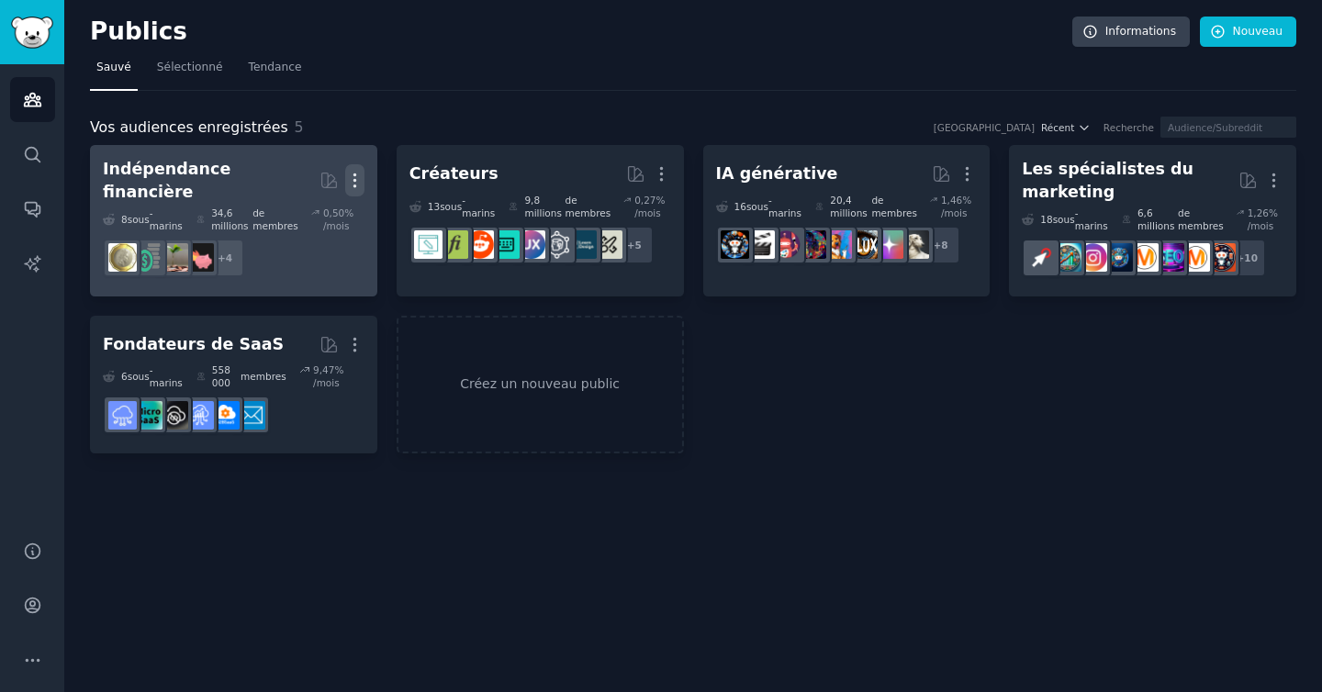
click at [360, 172] on icon "button" at bounding box center [354, 180] width 19 height 19
click at [322, 209] on p "Delete" at bounding box center [305, 218] width 42 height 19
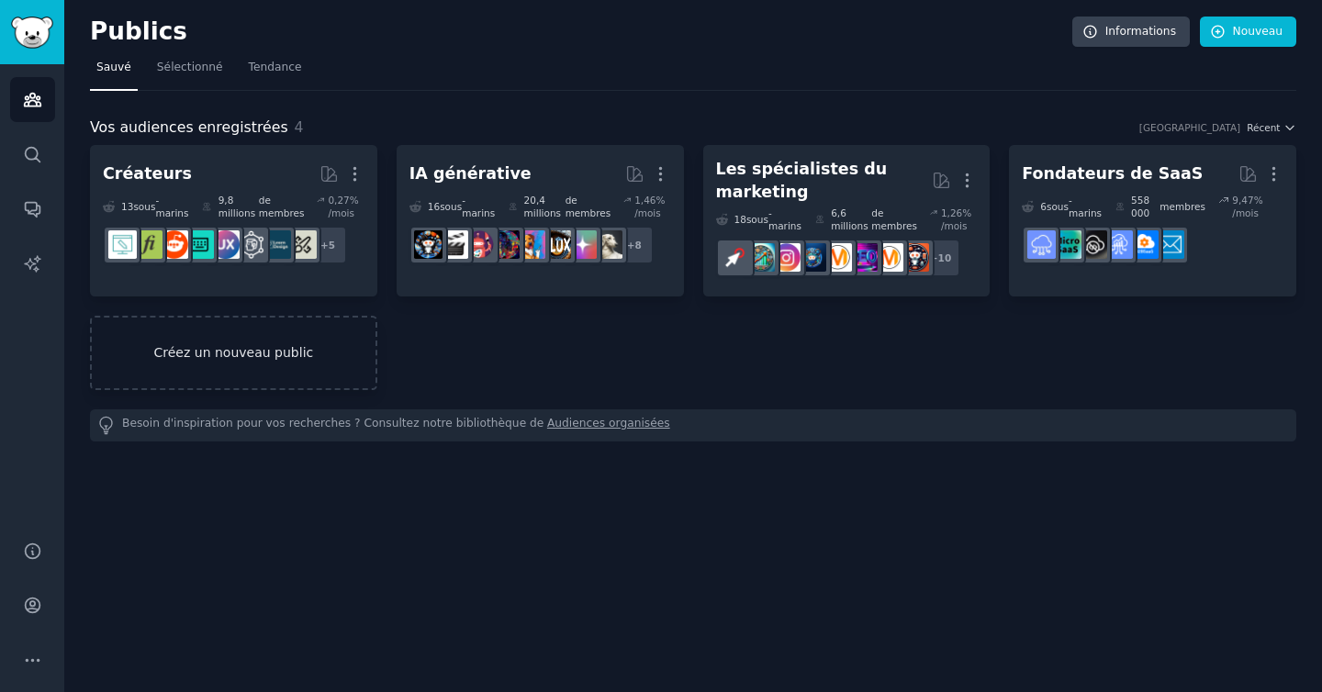
click at [339, 354] on font "Créez un nouveau public" at bounding box center [234, 352] width 284 height 19
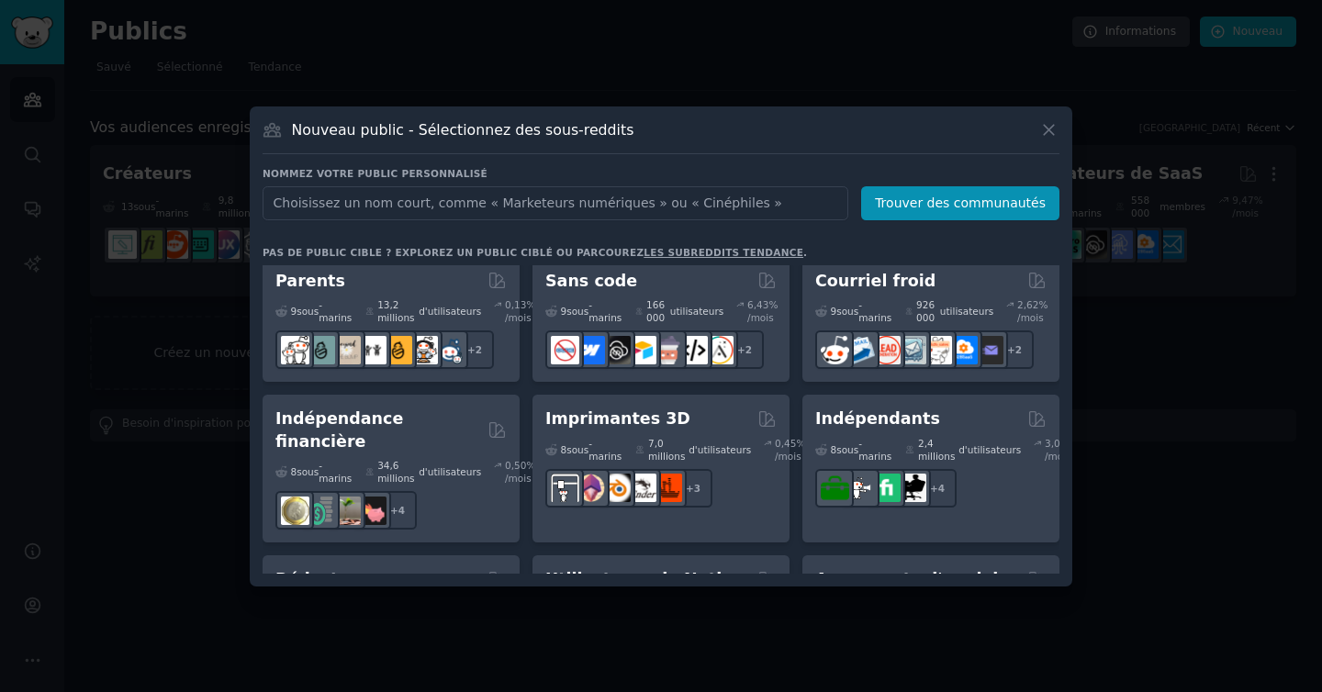
scroll to position [1137, 0]
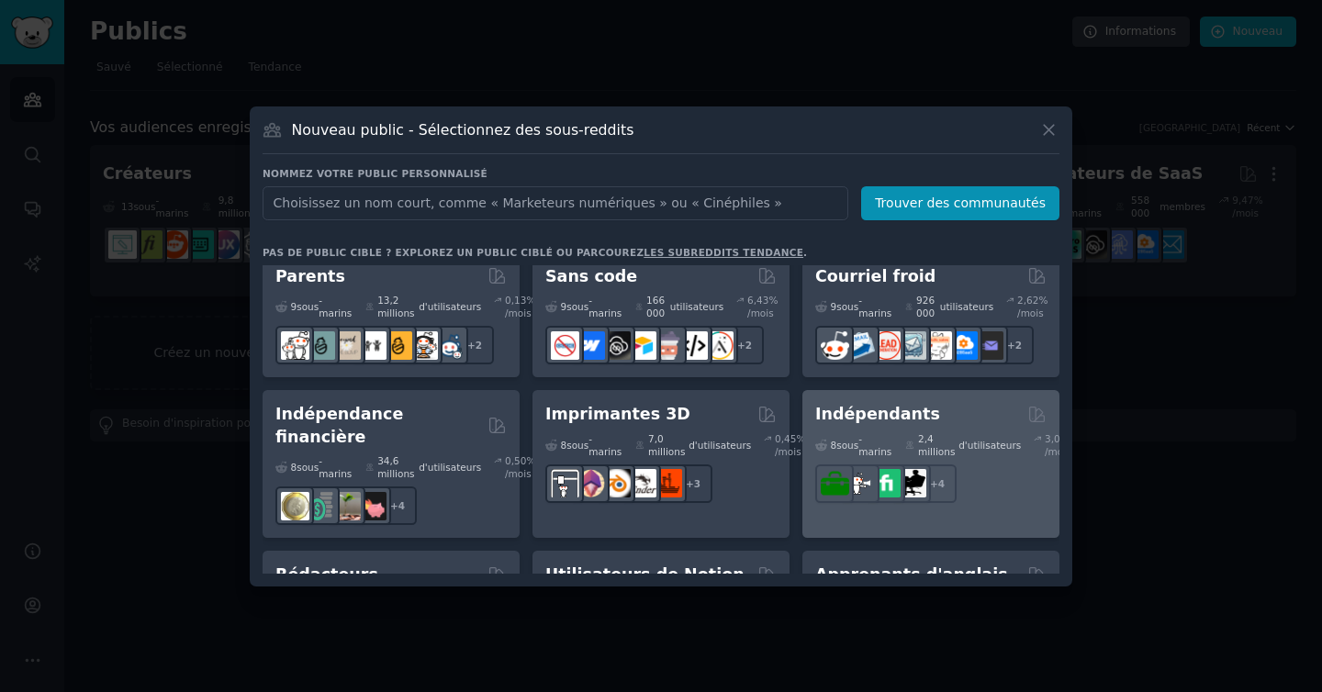
click at [999, 403] on div "Indépendants" at bounding box center [930, 414] width 231 height 23
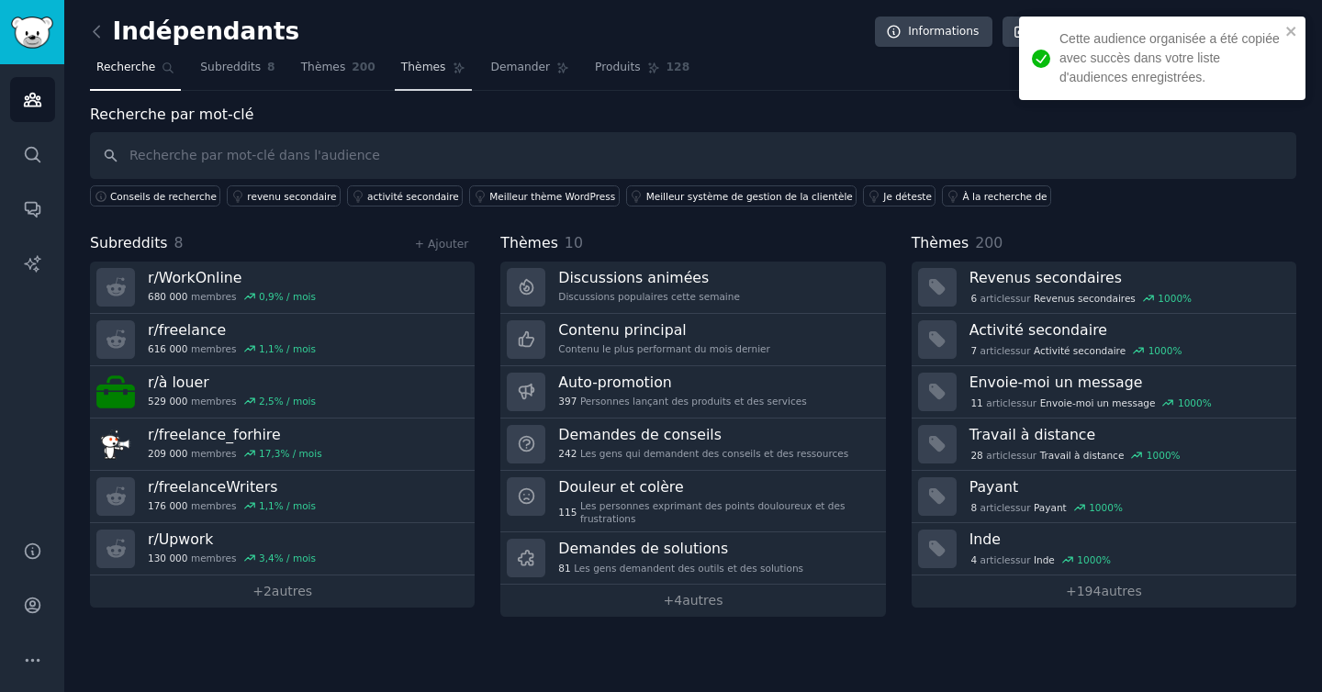
click at [430, 68] on font "Thèmes" at bounding box center [423, 67] width 45 height 13
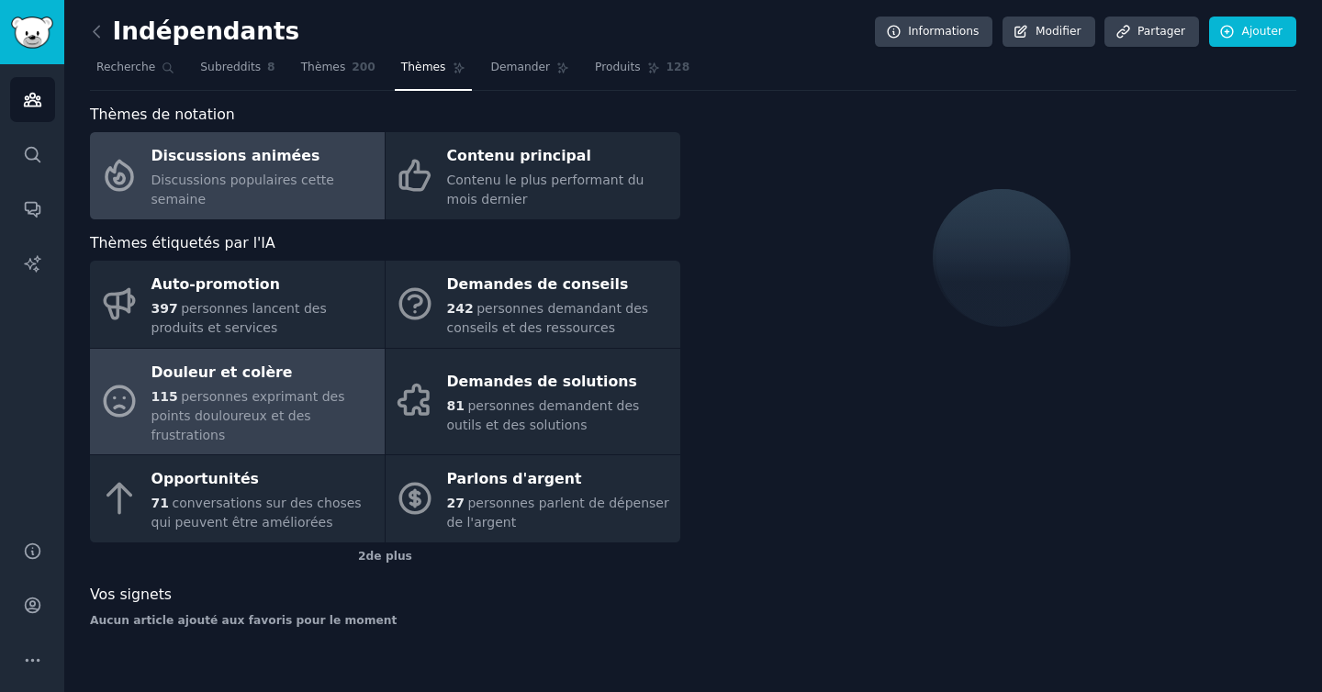
click at [318, 368] on div "Douleur et colère" at bounding box center [263, 372] width 224 height 29
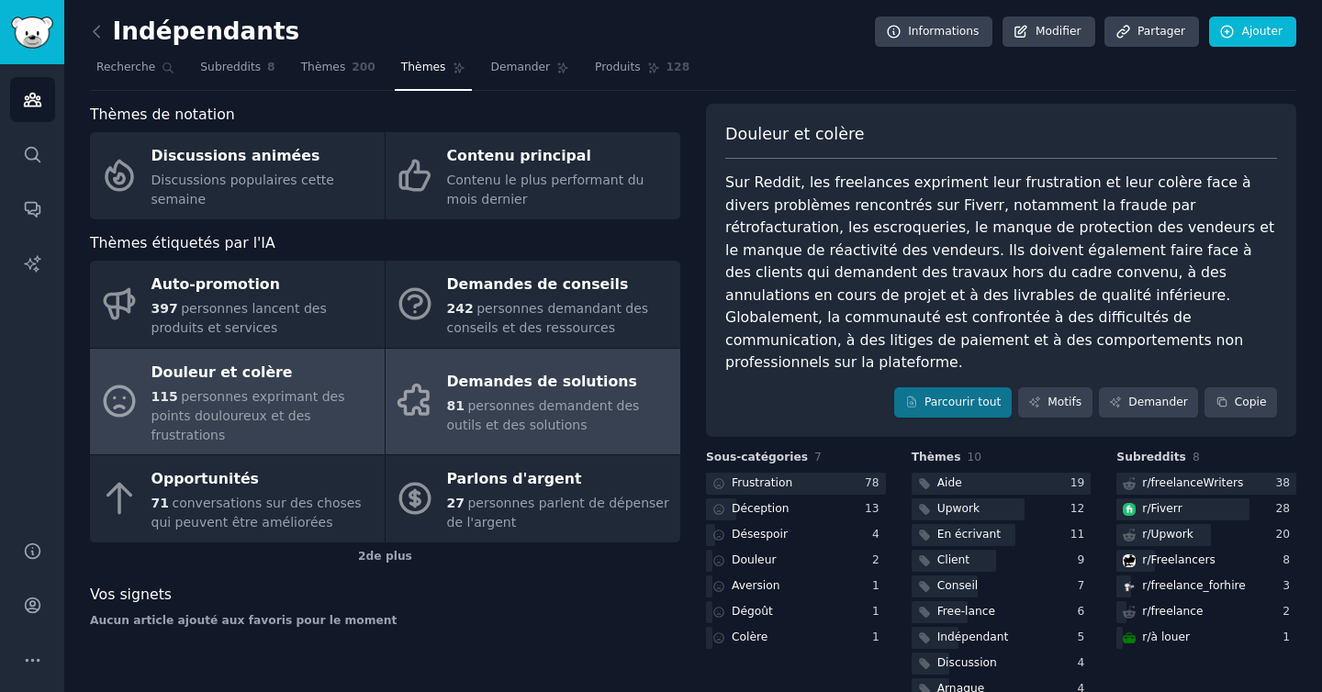
click at [493, 398] on font "personnes demandent des outils et des solutions" at bounding box center [543, 415] width 193 height 34
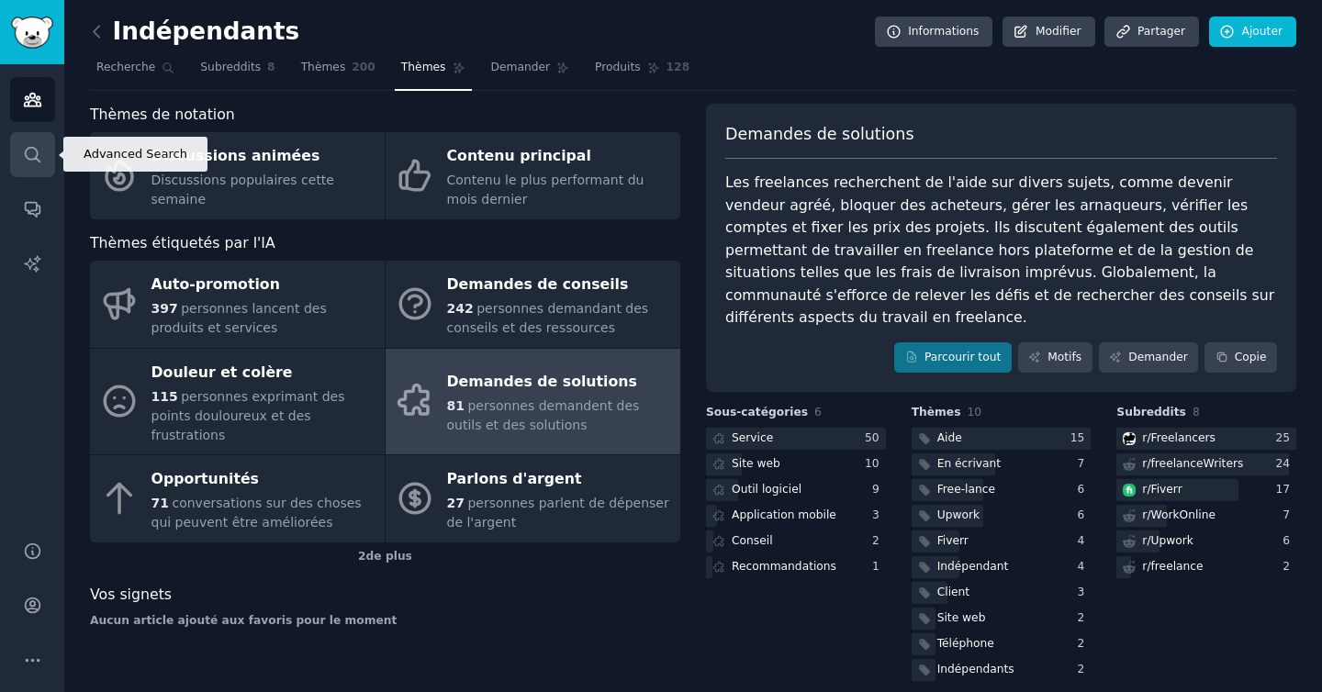
click at [28, 151] on icon "Barre latérale" at bounding box center [32, 154] width 19 height 19
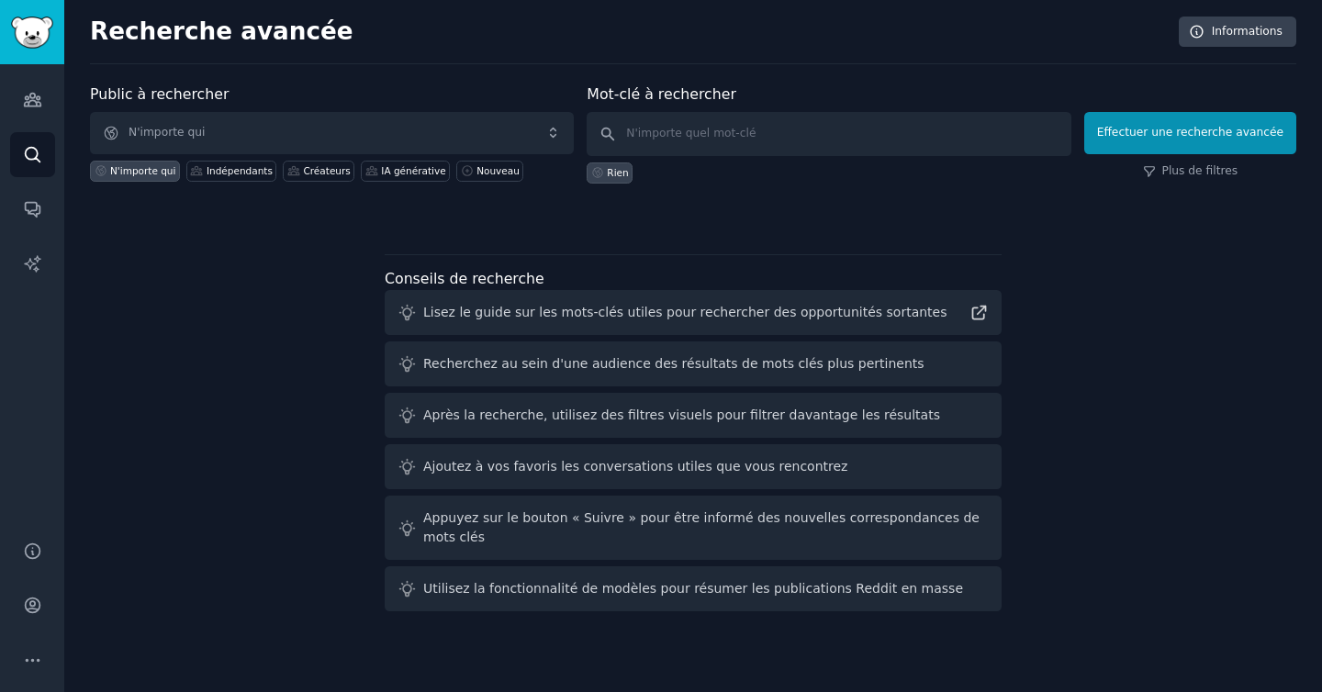
click at [618, 312] on font "Lisez le guide sur les mots-clés utiles pour rechercher des opportunités sortan…" at bounding box center [685, 312] width 524 height 15
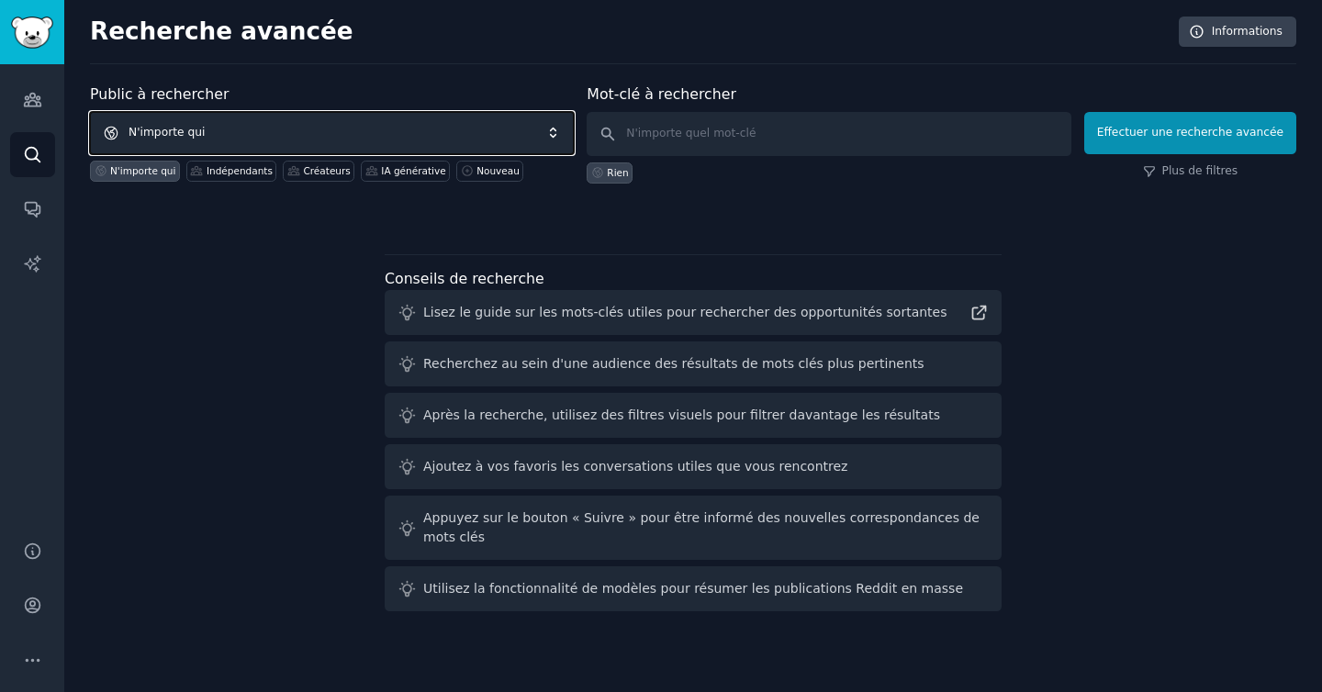
click at [252, 126] on span "N'importe qui" at bounding box center [332, 133] width 484 height 42
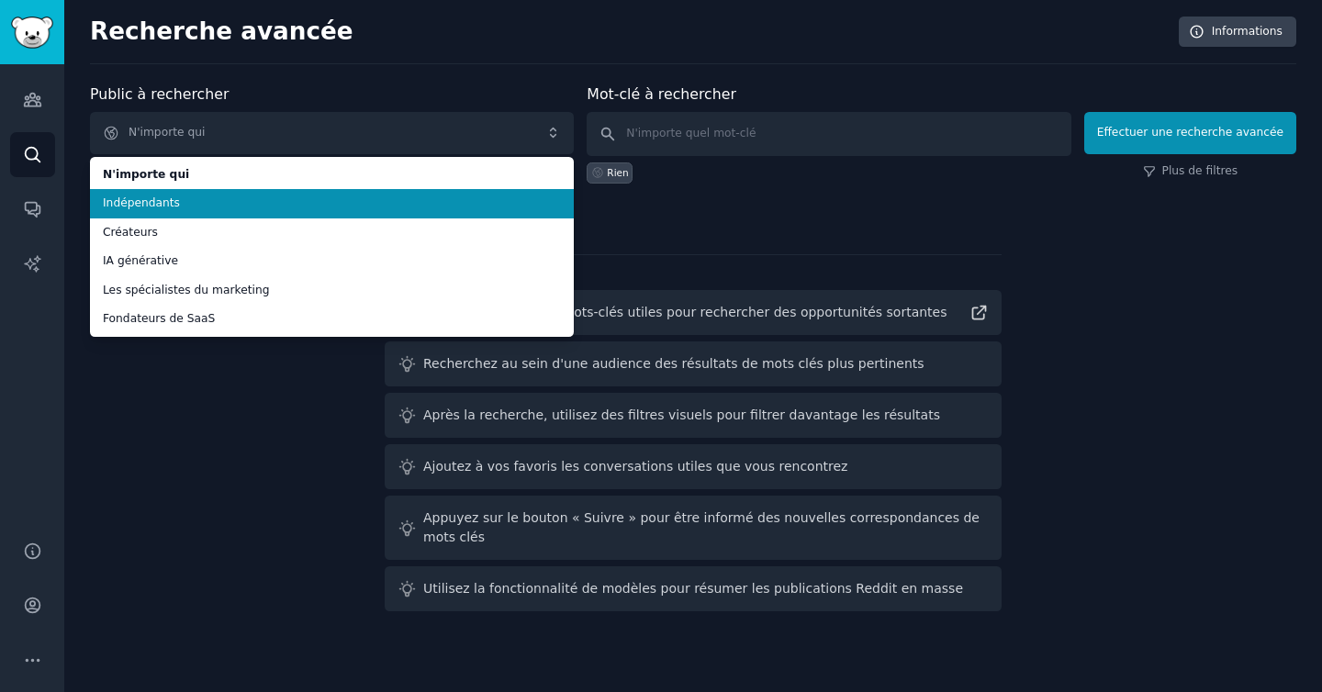
click at [225, 202] on span "Indépendants" at bounding box center [332, 203] width 458 height 17
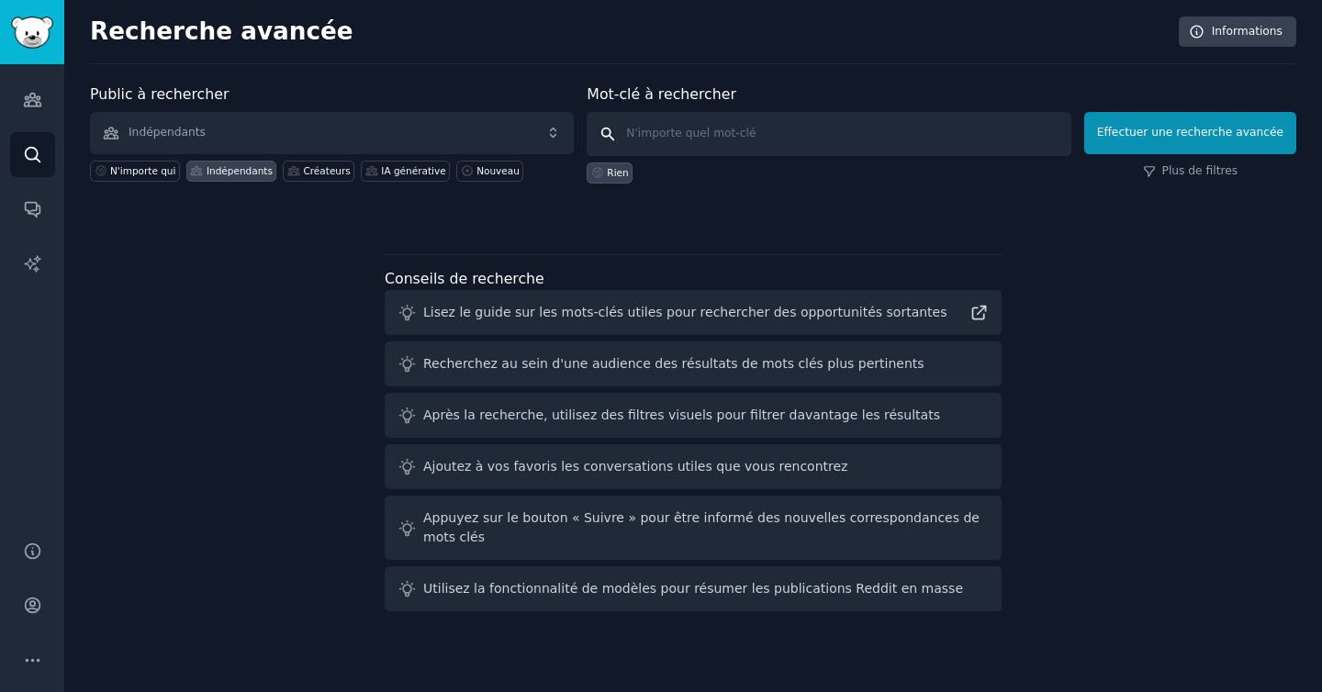
click at [679, 139] on input "text" at bounding box center [828, 134] width 484 height 44
click at [706, 127] on input "text" at bounding box center [828, 134] width 484 height 44
type input "marketing"
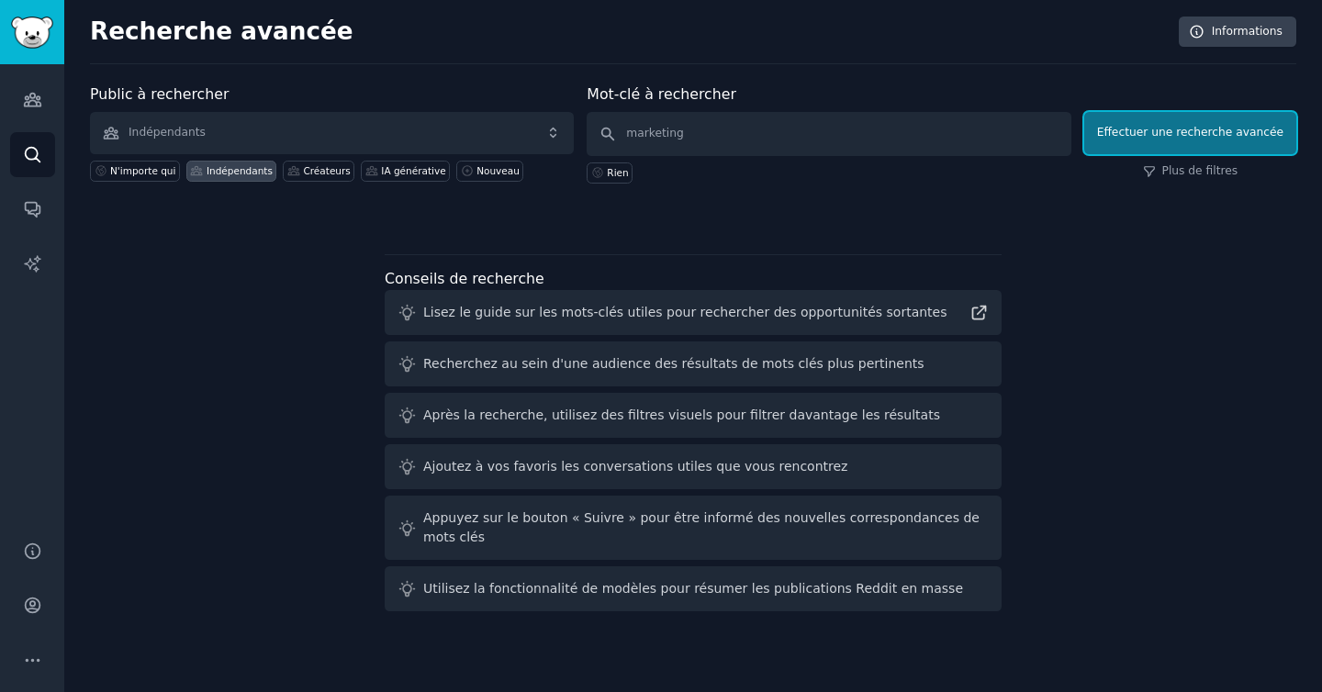
click at [1150, 141] on button "Effectuer une recherche avancée" at bounding box center [1190, 133] width 212 height 42
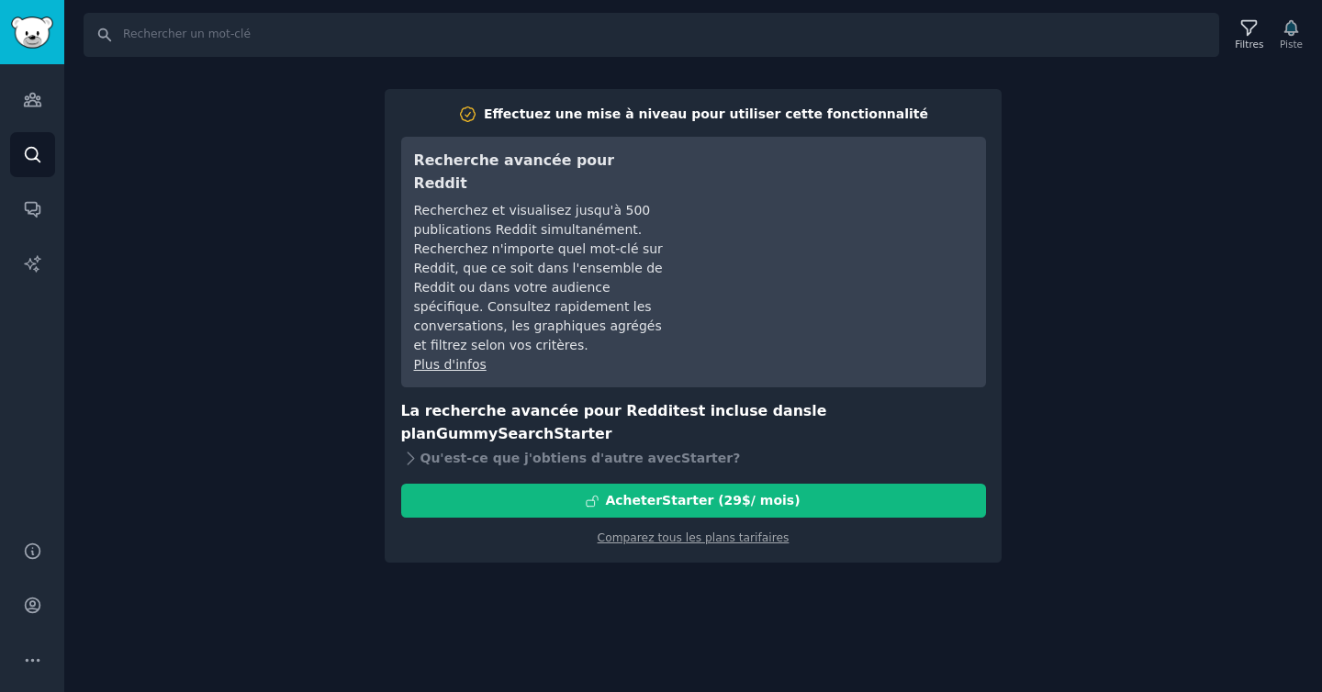
click at [1109, 332] on div "Recherche Filtres Piste Effectuez une mise à niveau pour utiliser cette fonctio…" at bounding box center [692, 346] width 1257 height 692
click at [34, 97] on icon "Barre latérale" at bounding box center [32, 100] width 17 height 13
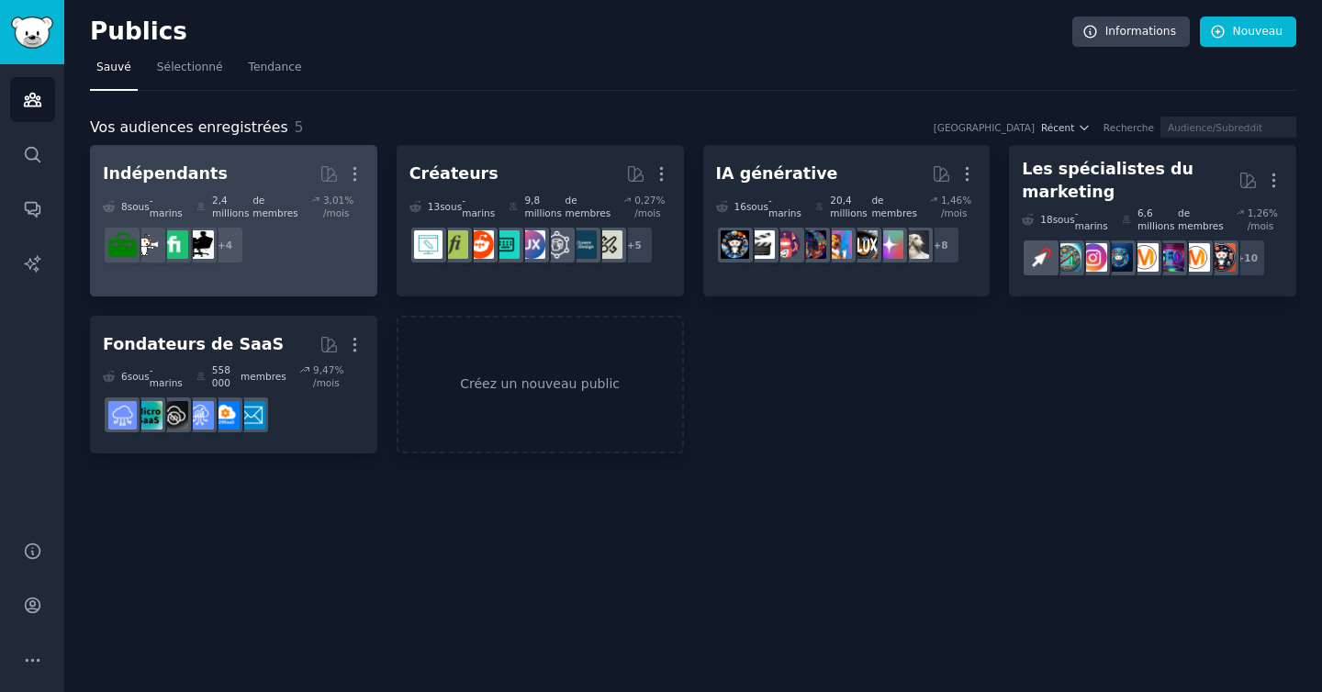
click at [254, 252] on dd "+ 4" at bounding box center [234, 244] width 262 height 51
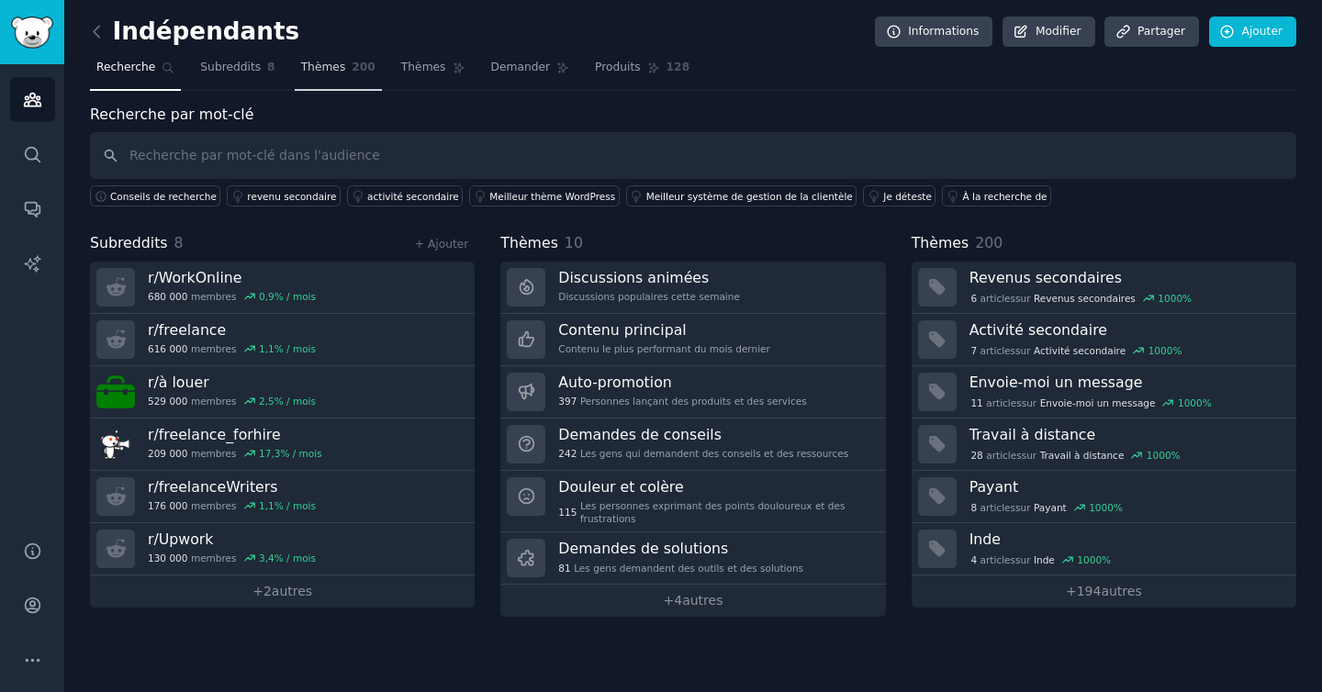
click at [323, 74] on span "Thèmes" at bounding box center [323, 68] width 45 height 17
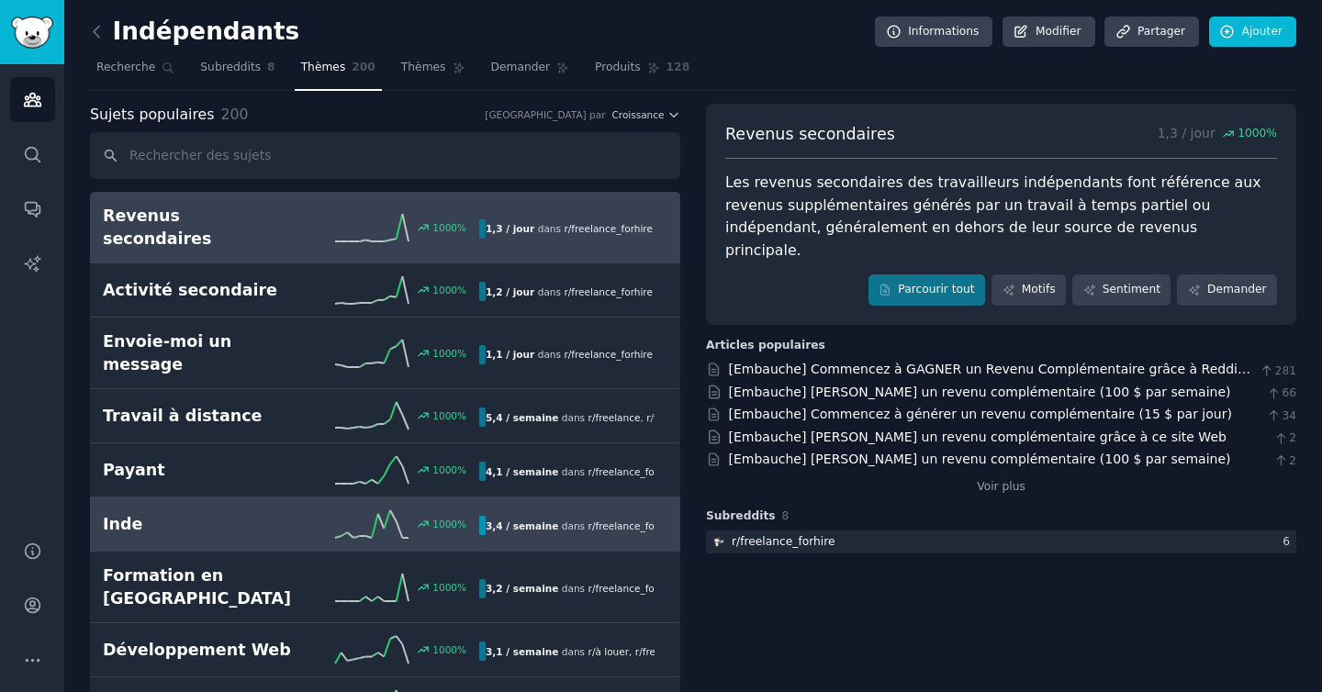
click at [282, 513] on h2 "Inde" at bounding box center [197, 524] width 188 height 23
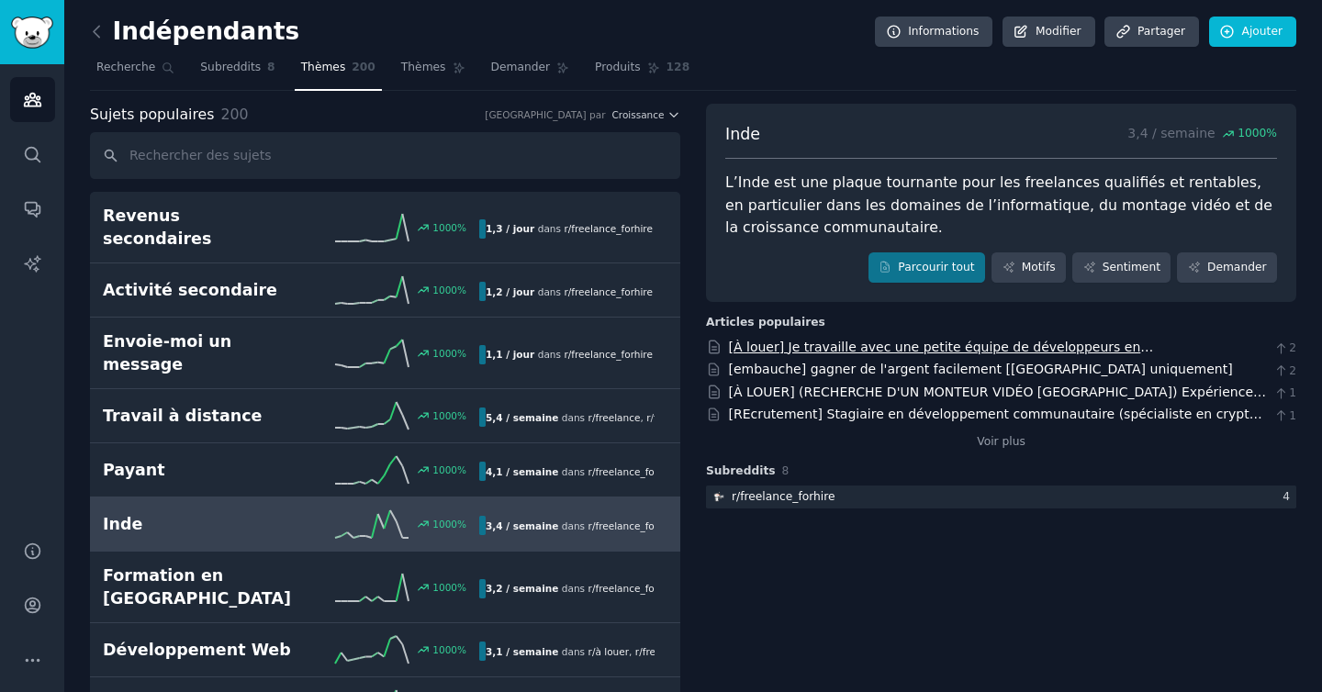
click at [851, 347] on font "[À louer] Je travaille avec une petite équipe de développeurs en Inde et je peu…" at bounding box center [994, 366] width 531 height 53
